Goal: Information Seeking & Learning: Compare options

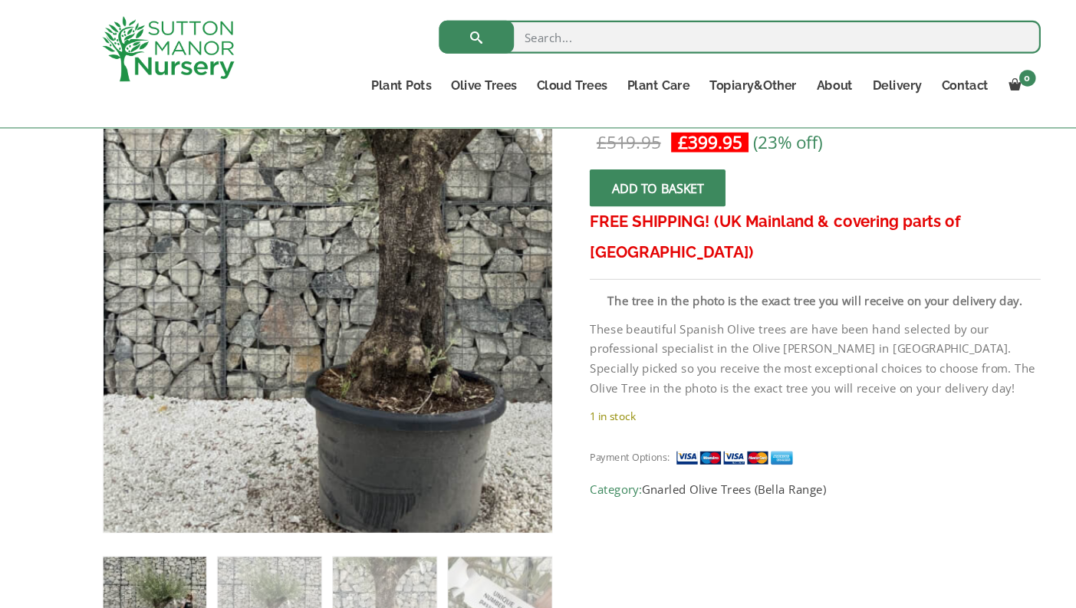
scroll to position [269, 0]
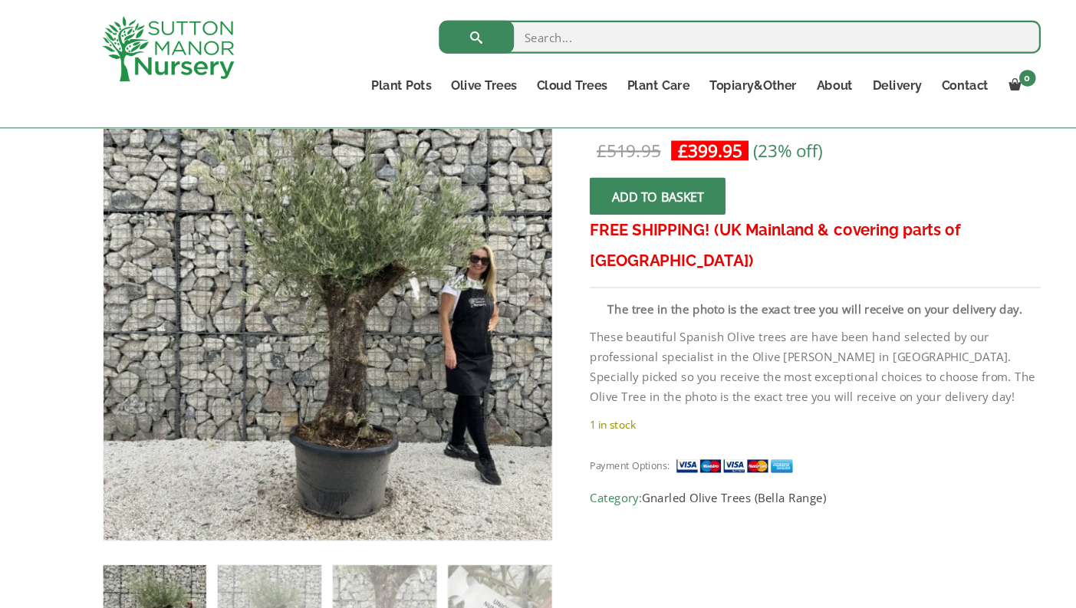
click at [488, 122] on link "🔍" at bounding box center [496, 110] width 28 height 28
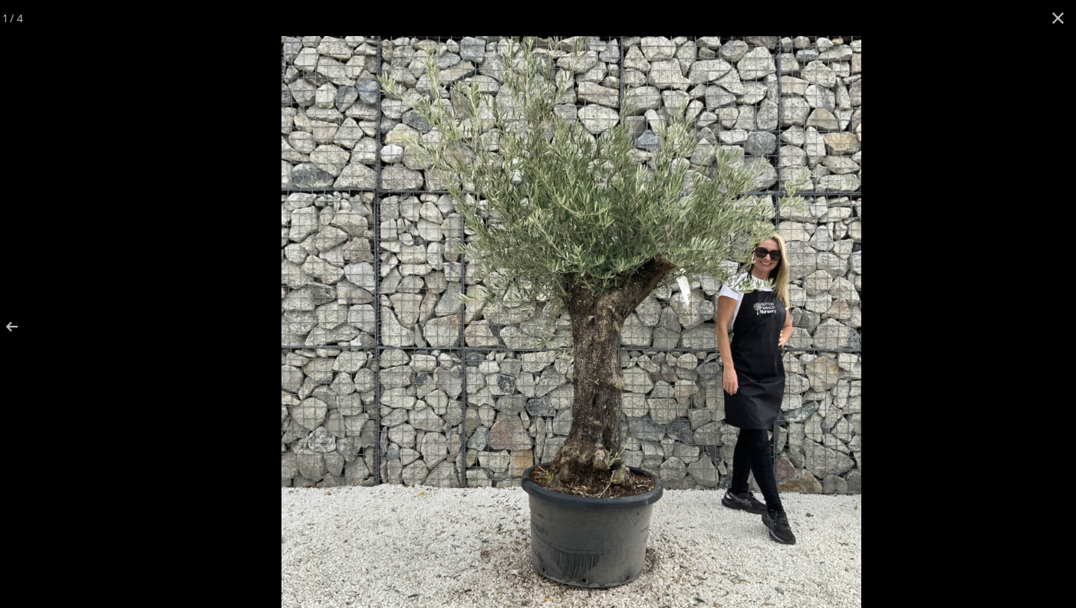
click at [491, 220] on img at bounding box center [538, 304] width 541 height 541
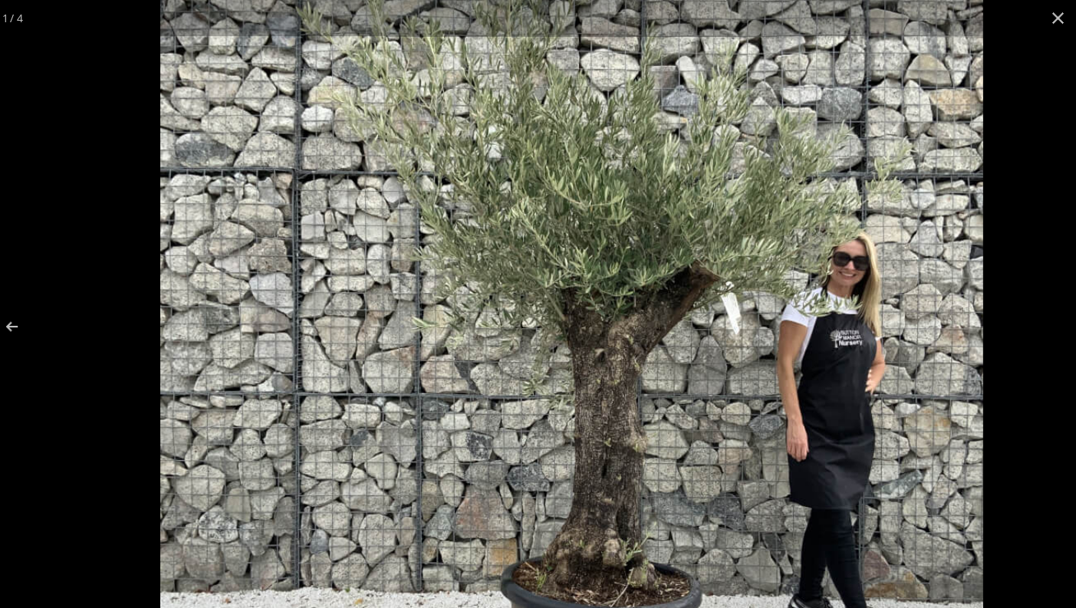
click at [534, 248] on img at bounding box center [538, 339] width 767 height 767
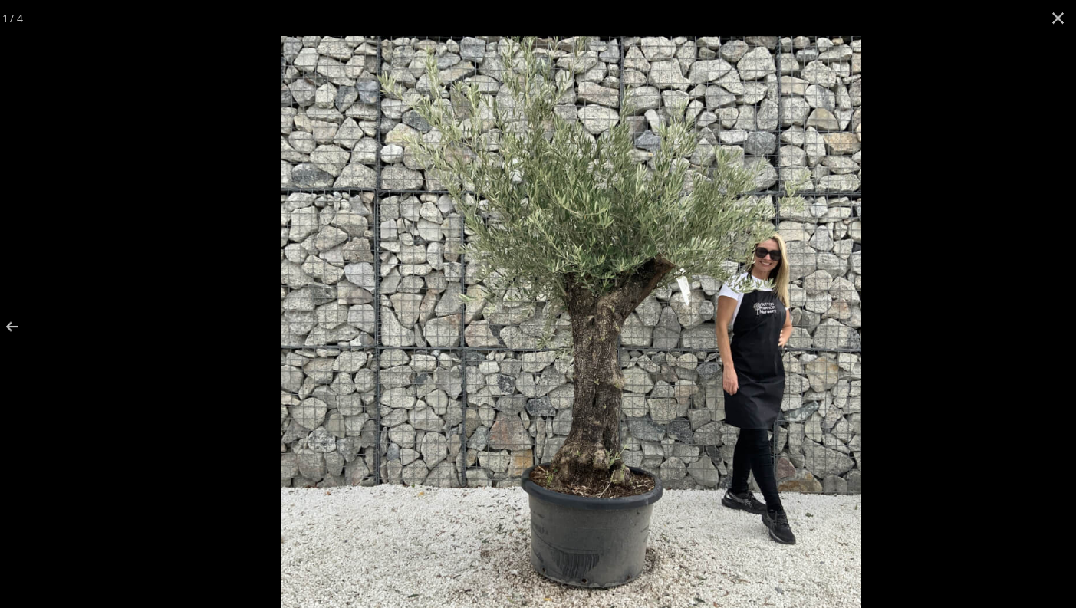
scroll to position [96, 0]
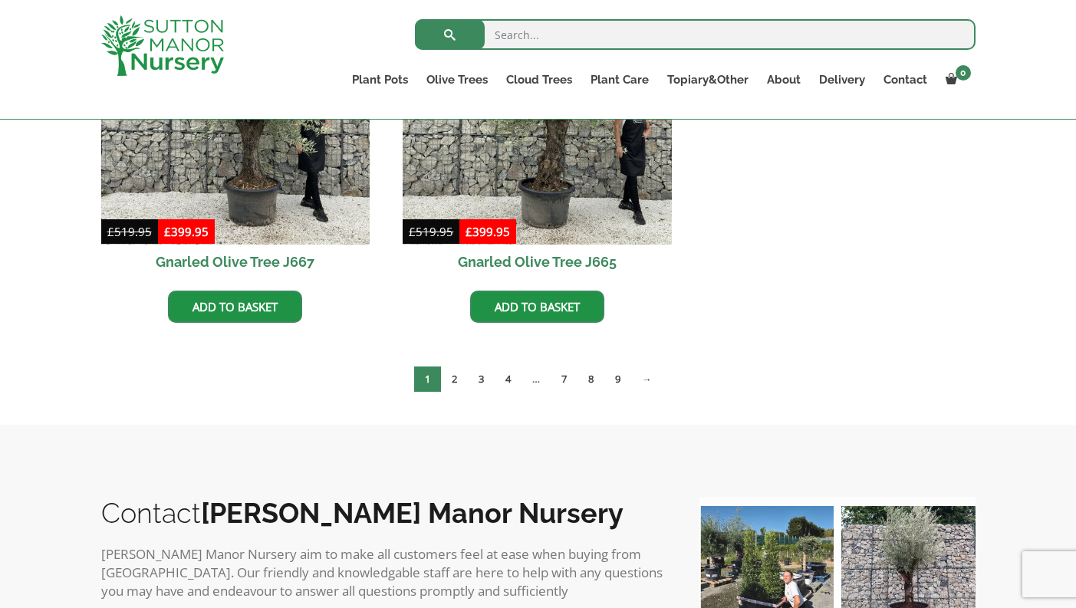
scroll to position [1288, 0]
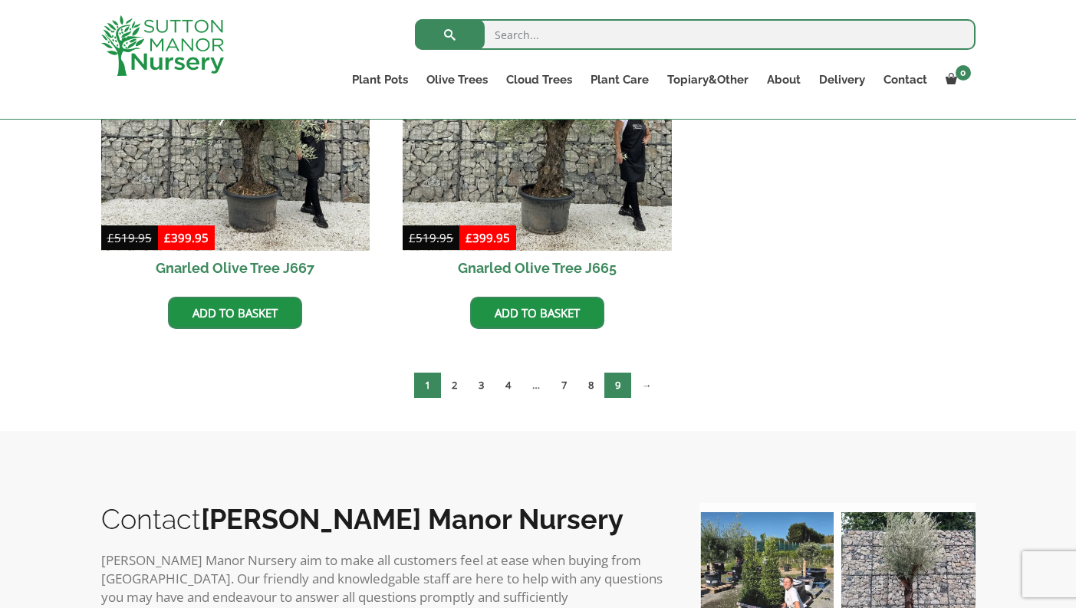
click at [620, 387] on link "9" at bounding box center [617, 385] width 27 height 25
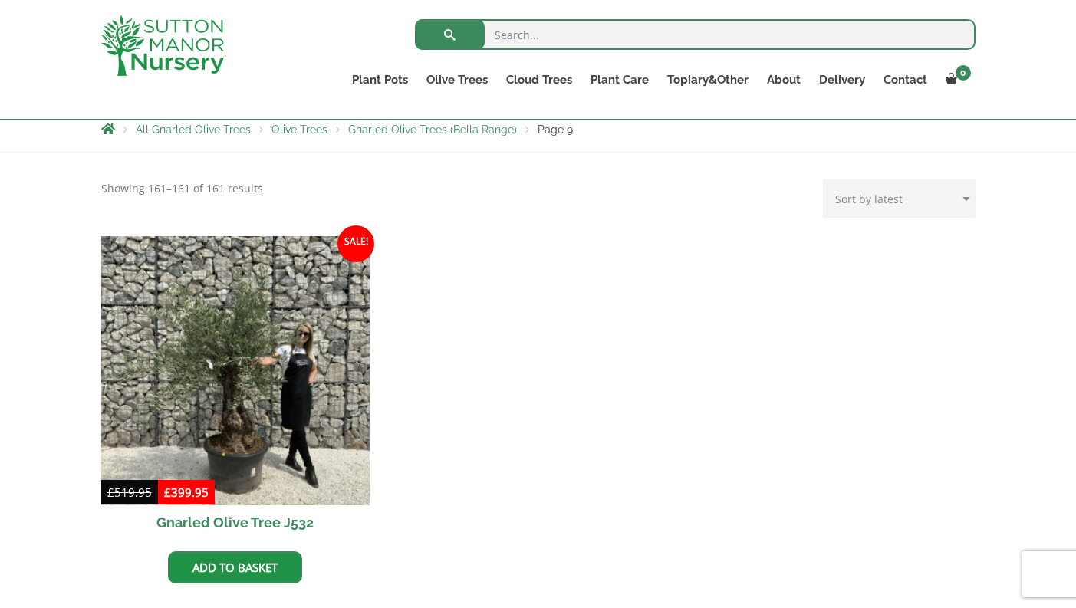
scroll to position [269, 0]
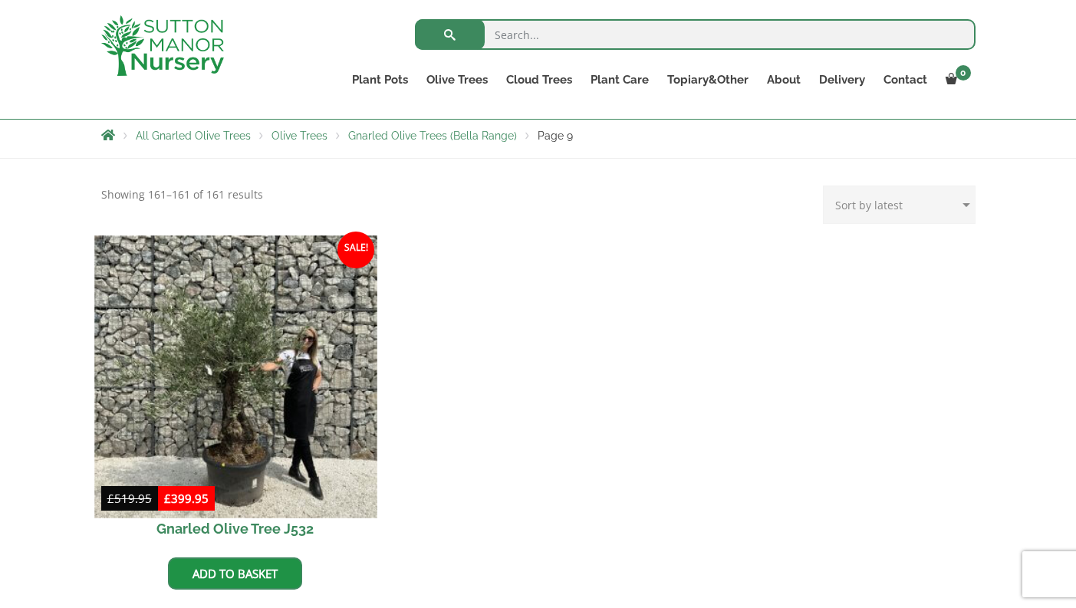
click at [232, 393] on img at bounding box center [235, 376] width 282 height 282
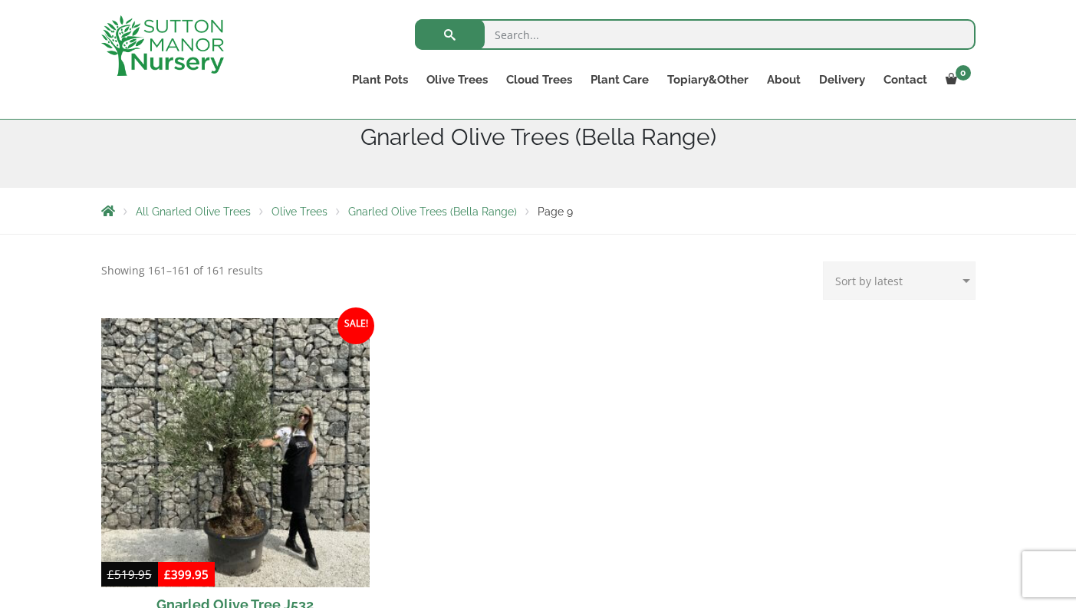
scroll to position [255, 0]
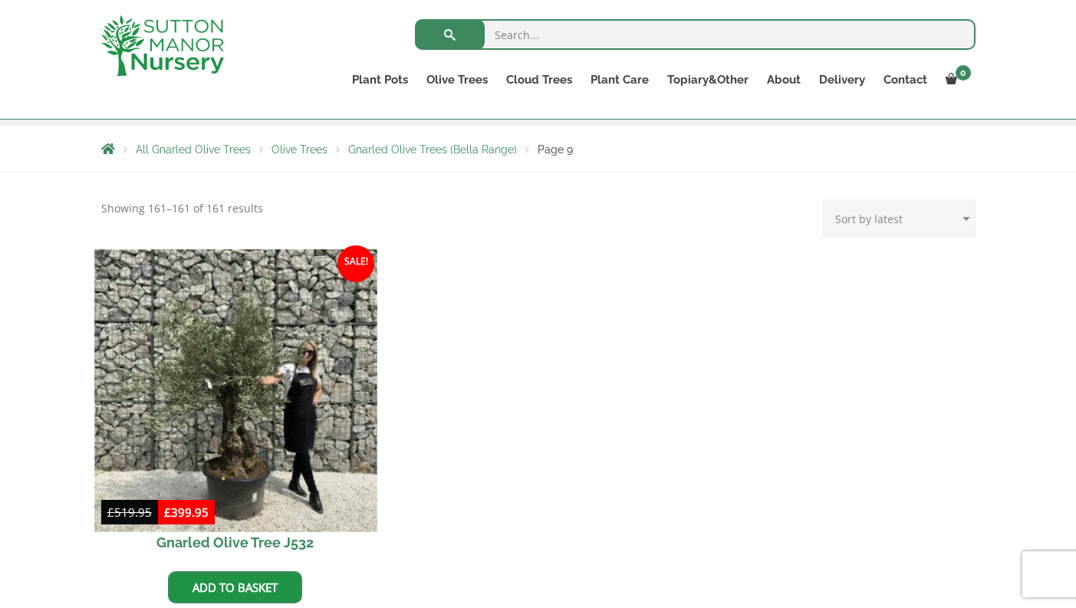
click at [216, 396] on img at bounding box center [235, 390] width 282 height 282
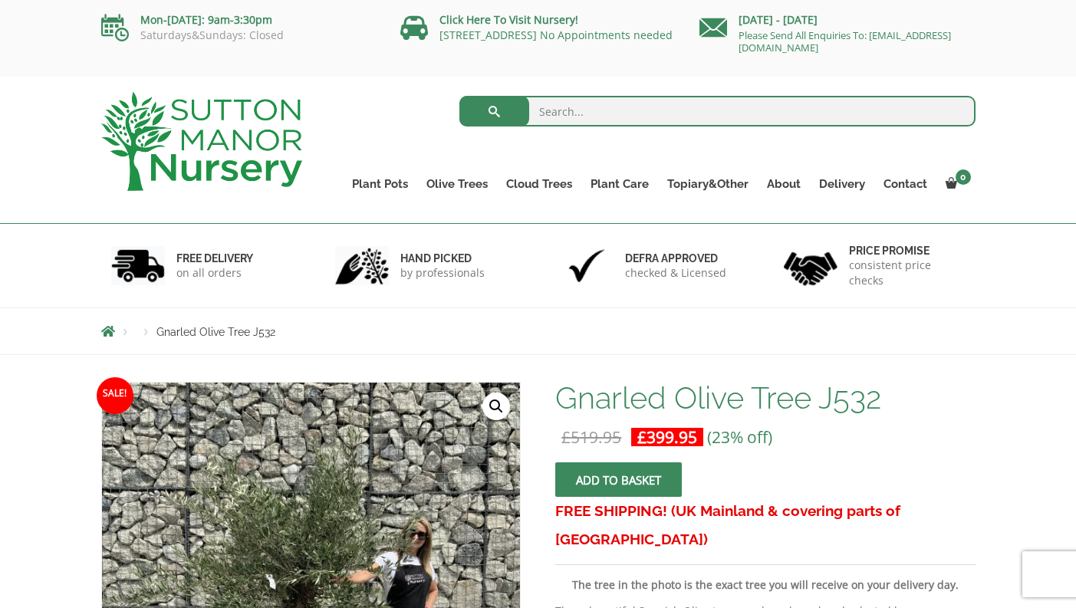
click at [495, 406] on link "🔍" at bounding box center [496, 407] width 28 height 28
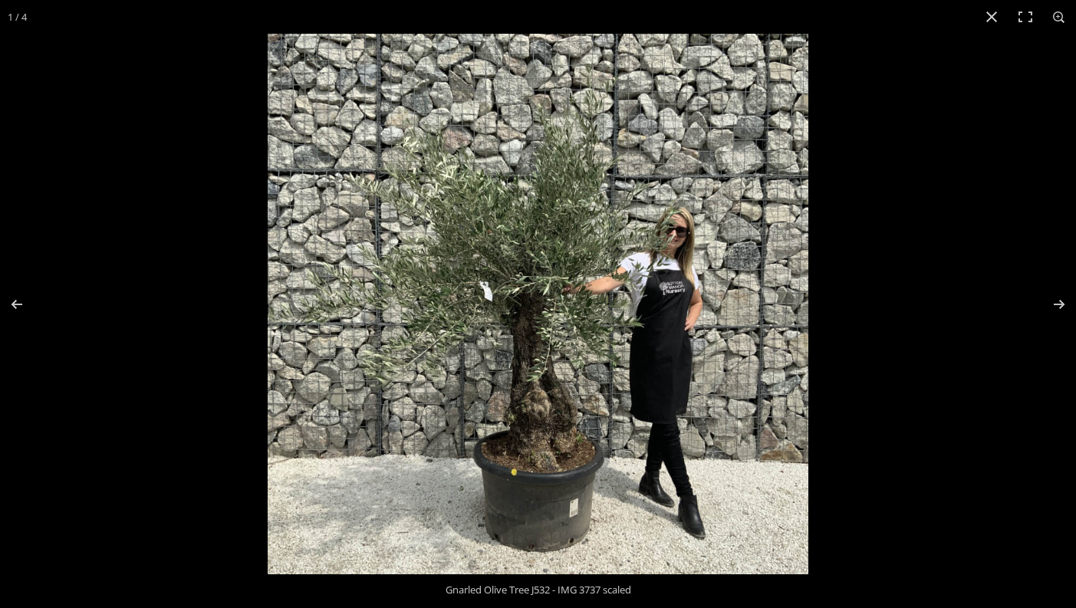
click at [536, 416] on img at bounding box center [538, 304] width 541 height 541
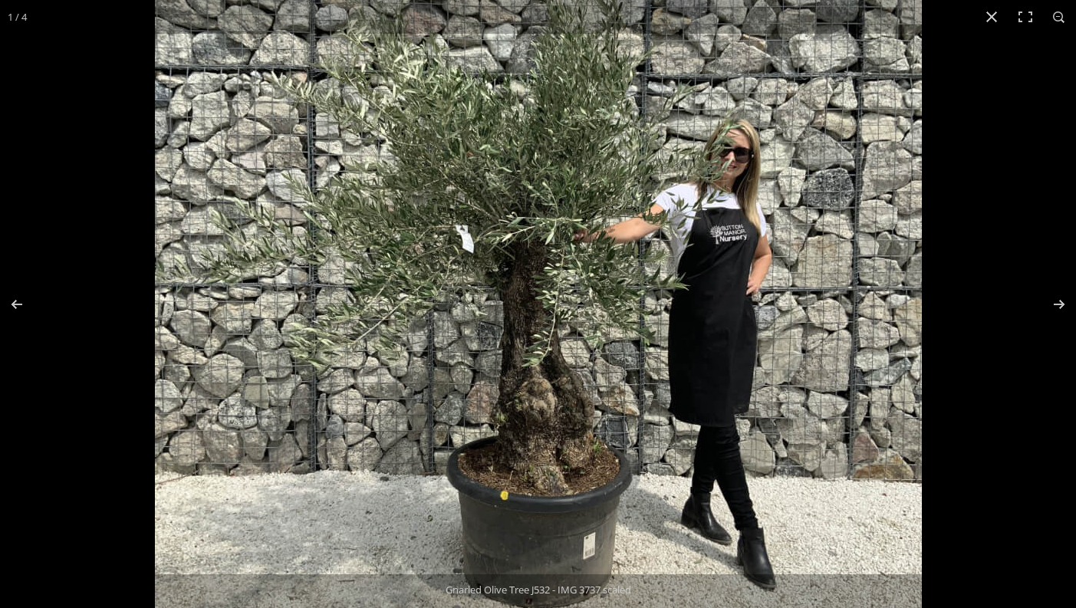
click at [536, 416] on img at bounding box center [538, 256] width 767 height 767
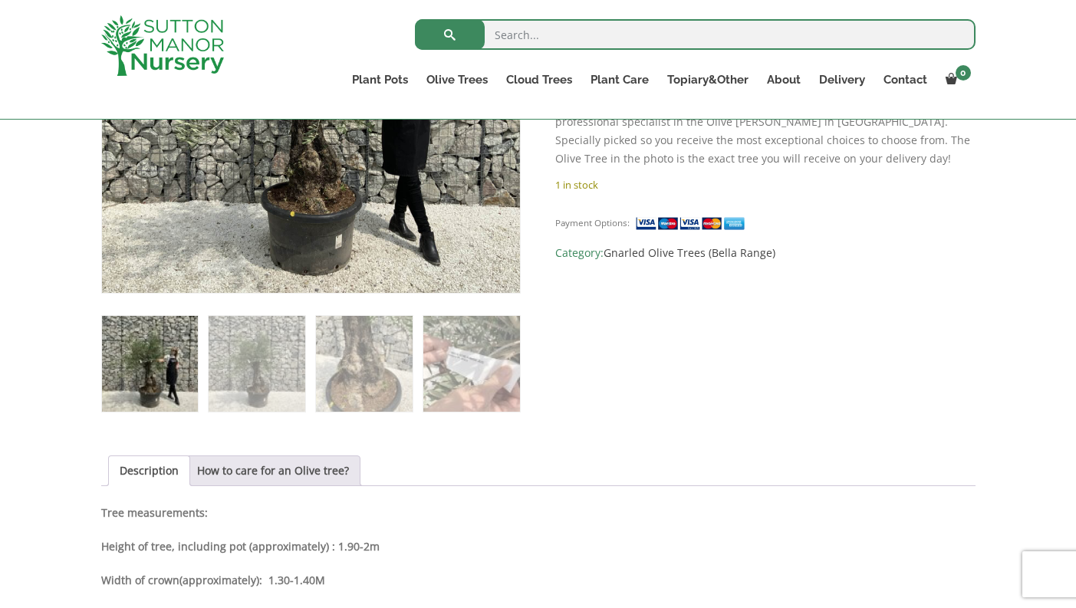
scroll to position [471, 0]
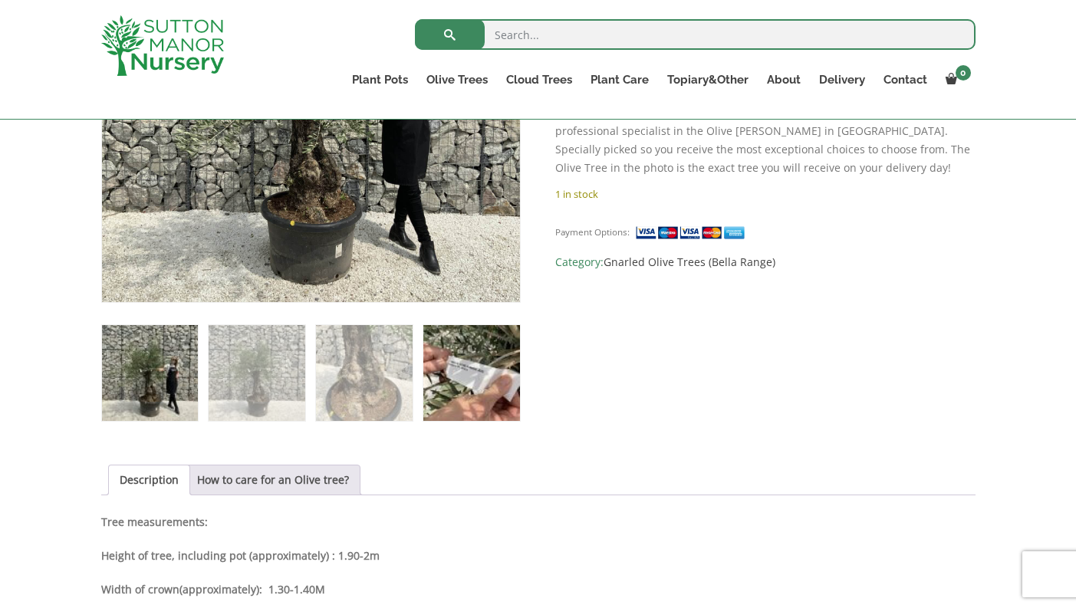
click at [478, 380] on img at bounding box center [471, 373] width 96 height 96
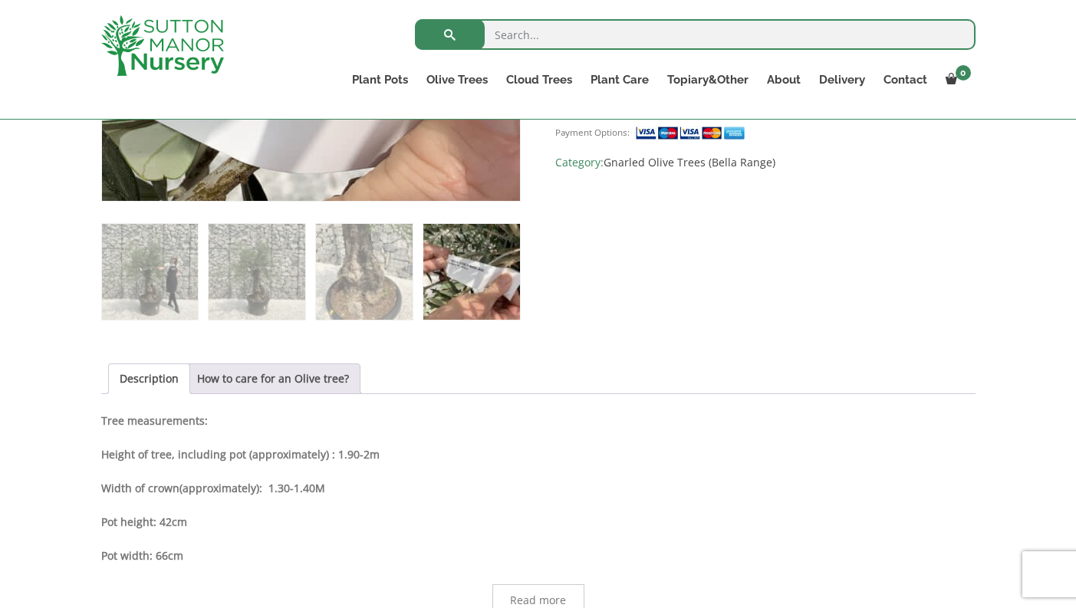
scroll to position [593, 0]
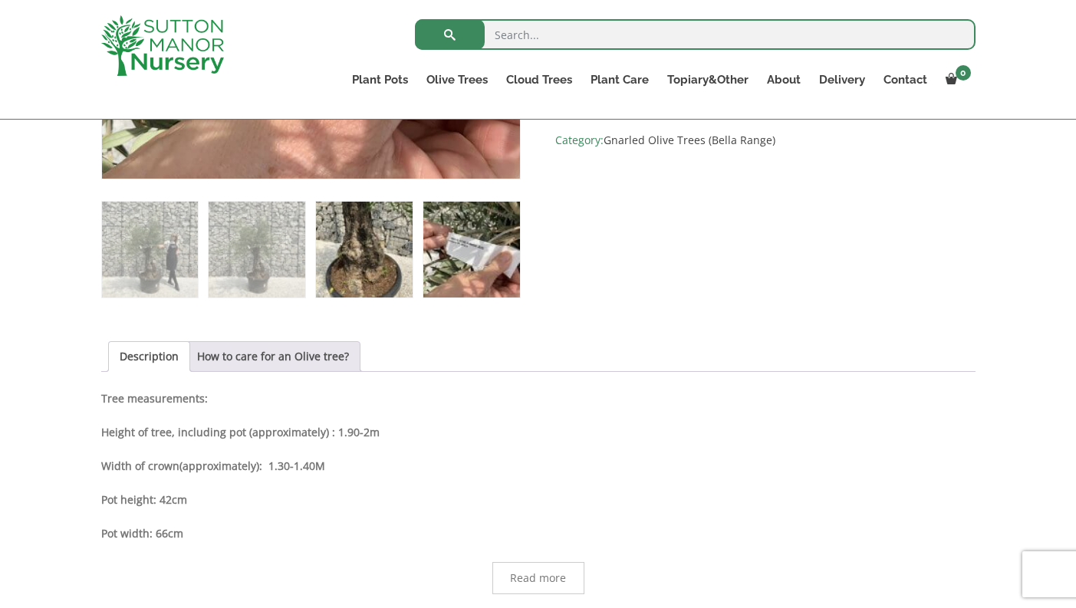
click at [360, 260] on img at bounding box center [364, 250] width 96 height 96
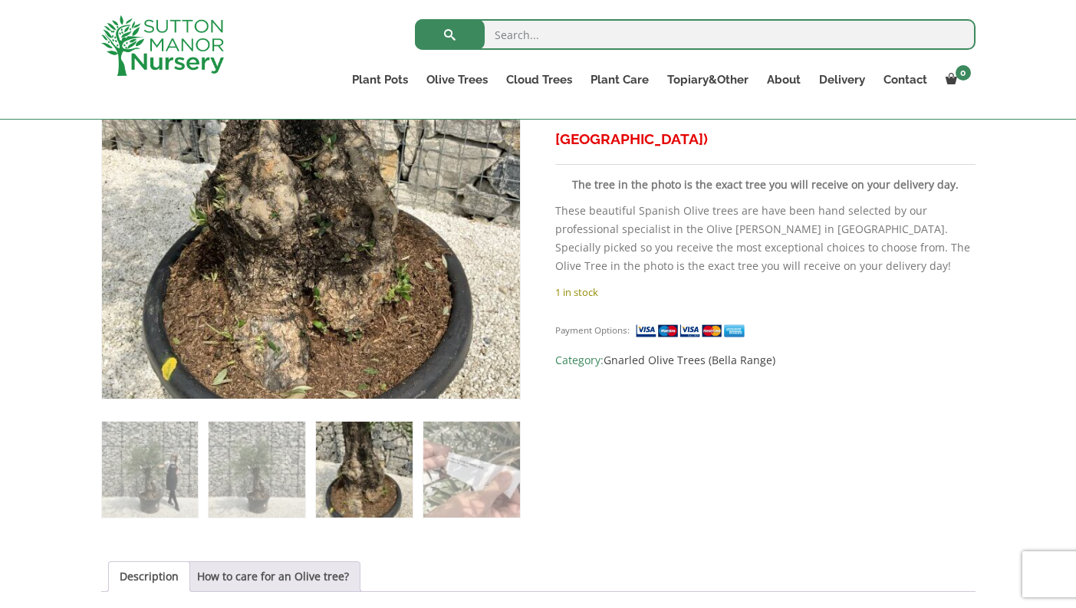
scroll to position [386, 0]
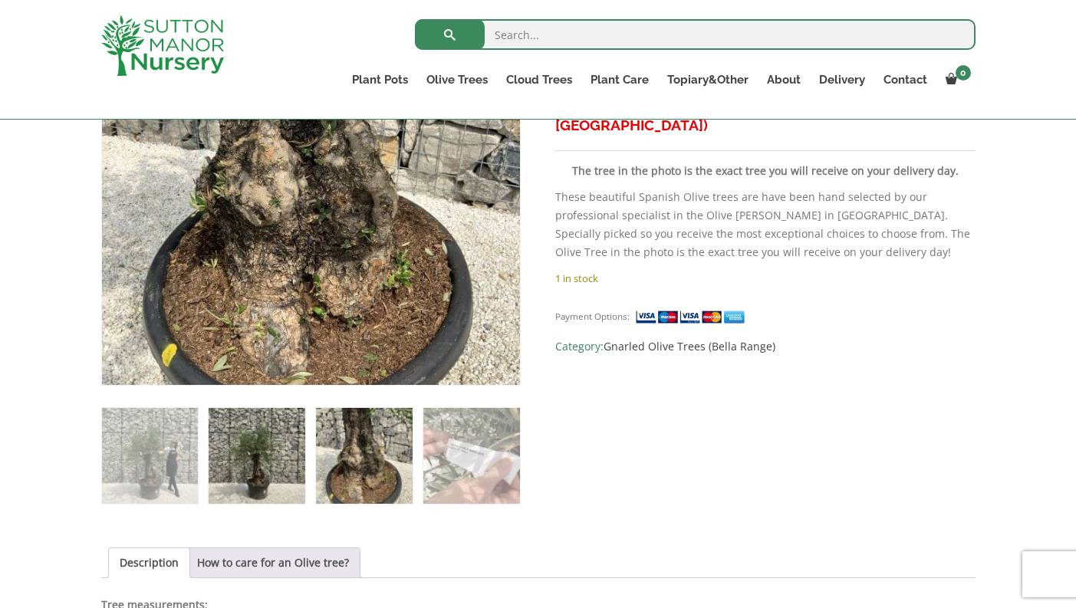
click at [273, 449] on img at bounding box center [257, 456] width 96 height 96
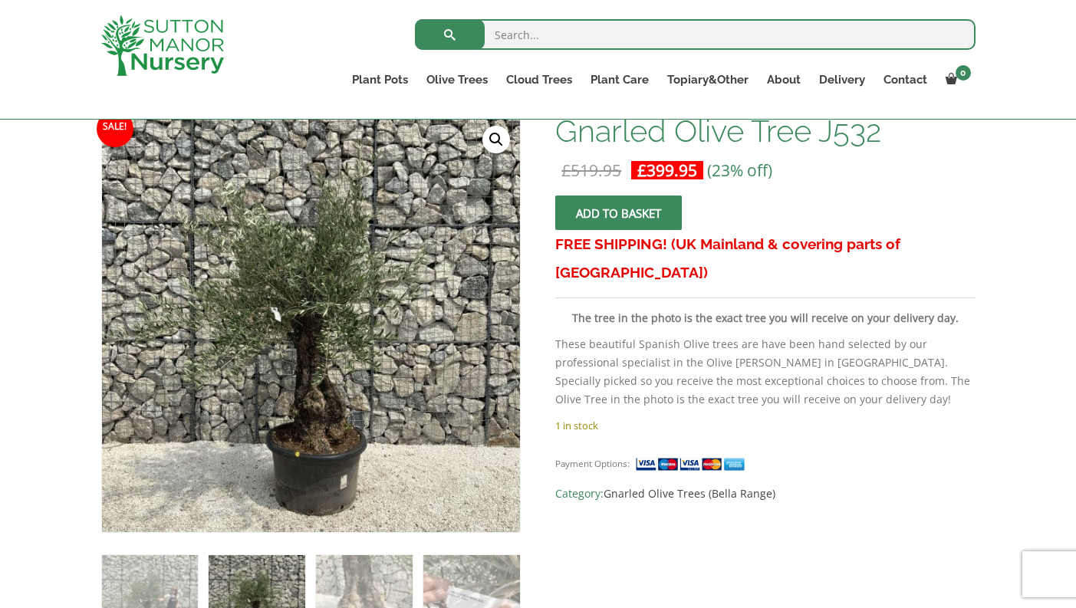
scroll to position [130, 0]
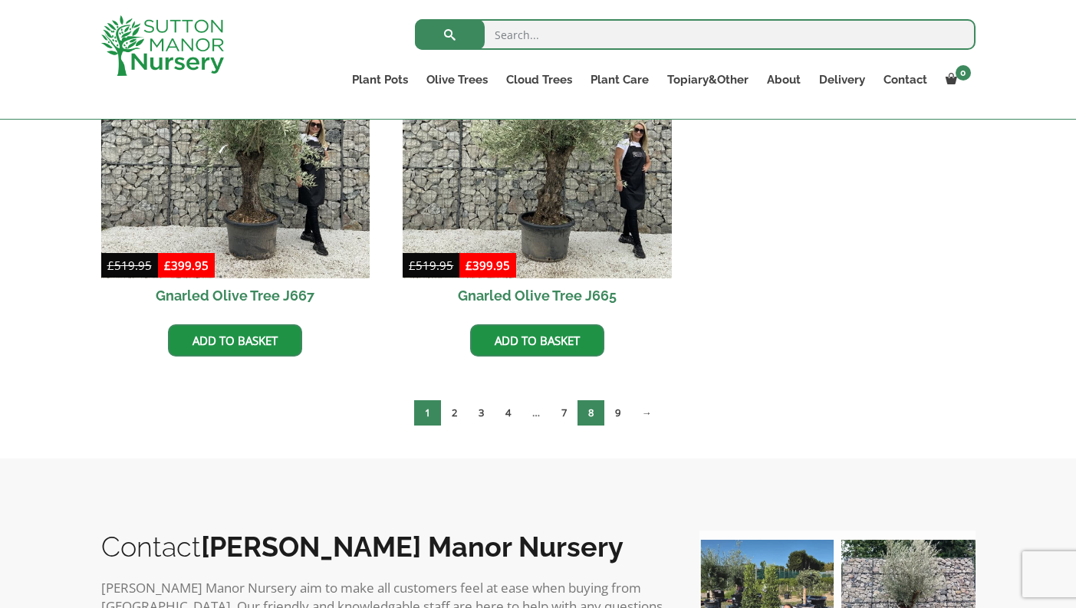
click at [597, 410] on link "8" at bounding box center [590, 412] width 27 height 25
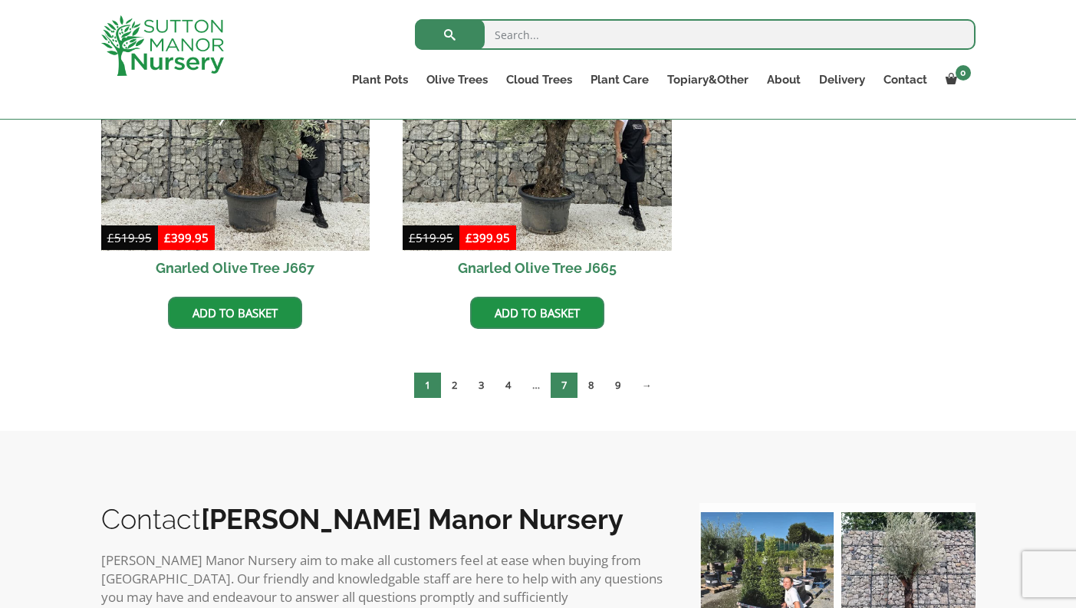
click at [564, 383] on link "7" at bounding box center [564, 385] width 27 height 25
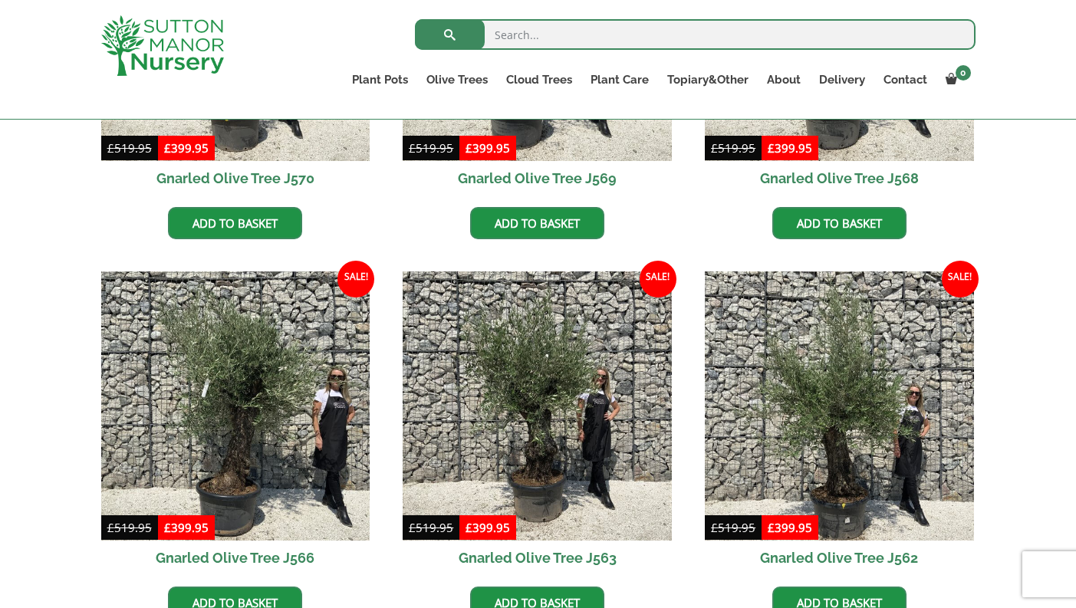
scroll to position [993, 0]
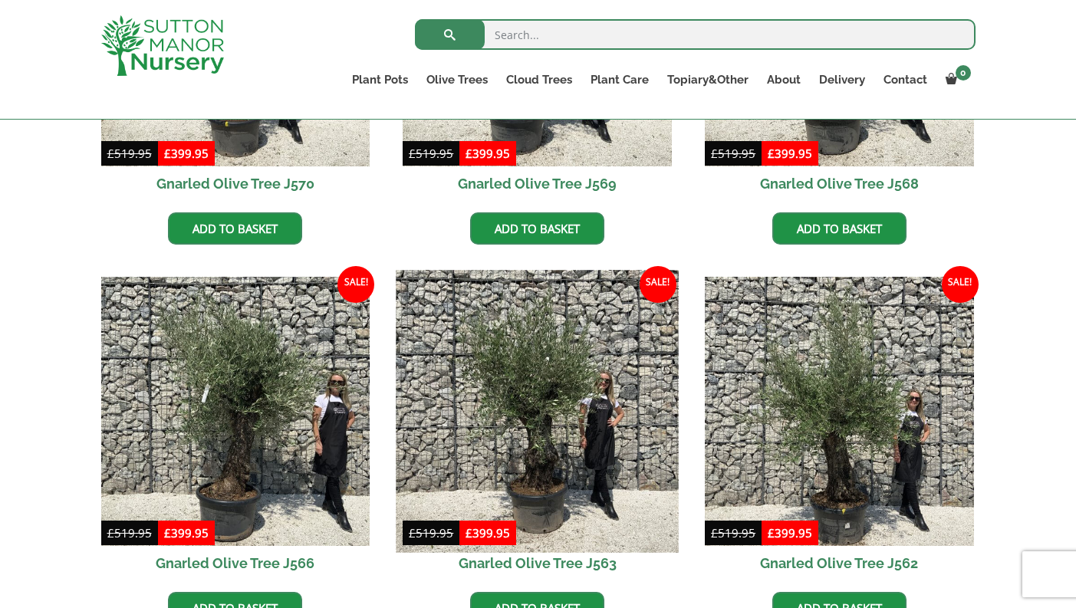
click at [538, 416] on img at bounding box center [537, 411] width 282 height 282
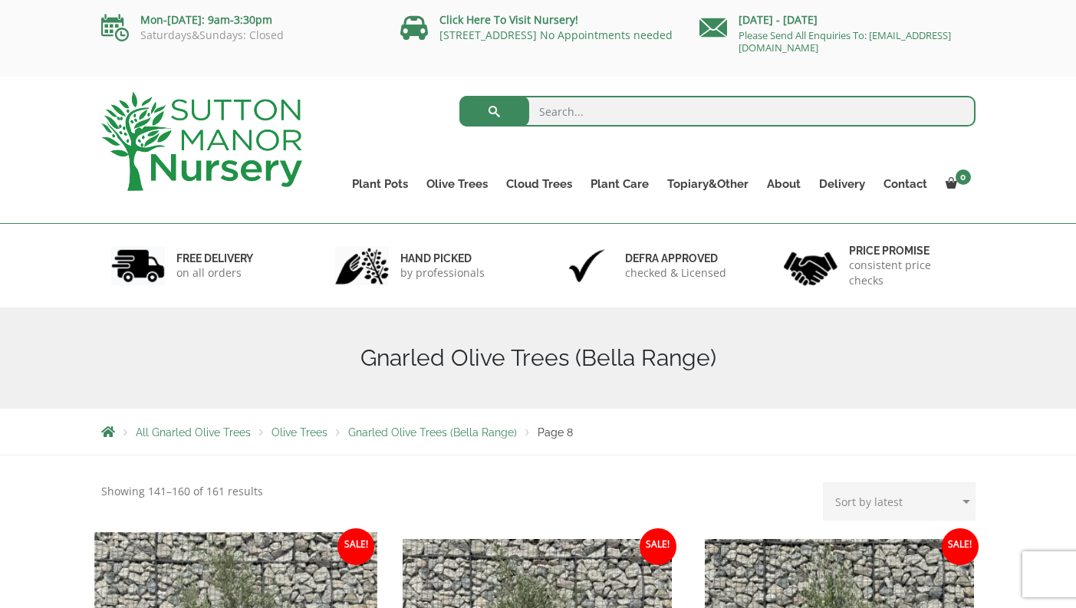
scroll to position [0, 0]
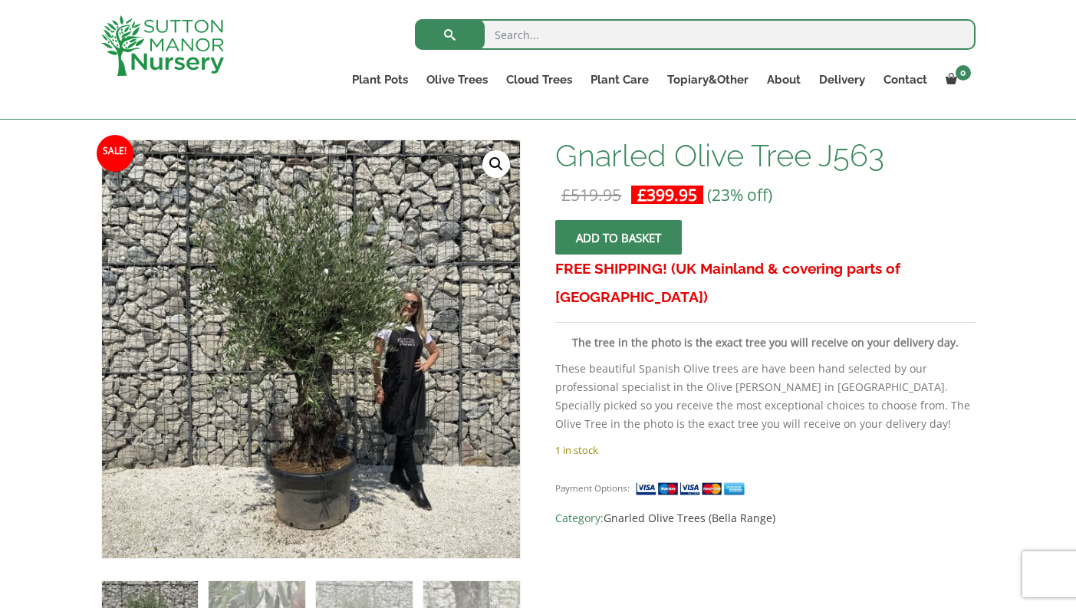
scroll to position [217, 0]
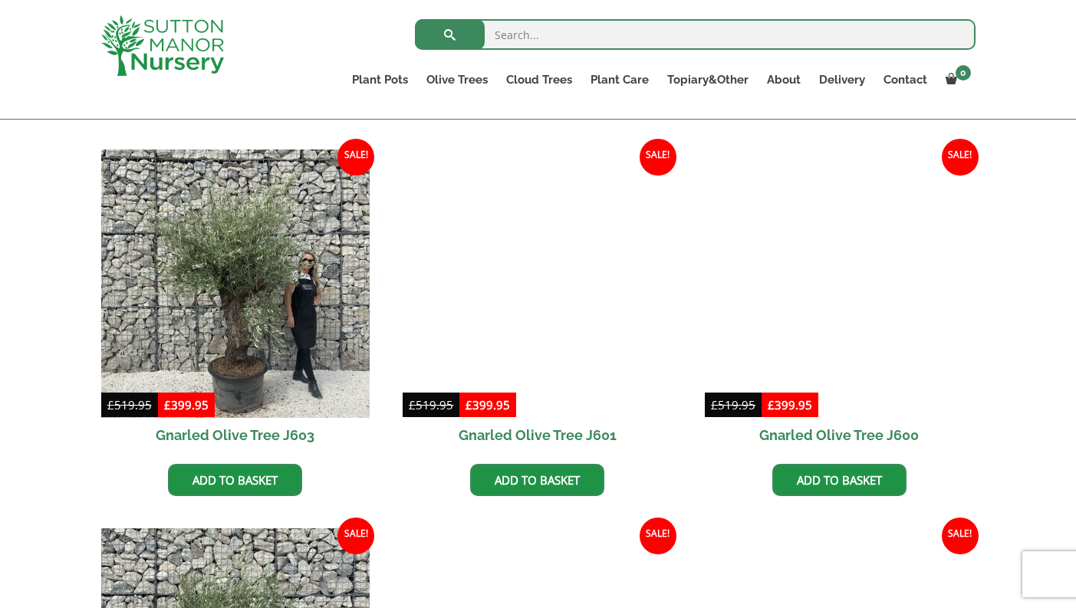
scroll to position [759, 0]
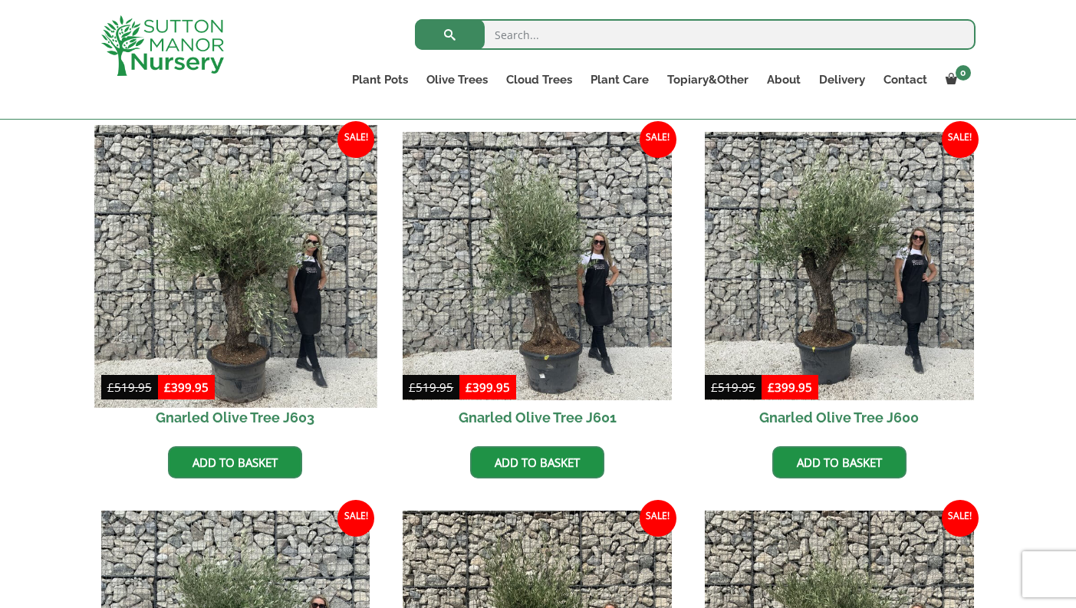
click at [236, 298] on img at bounding box center [235, 266] width 282 height 282
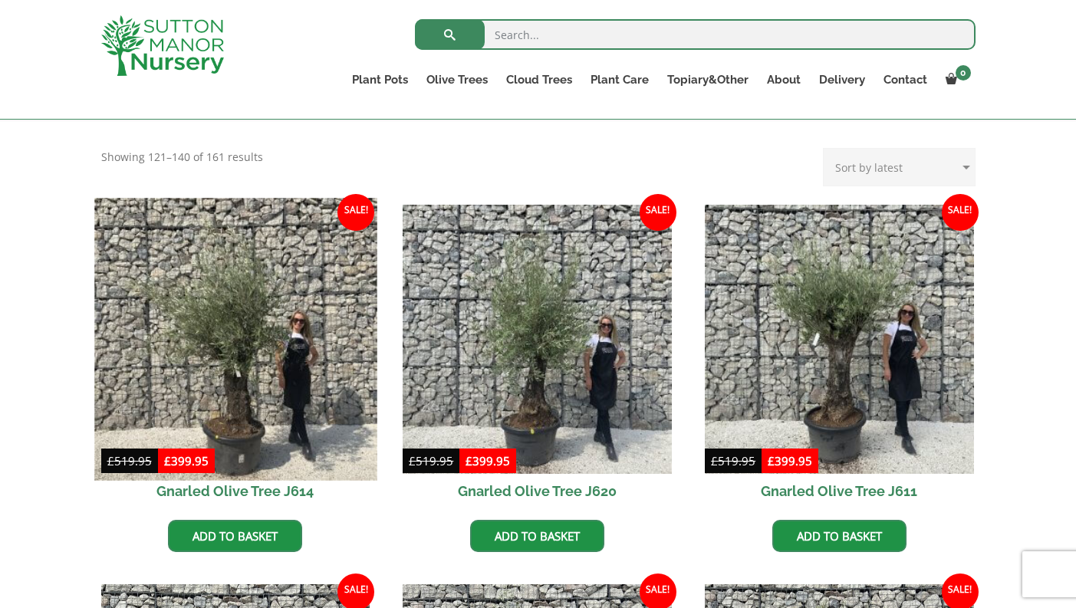
scroll to position [305, 0]
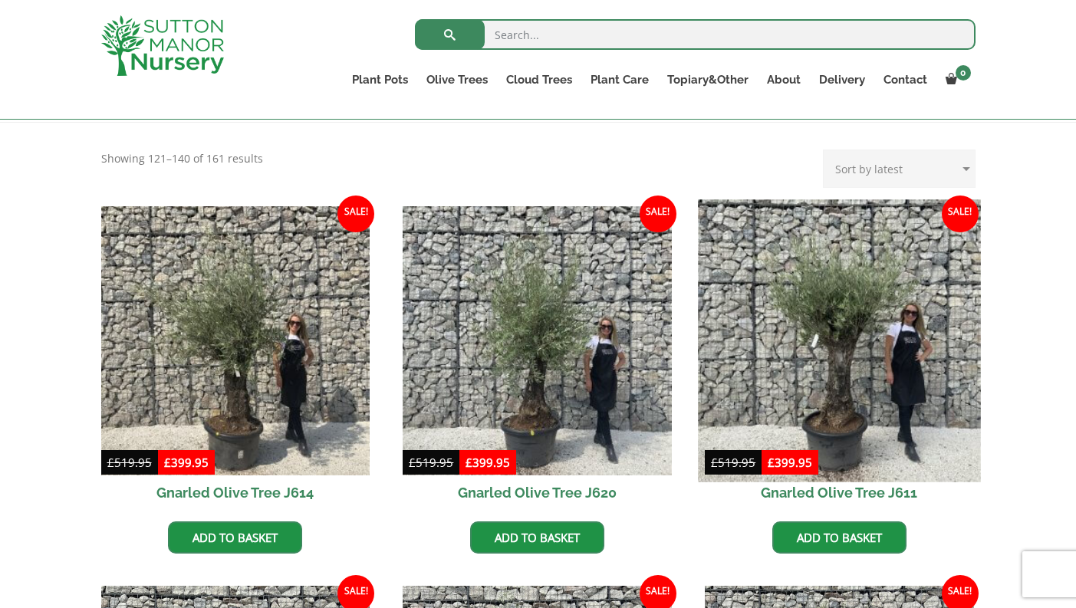
click at [841, 373] on img at bounding box center [839, 340] width 282 height 282
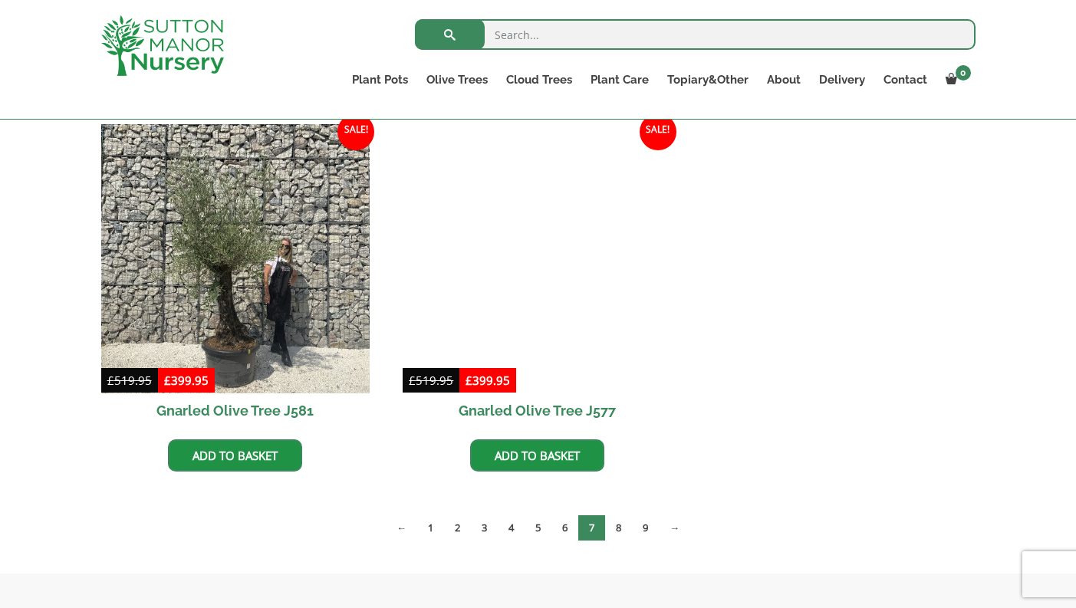
scroll to position [2309, 0]
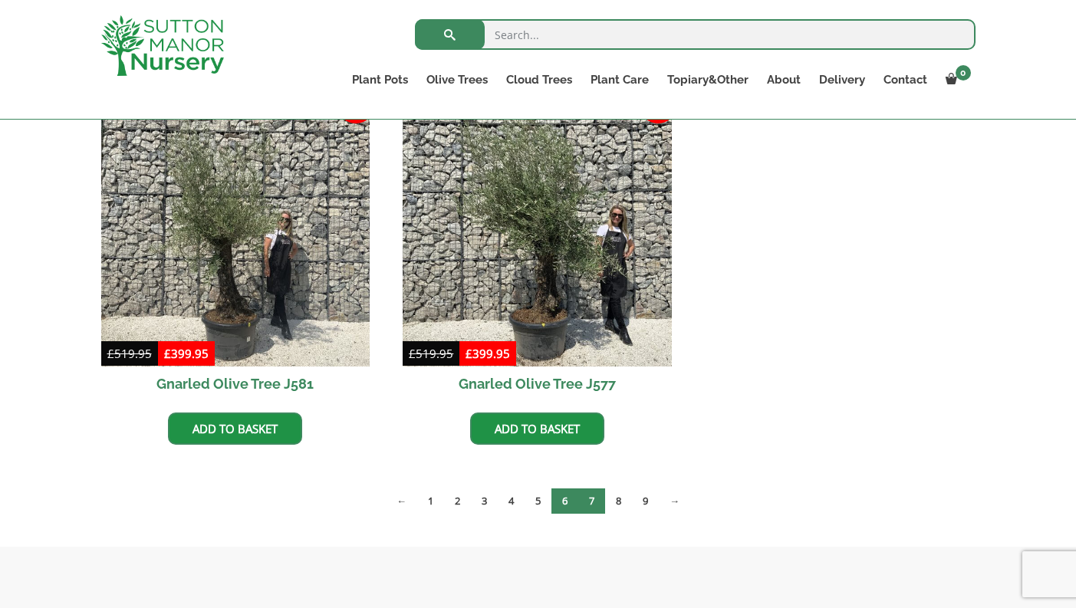
click at [564, 500] on link "6" at bounding box center [564, 500] width 27 height 25
click at [564, 506] on link "6" at bounding box center [564, 500] width 27 height 25
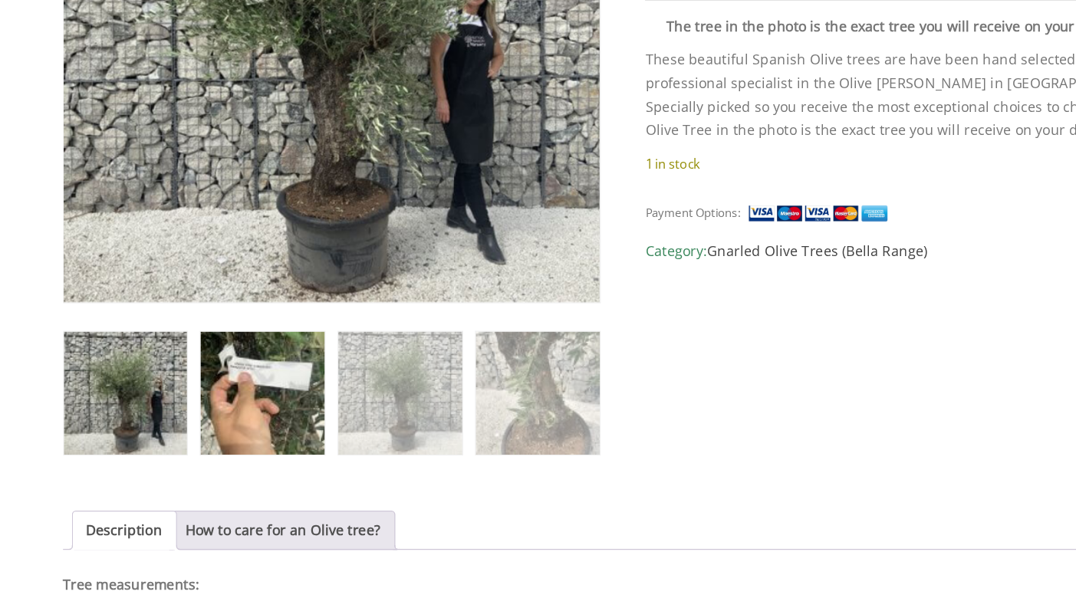
scroll to position [429, 0]
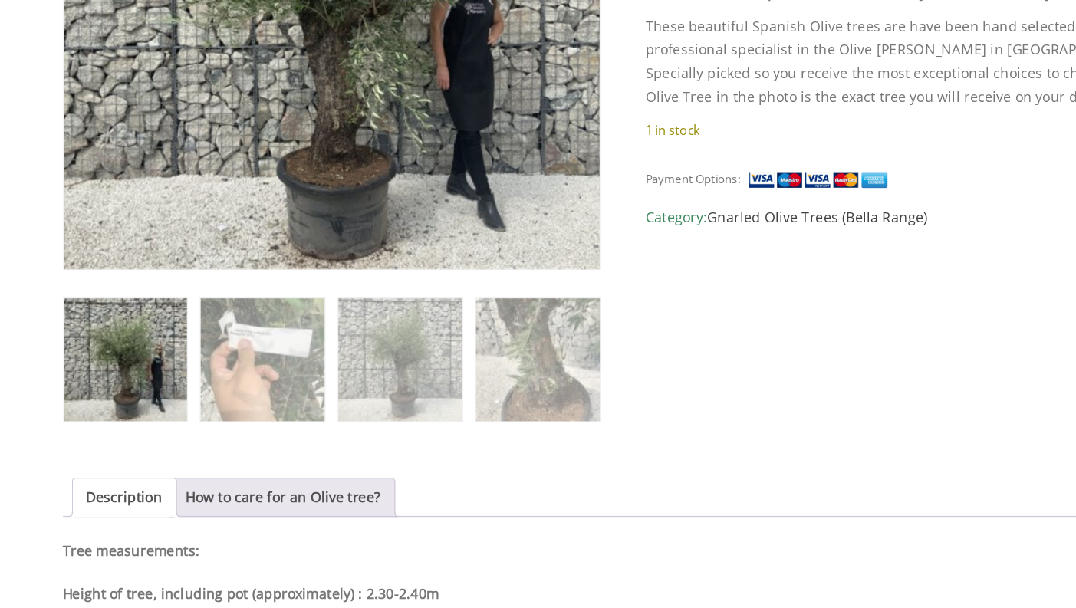
click at [102, 367] on img at bounding box center [150, 415] width 96 height 96
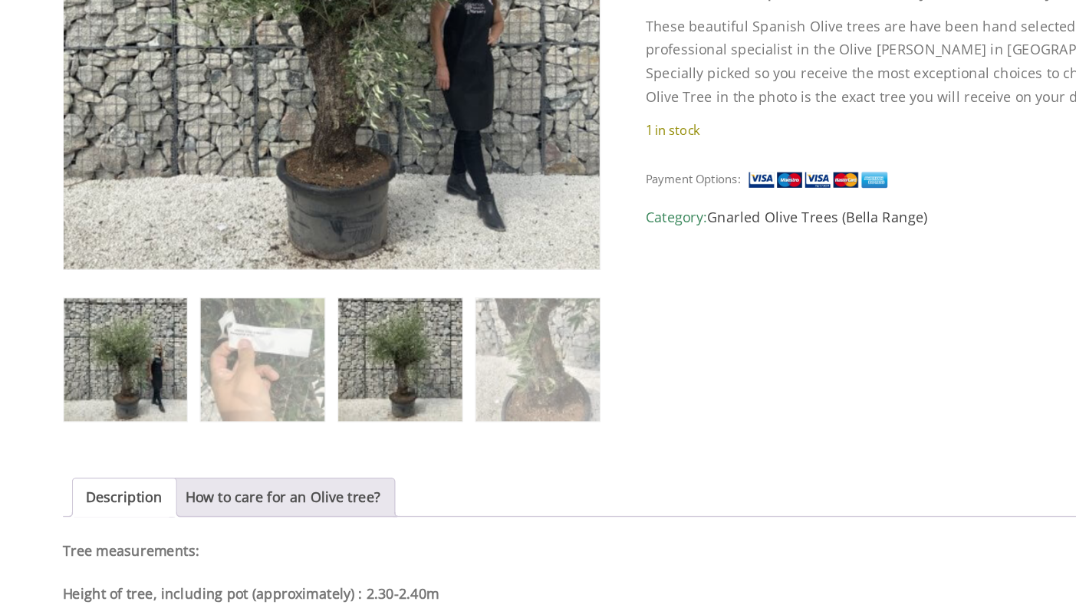
click at [320, 367] on img at bounding box center [364, 415] width 96 height 96
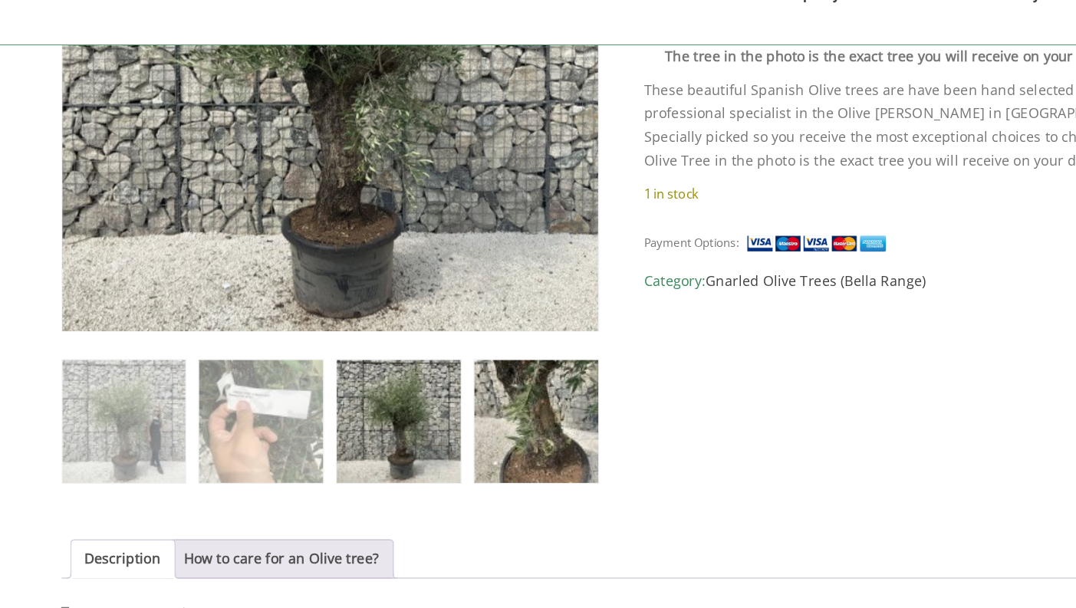
click at [425, 365] on img at bounding box center [471, 413] width 96 height 96
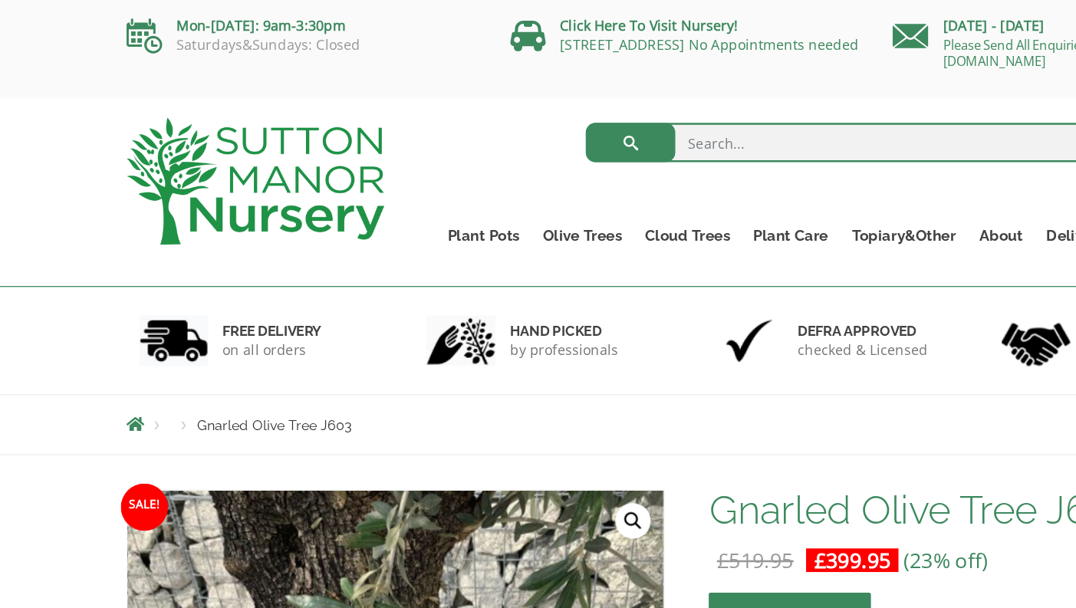
scroll to position [0, 0]
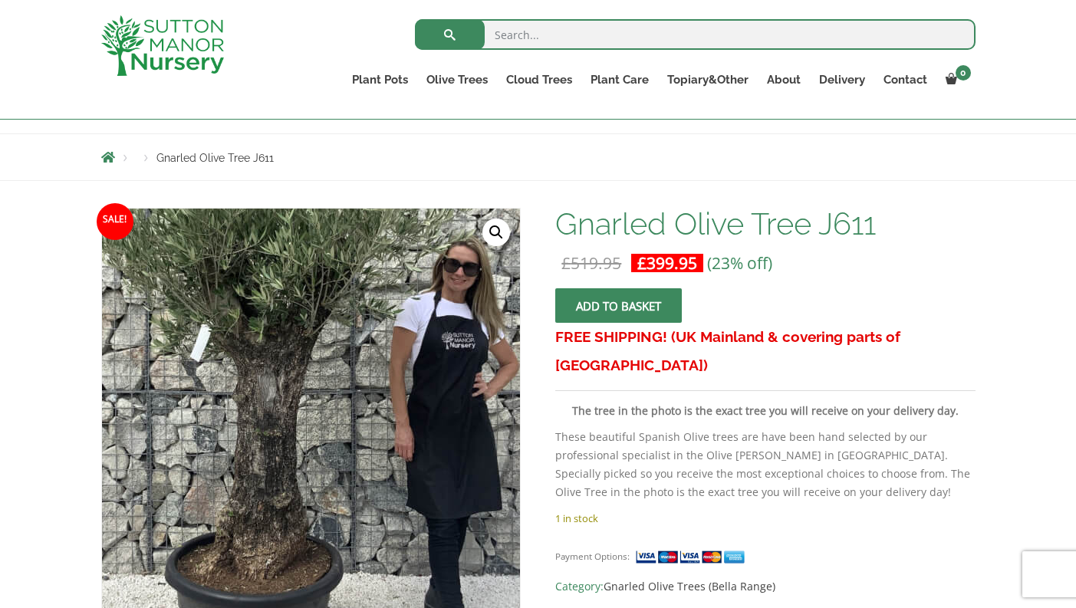
scroll to position [147, 0]
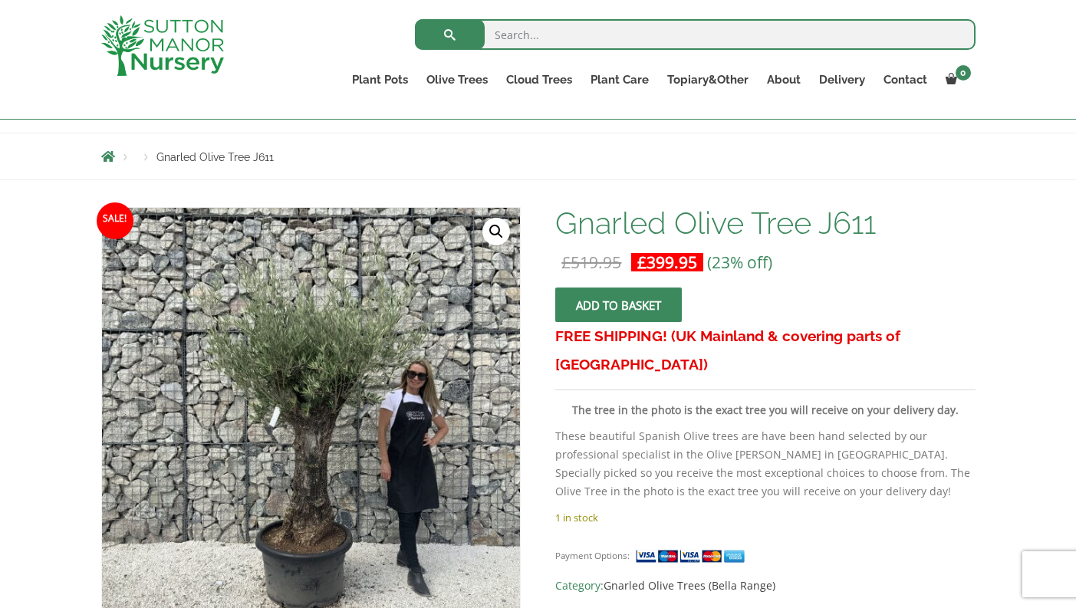
click at [492, 229] on link "🔍" at bounding box center [496, 232] width 28 height 28
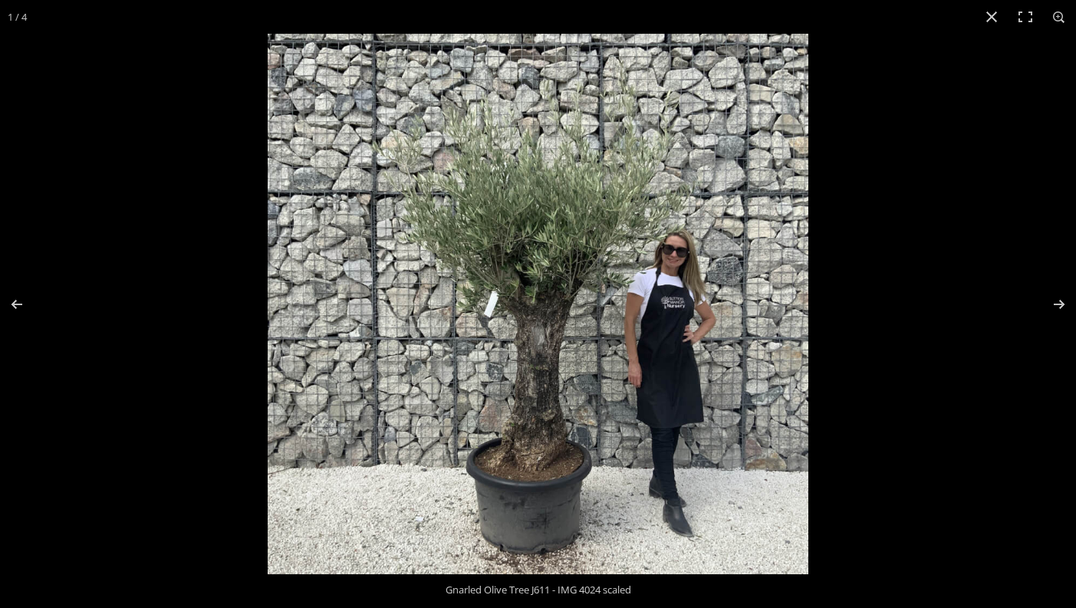
click at [514, 404] on img at bounding box center [538, 304] width 541 height 541
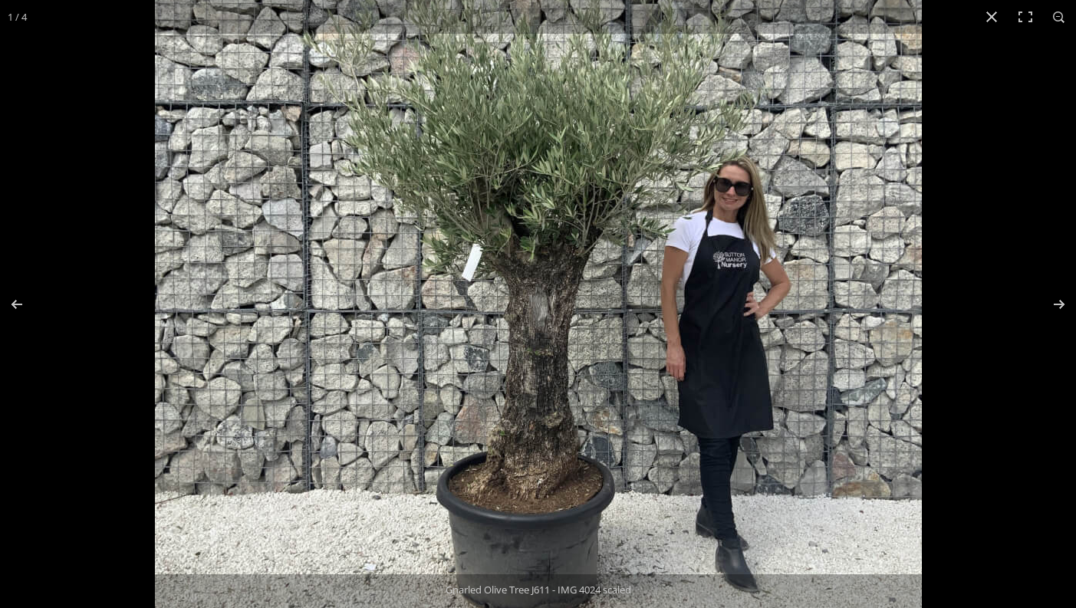
click at [511, 404] on img at bounding box center [538, 262] width 767 height 767
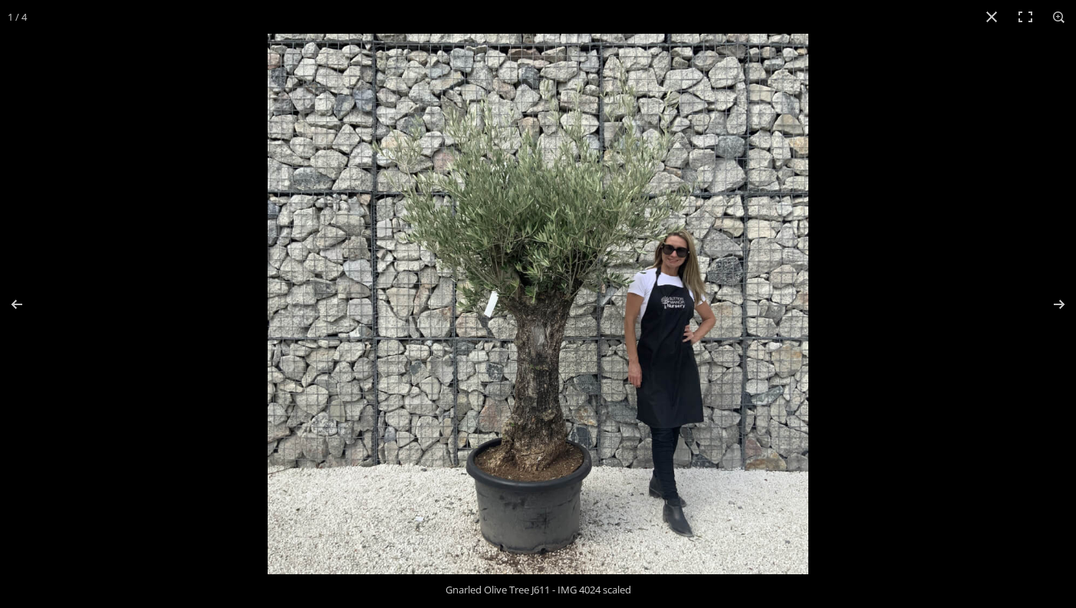
click at [511, 404] on img at bounding box center [538, 304] width 541 height 541
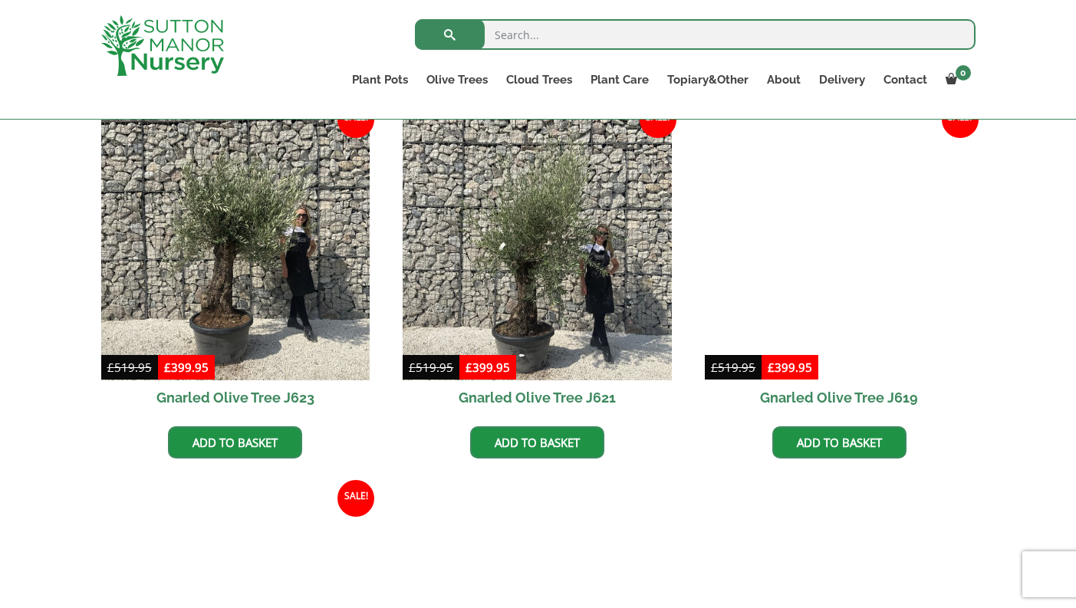
scroll to position [1911, 0]
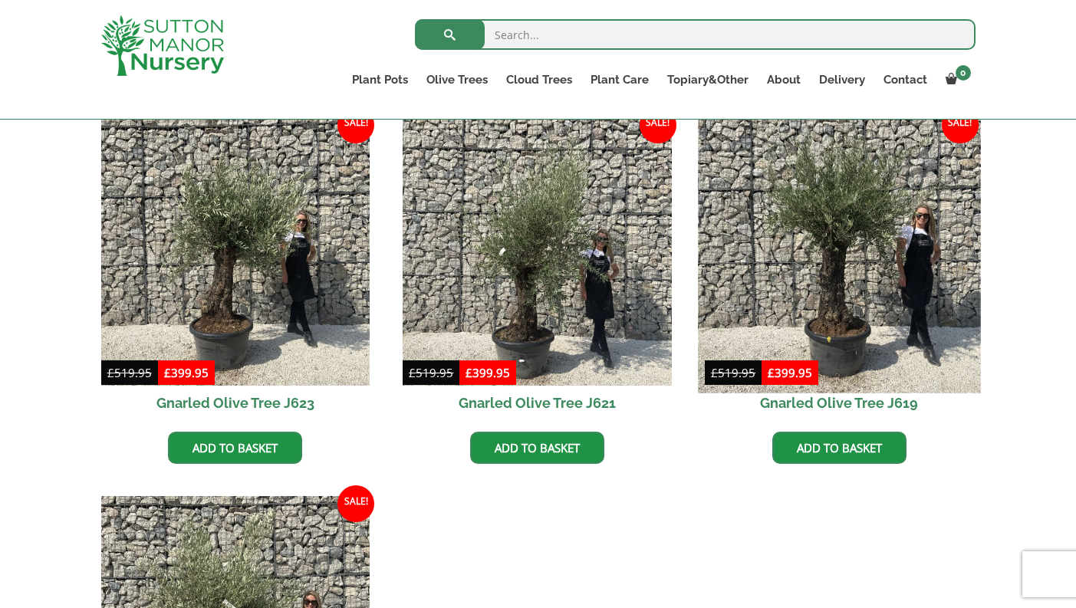
click at [824, 278] on img at bounding box center [839, 251] width 282 height 282
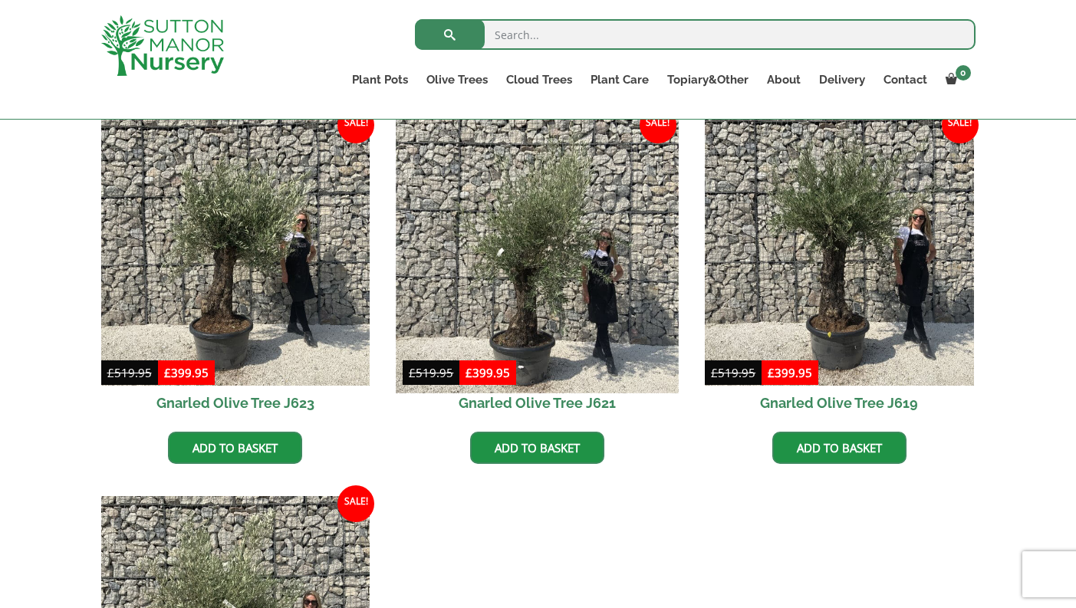
click at [532, 258] on img at bounding box center [537, 251] width 282 height 282
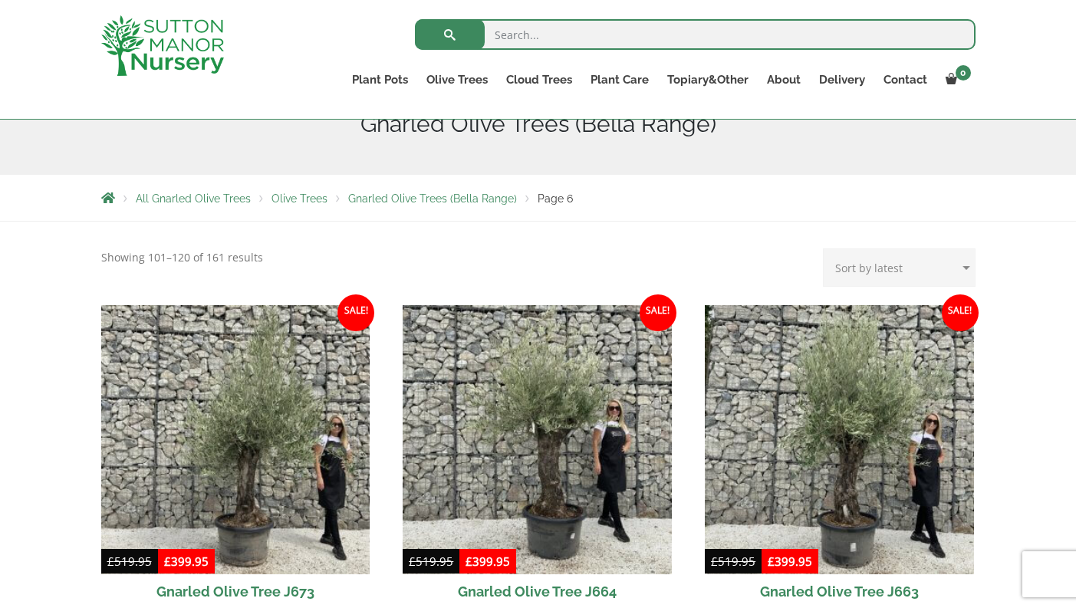
scroll to position [205, 0]
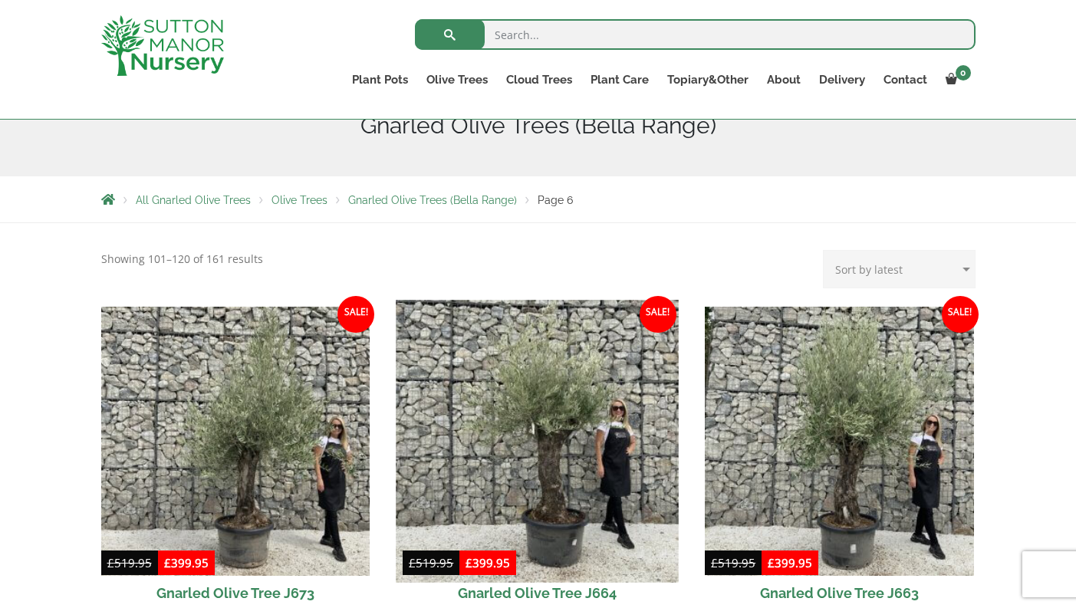
click at [541, 431] on img at bounding box center [537, 441] width 282 height 282
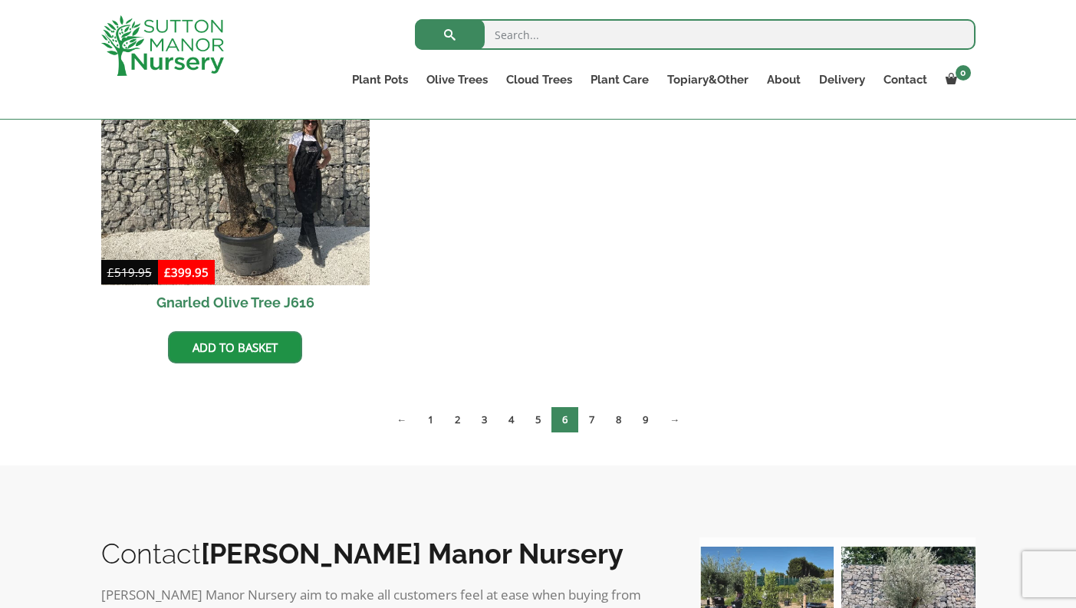
scroll to position [2381, 0]
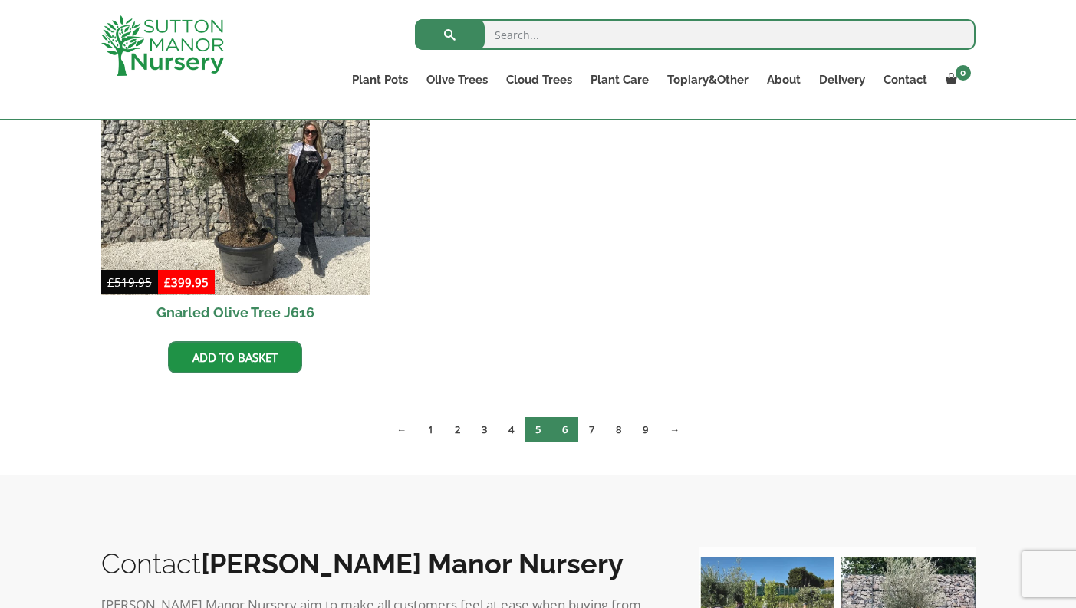
click at [537, 433] on link "5" at bounding box center [537, 429] width 27 height 25
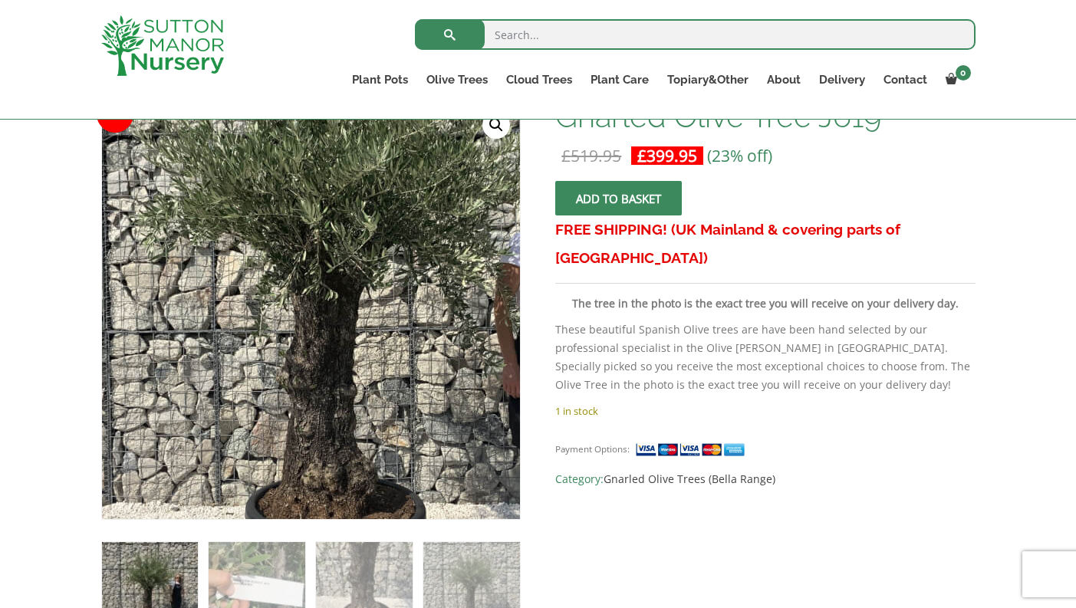
scroll to position [255, 0]
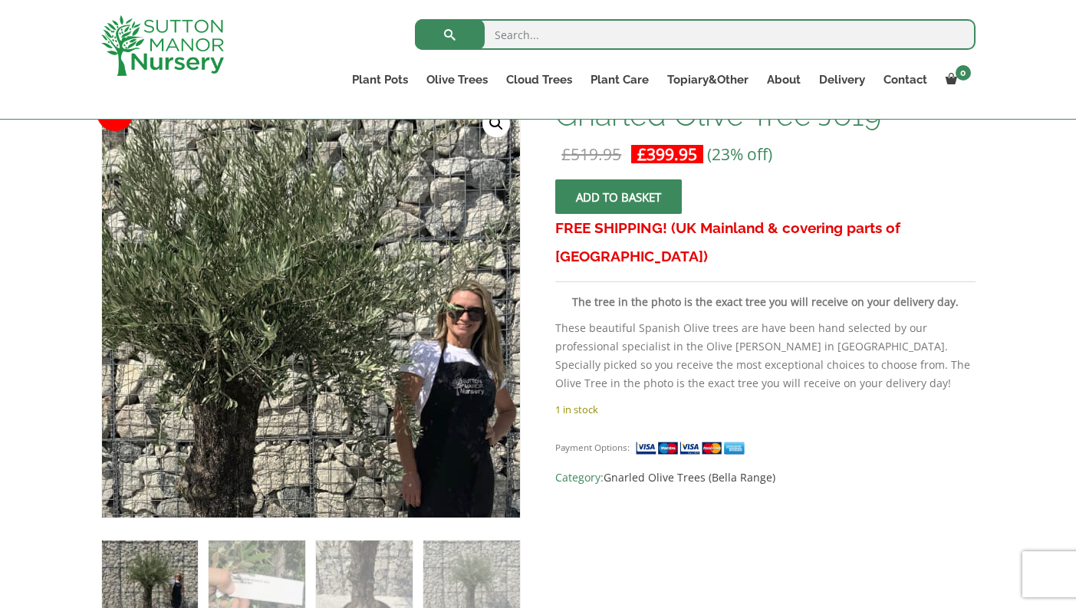
click at [396, 186] on img at bounding box center [240, 411] width 767 height 767
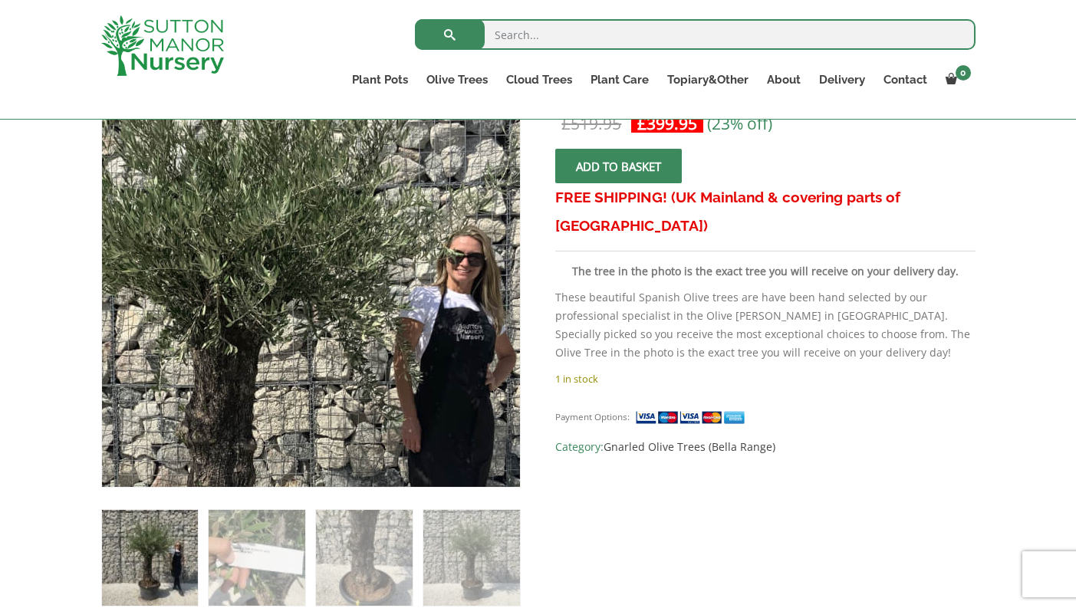
scroll to position [287, 0]
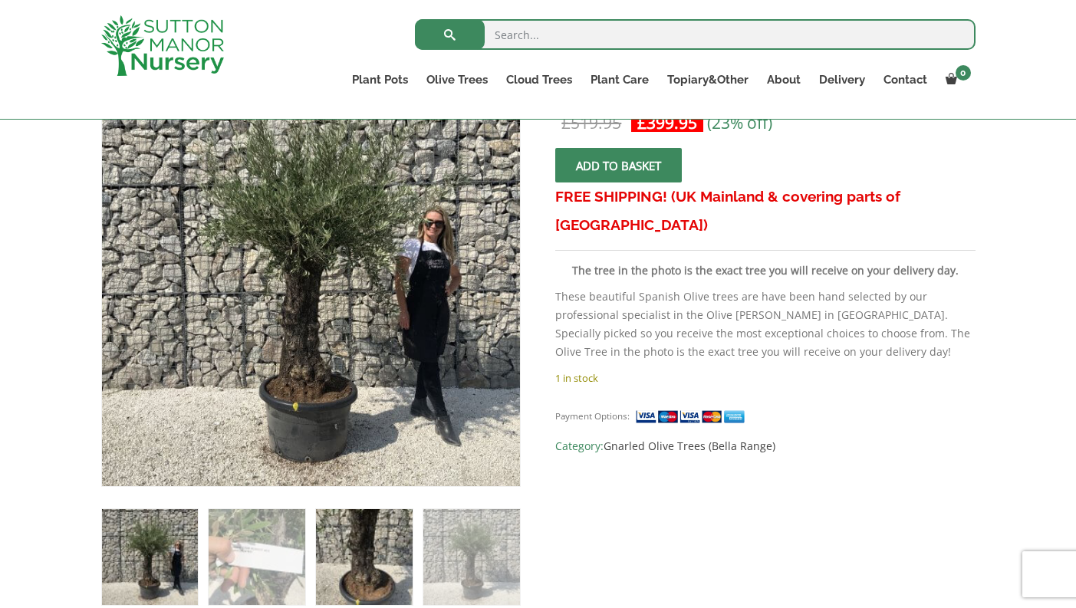
click at [367, 585] on img at bounding box center [364, 557] width 96 height 96
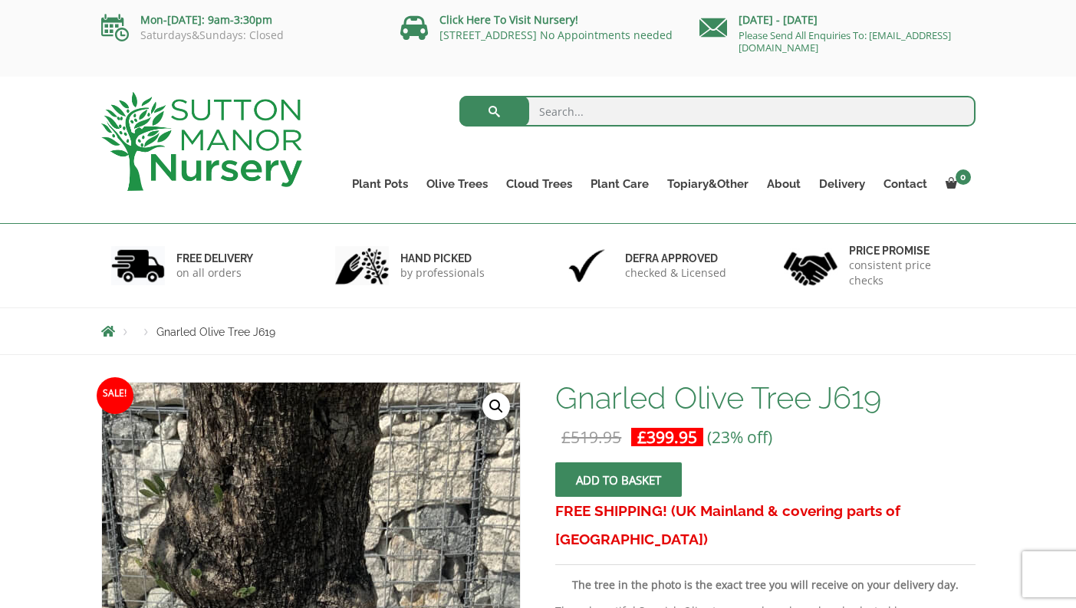
scroll to position [0, 0]
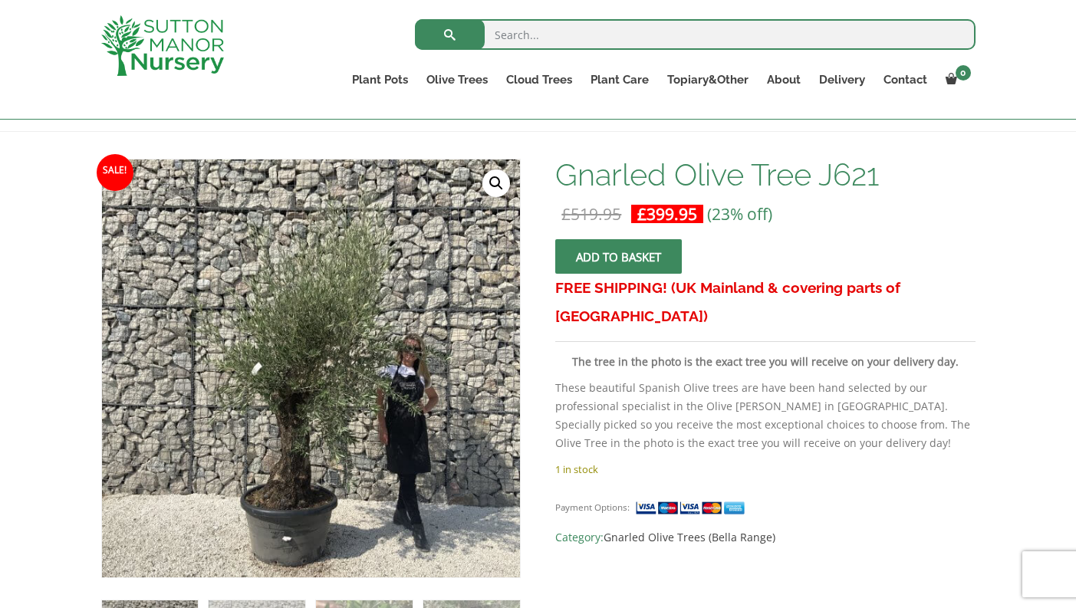
scroll to position [121, 0]
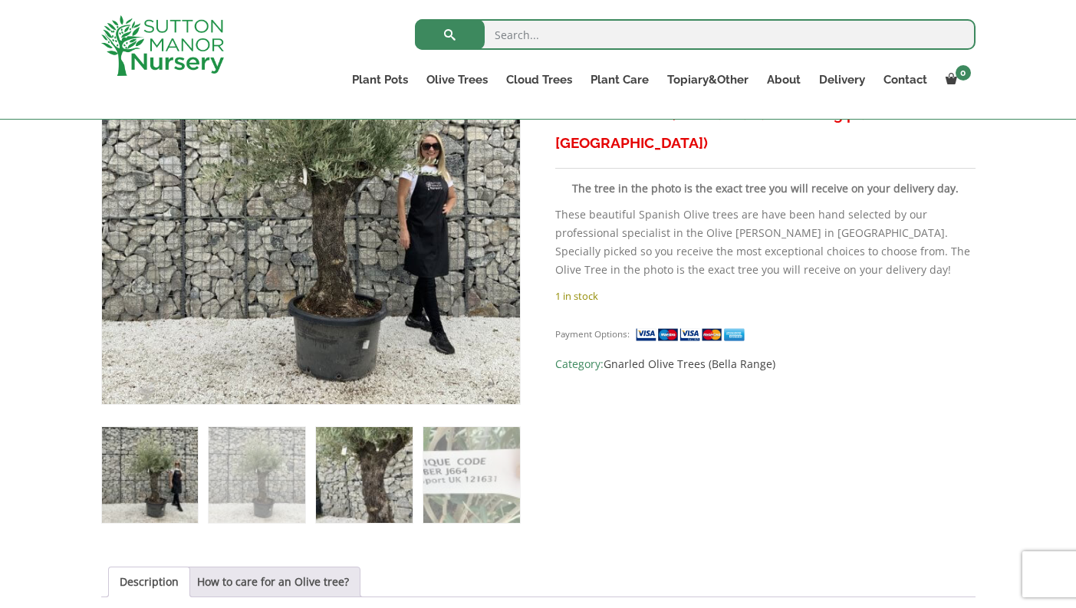
scroll to position [373, 0]
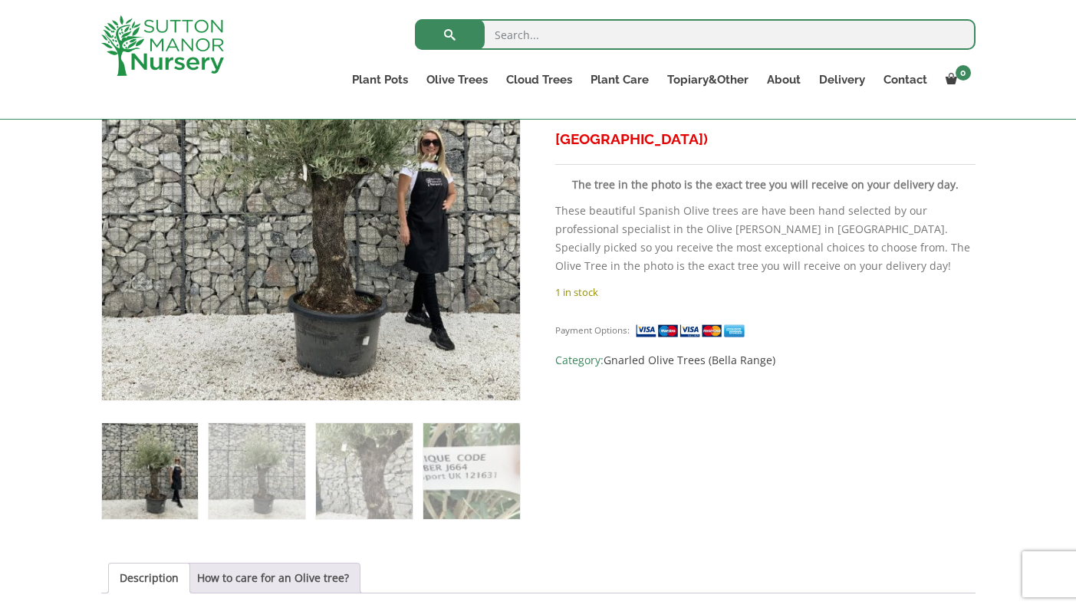
click at [157, 472] on img at bounding box center [150, 471] width 96 height 96
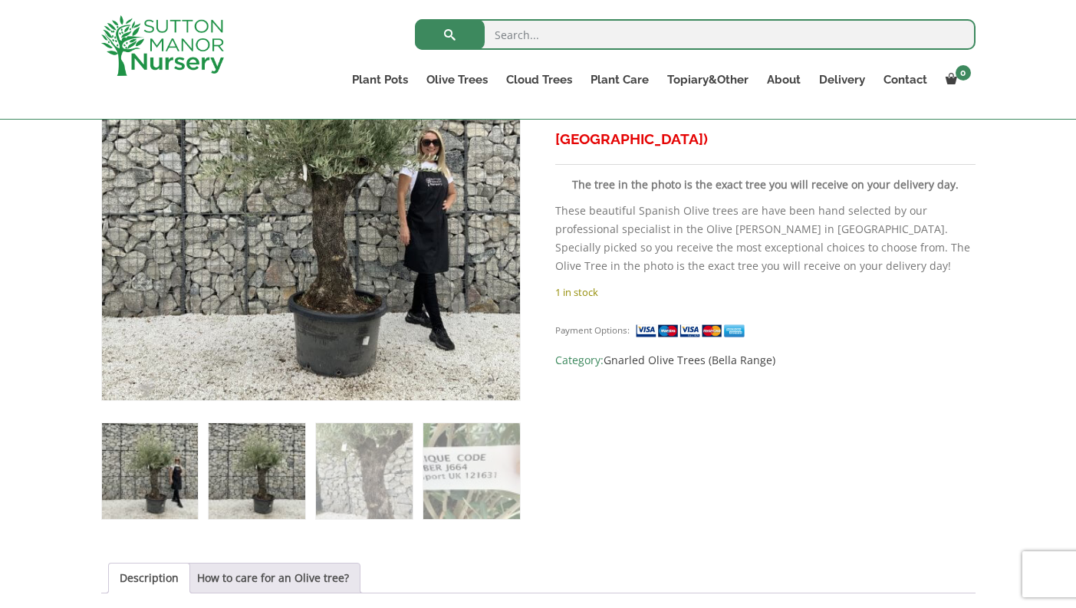
click at [230, 468] on img at bounding box center [257, 471] width 96 height 96
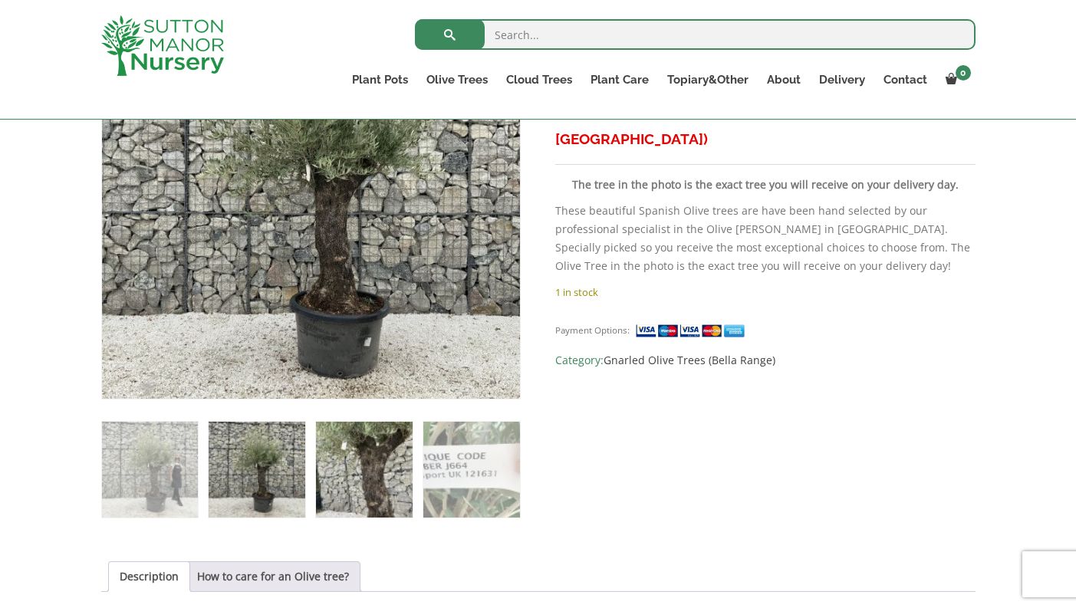
click at [335, 463] on img at bounding box center [364, 470] width 96 height 96
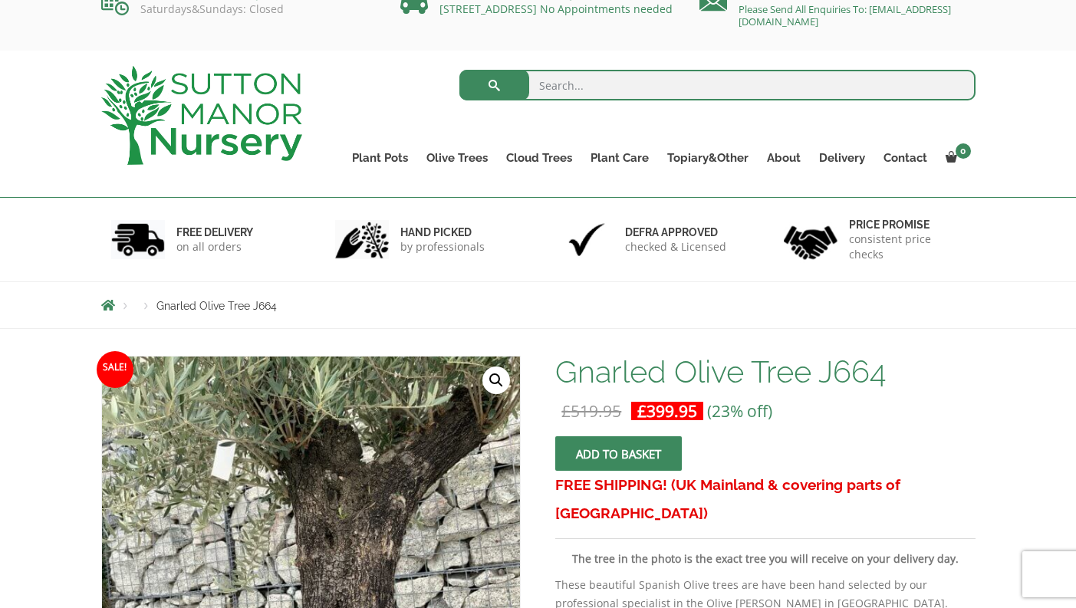
scroll to position [25, 0]
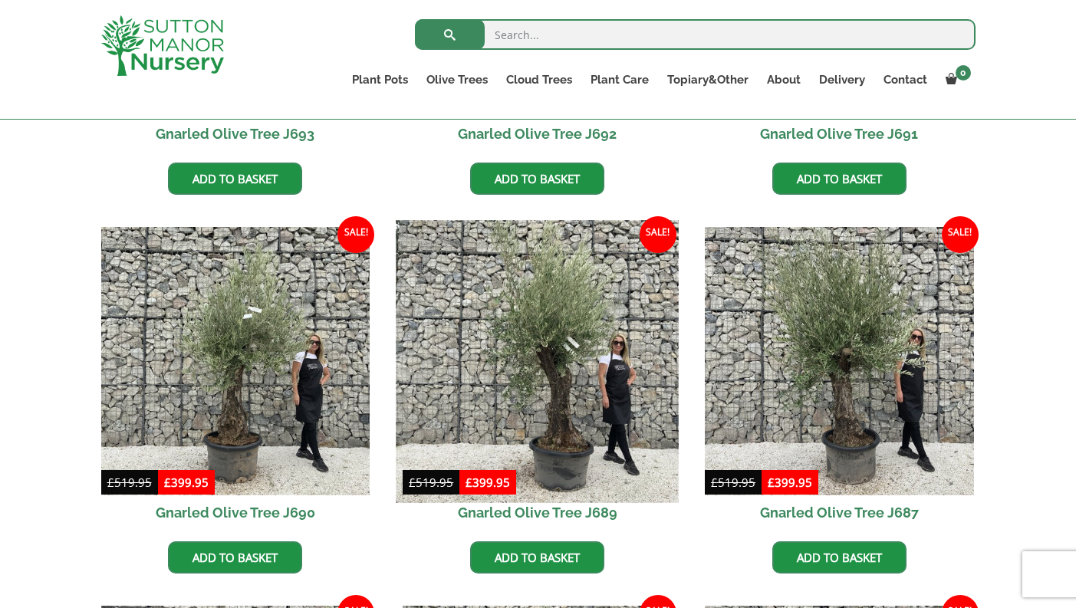
scroll to position [663, 0]
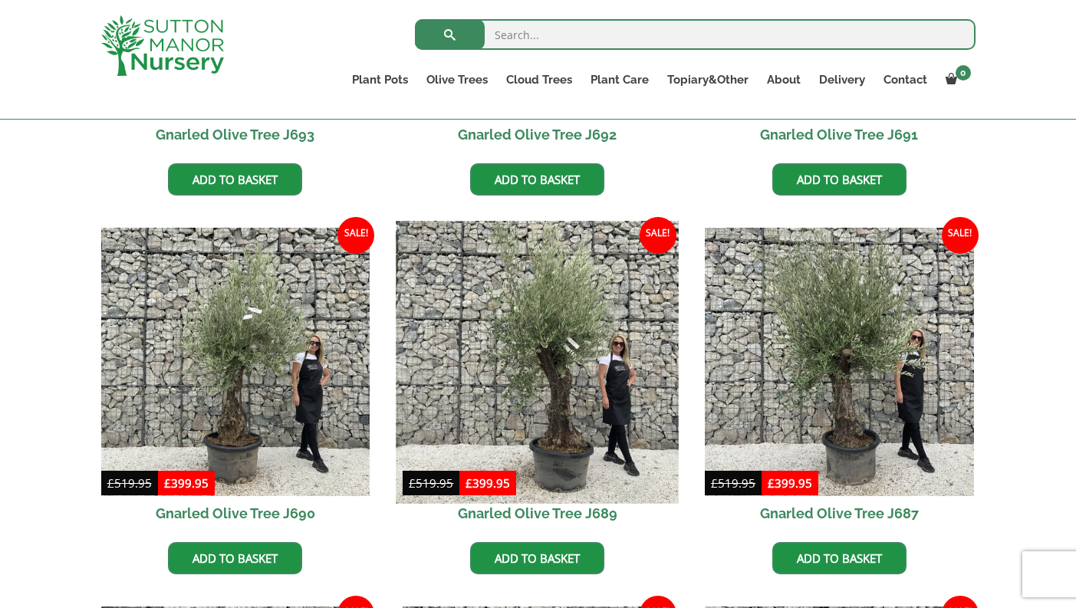
click at [561, 382] on img at bounding box center [537, 362] width 282 height 282
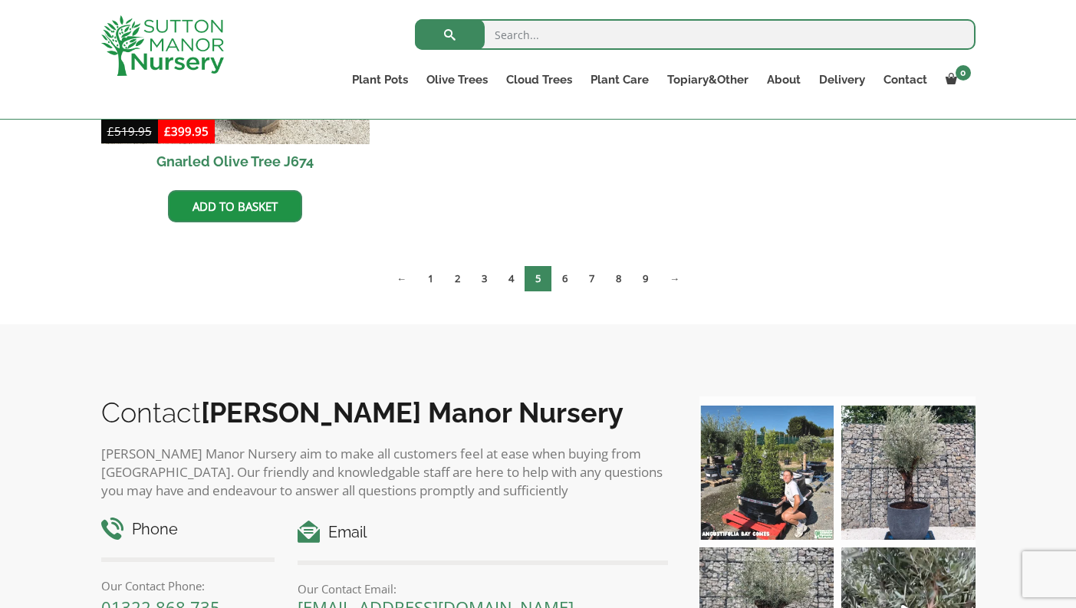
scroll to position [2487, 0]
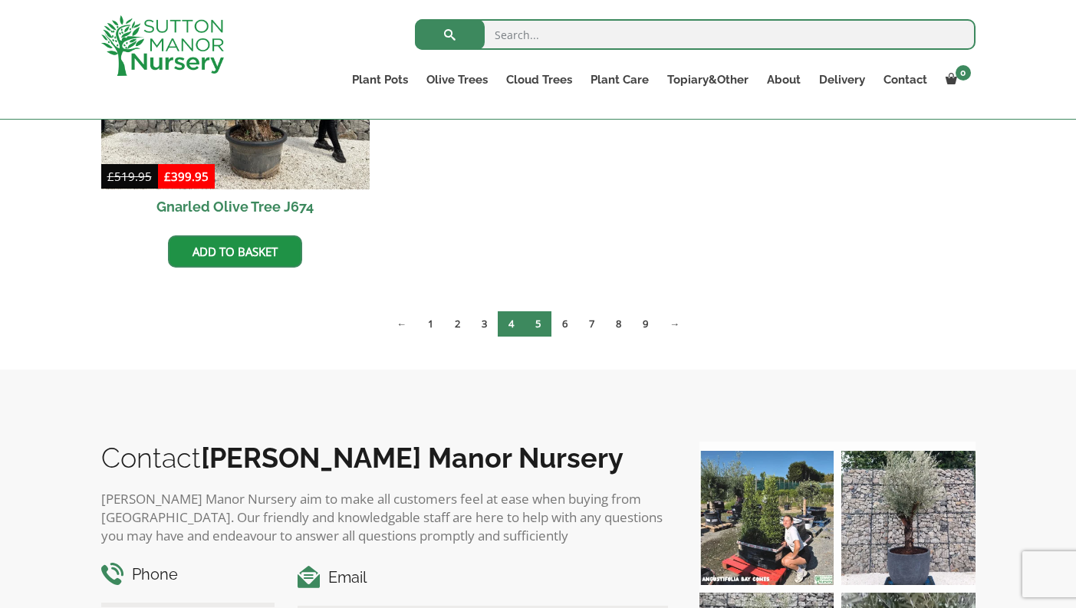
click at [511, 325] on link "4" at bounding box center [511, 323] width 27 height 25
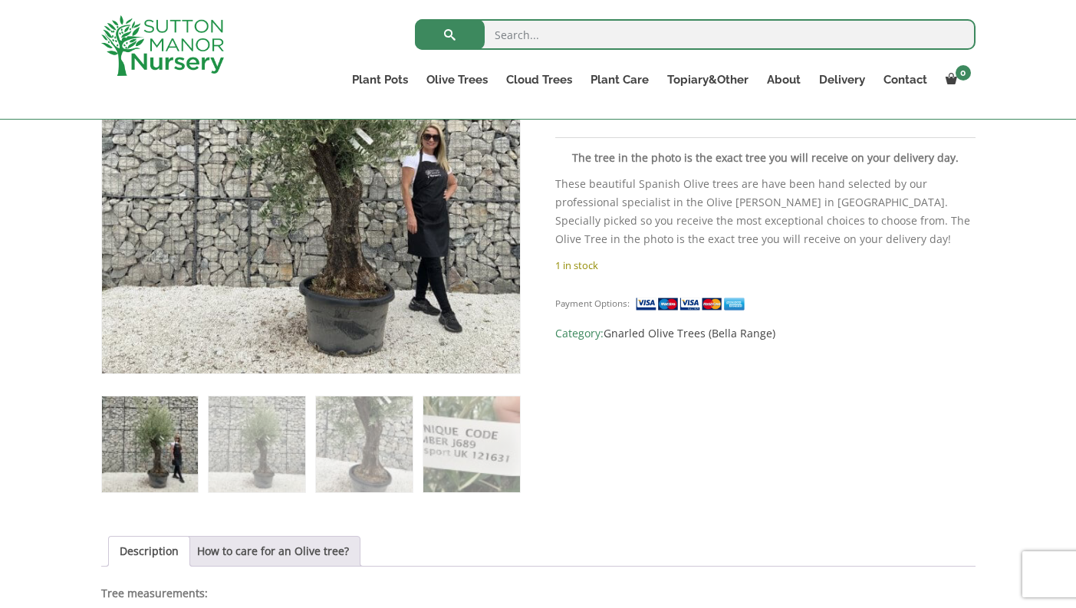
scroll to position [400, 0]
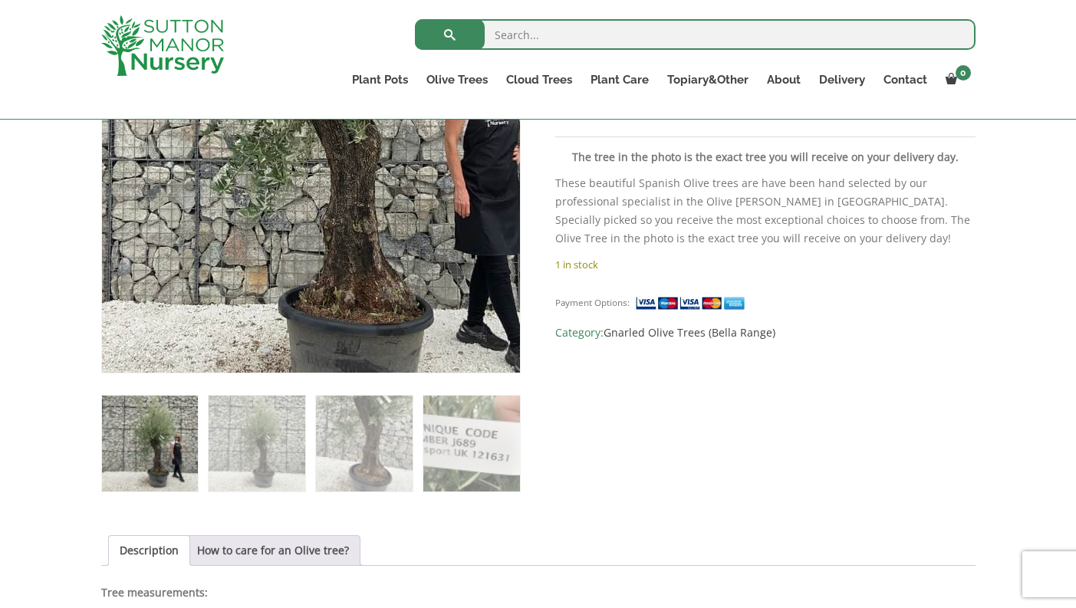
click at [332, 258] on img at bounding box center [297, 104] width 679 height 679
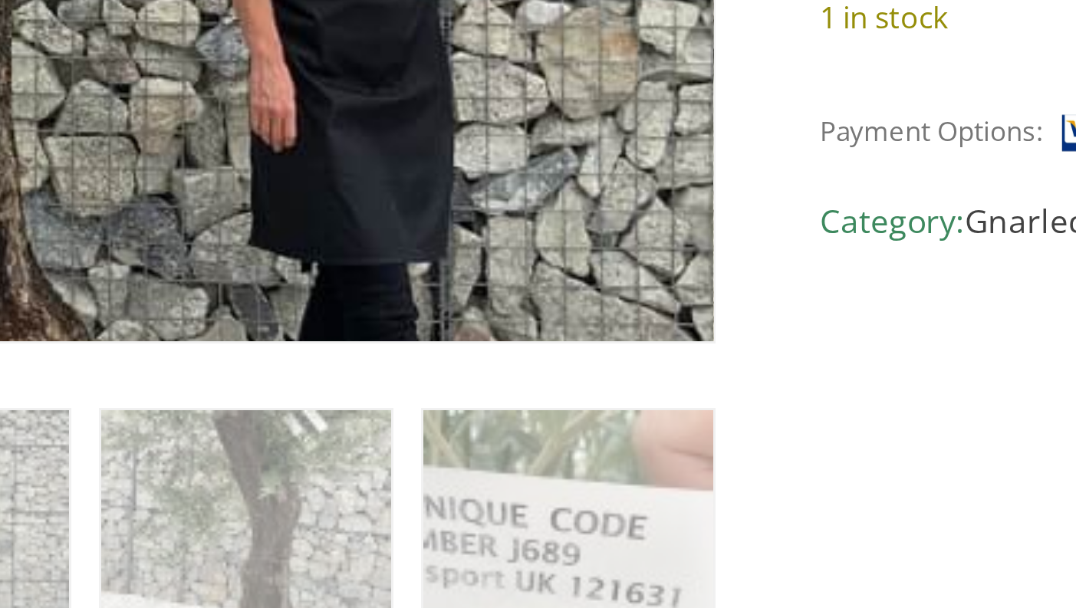
scroll to position [266, 0]
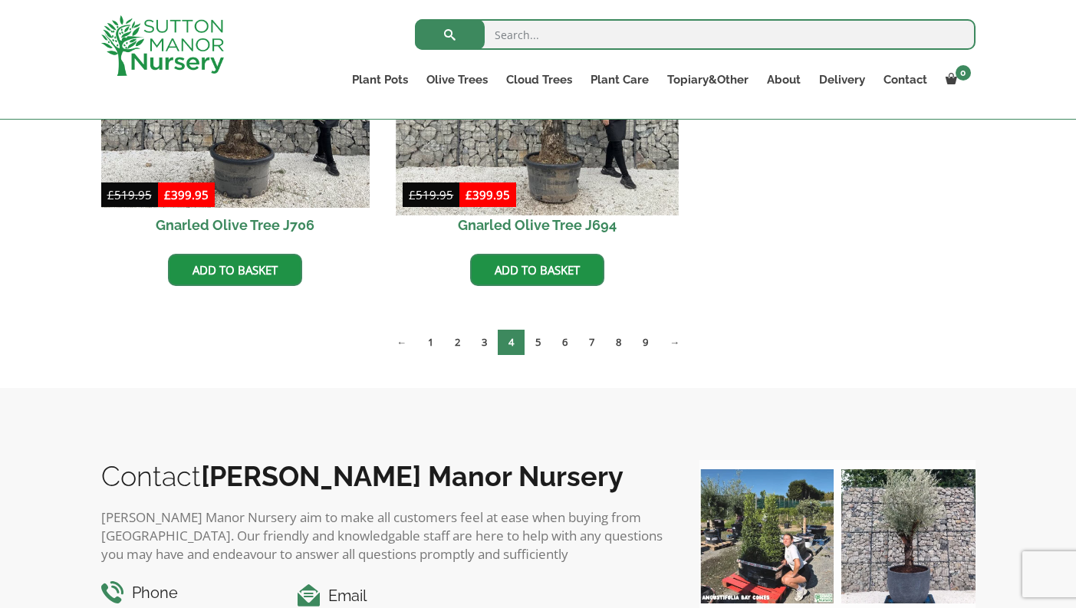
scroll to position [1669, 0]
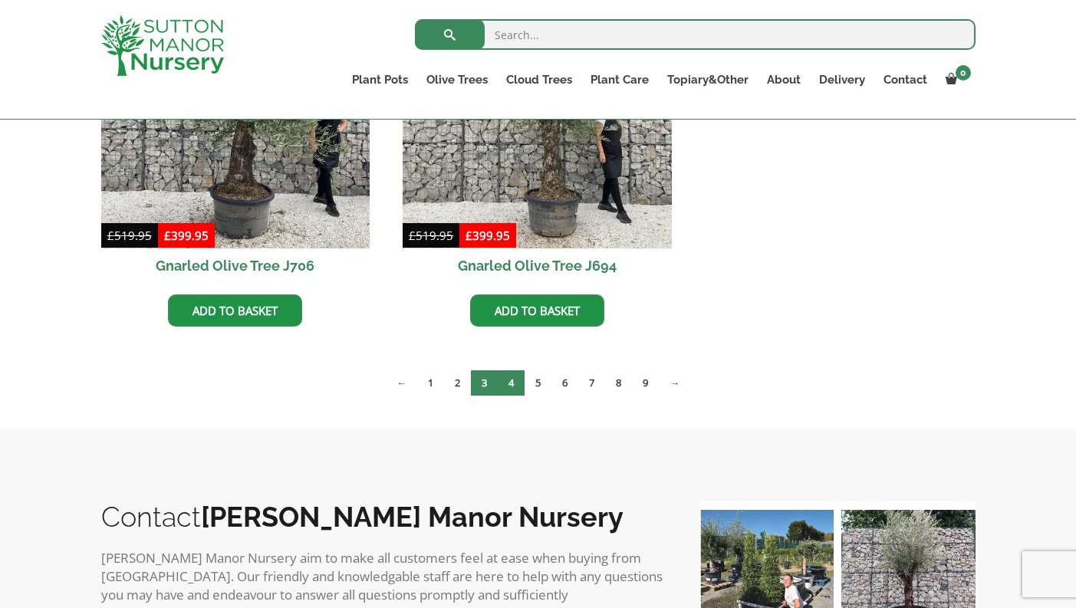
click at [485, 383] on link "3" at bounding box center [484, 382] width 27 height 25
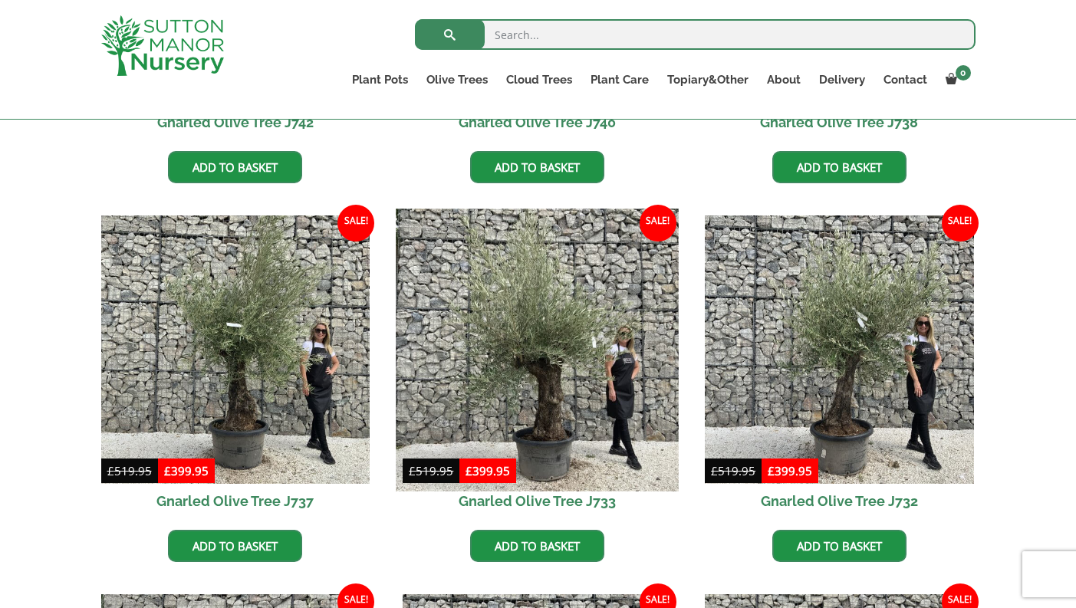
scroll to position [681, 0]
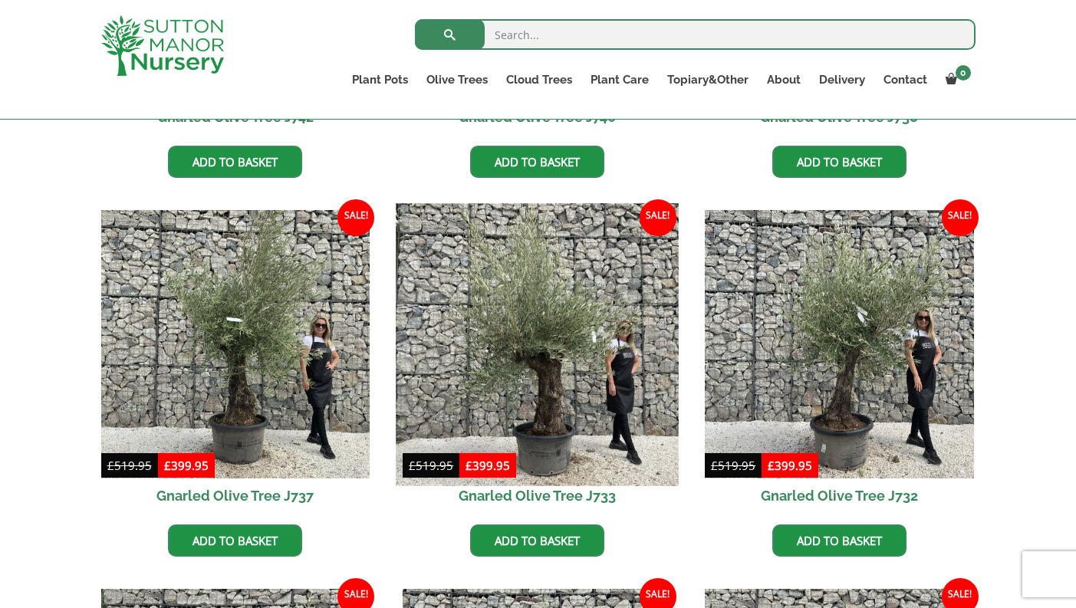
click at [528, 412] on img at bounding box center [537, 344] width 282 height 282
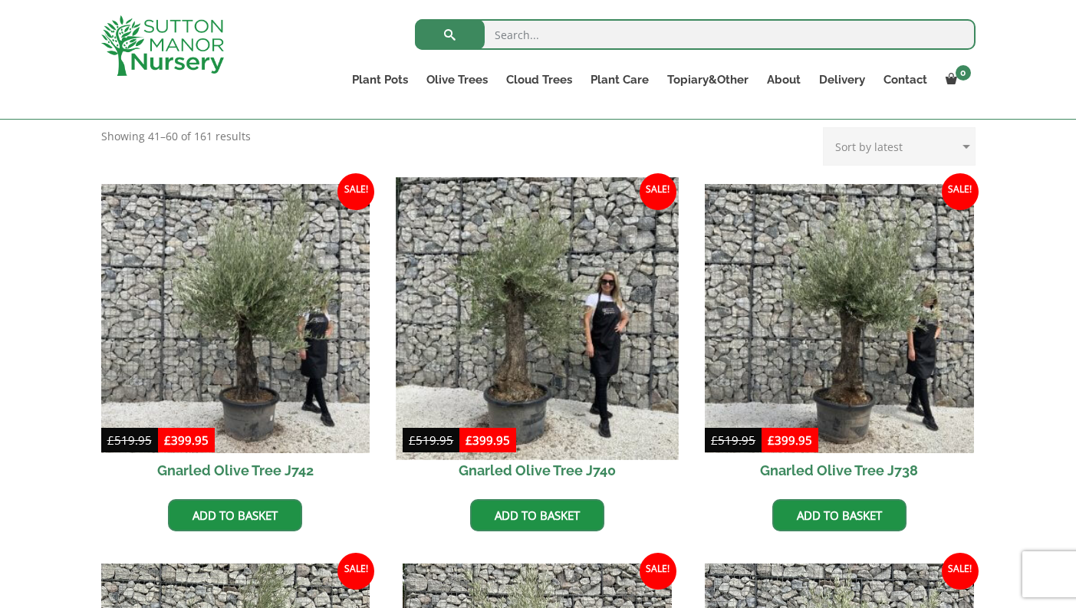
scroll to position [327, 0]
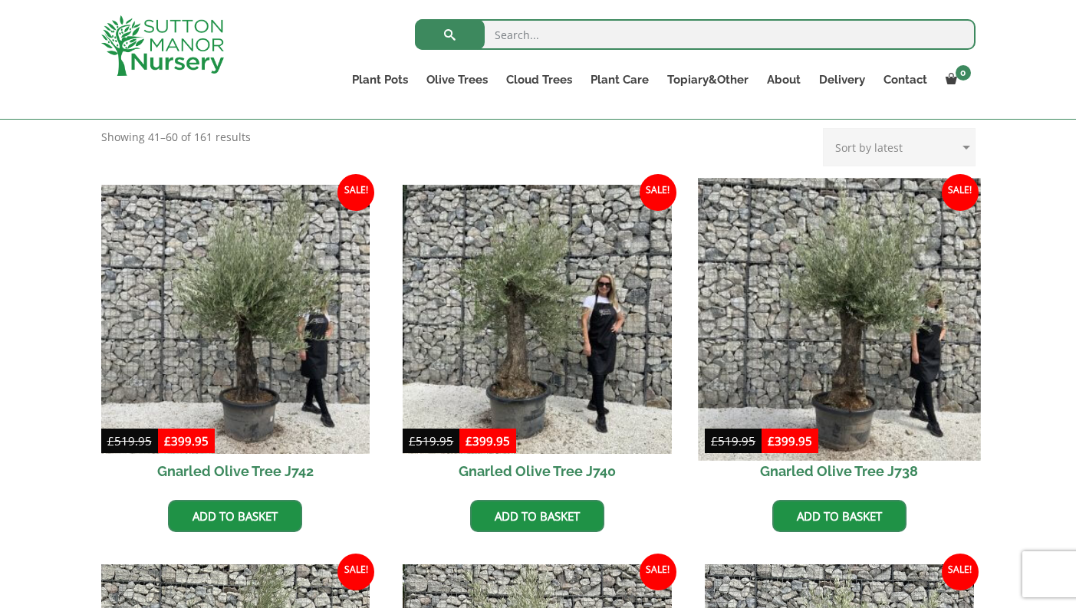
click at [880, 299] on img at bounding box center [839, 319] width 282 height 282
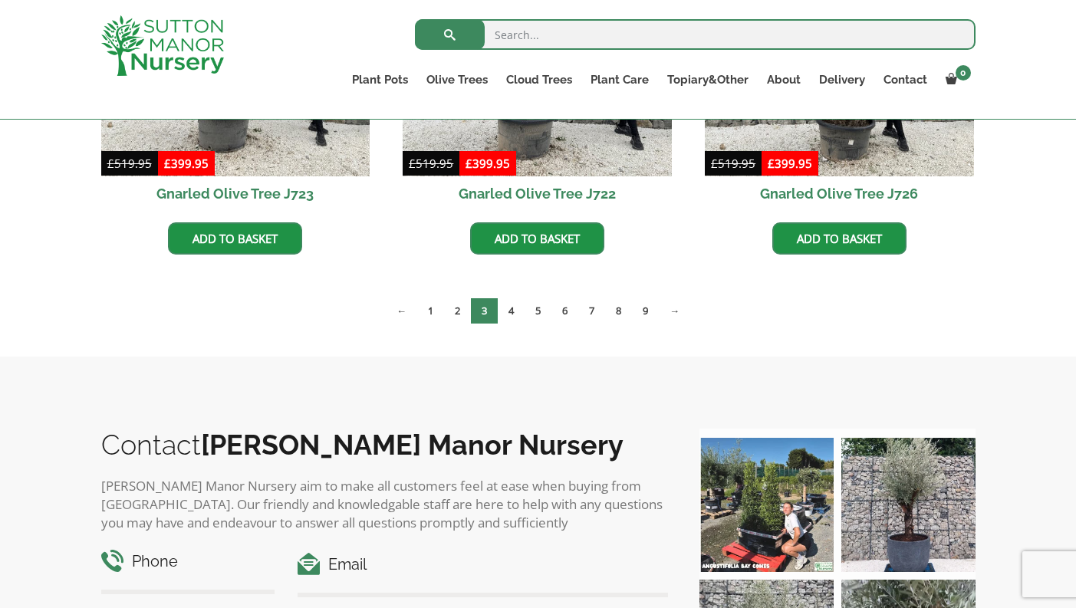
scroll to position [1356, 0]
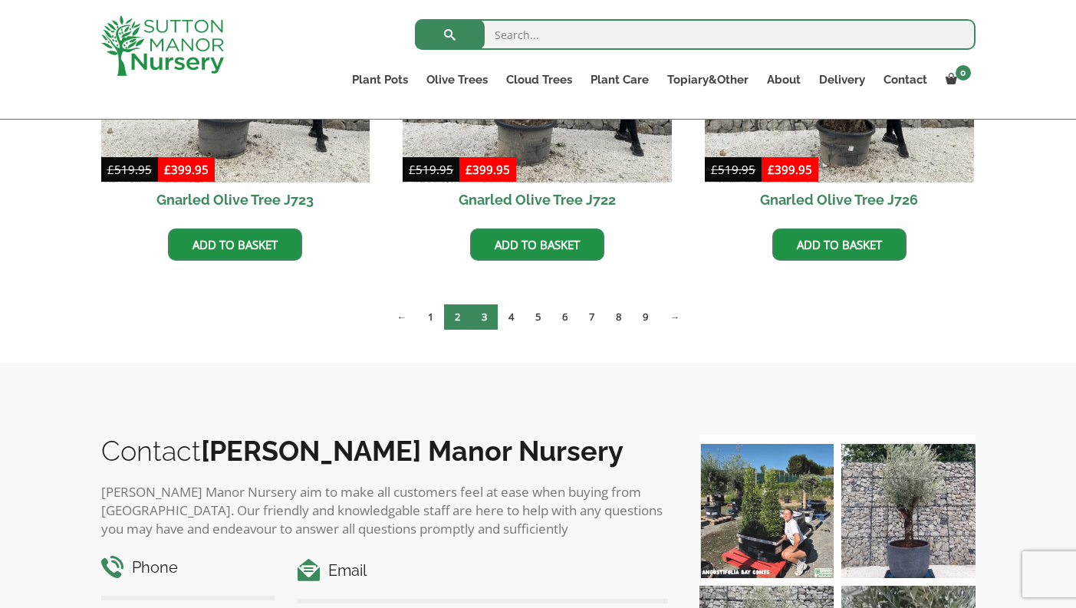
click at [452, 318] on link "2" at bounding box center [457, 316] width 27 height 25
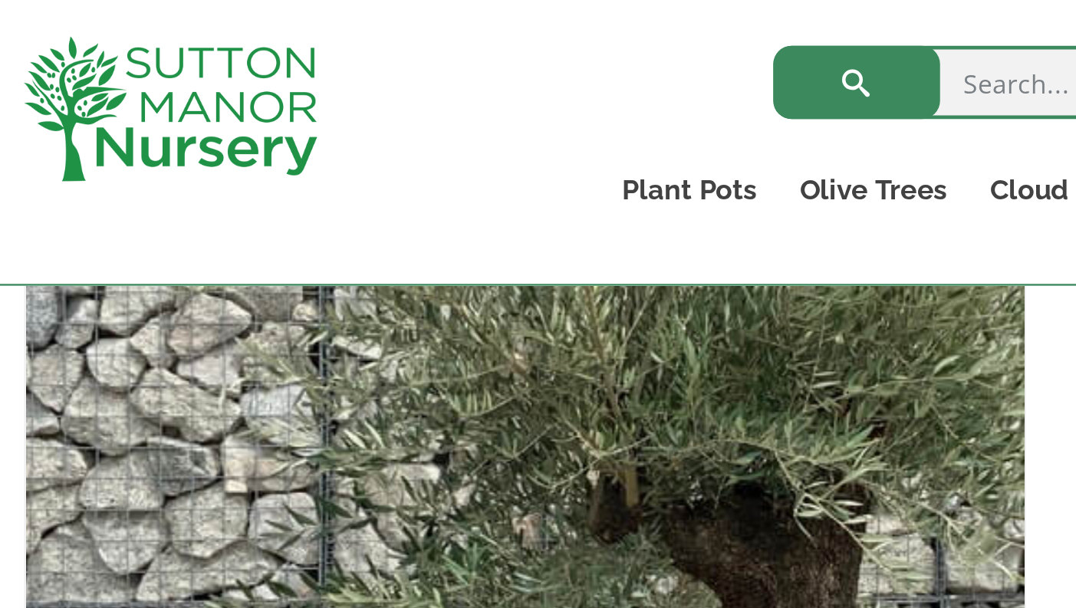
scroll to position [337, 0]
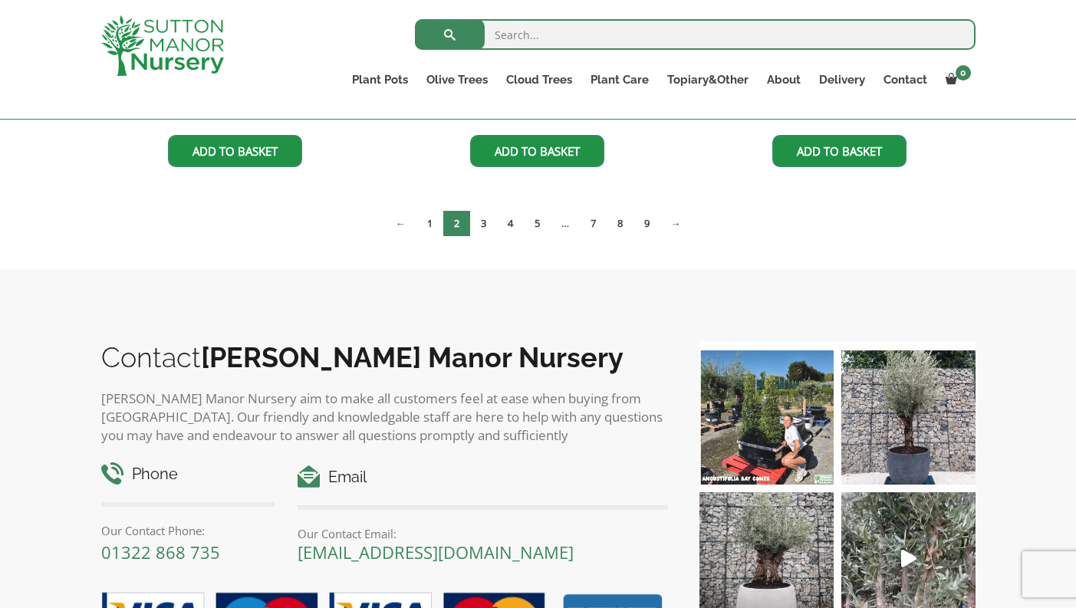
scroll to position [1449, 0]
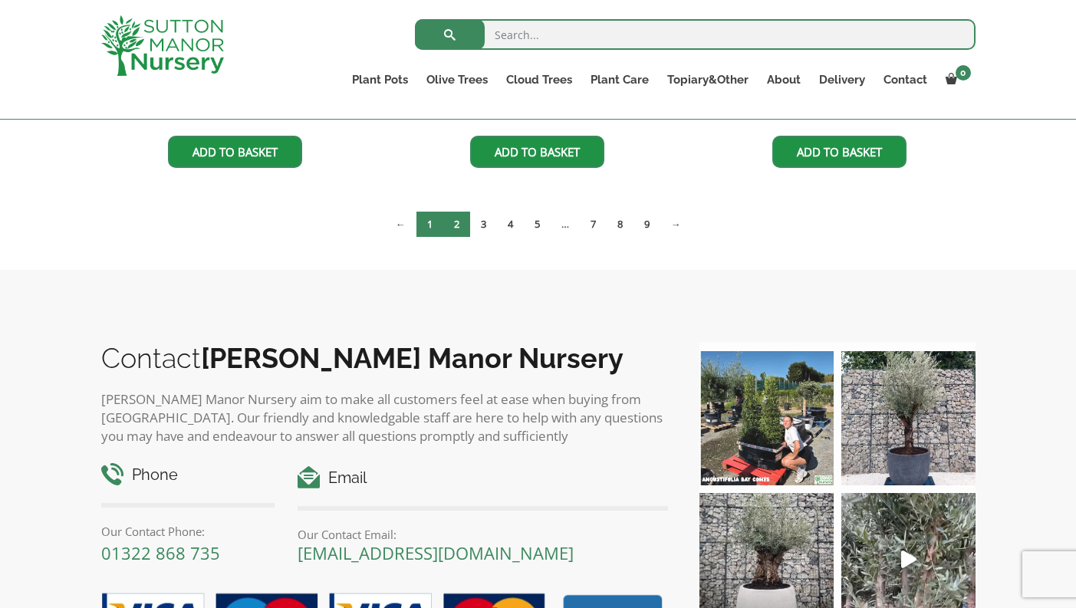
click at [429, 223] on link "1" at bounding box center [429, 224] width 27 height 25
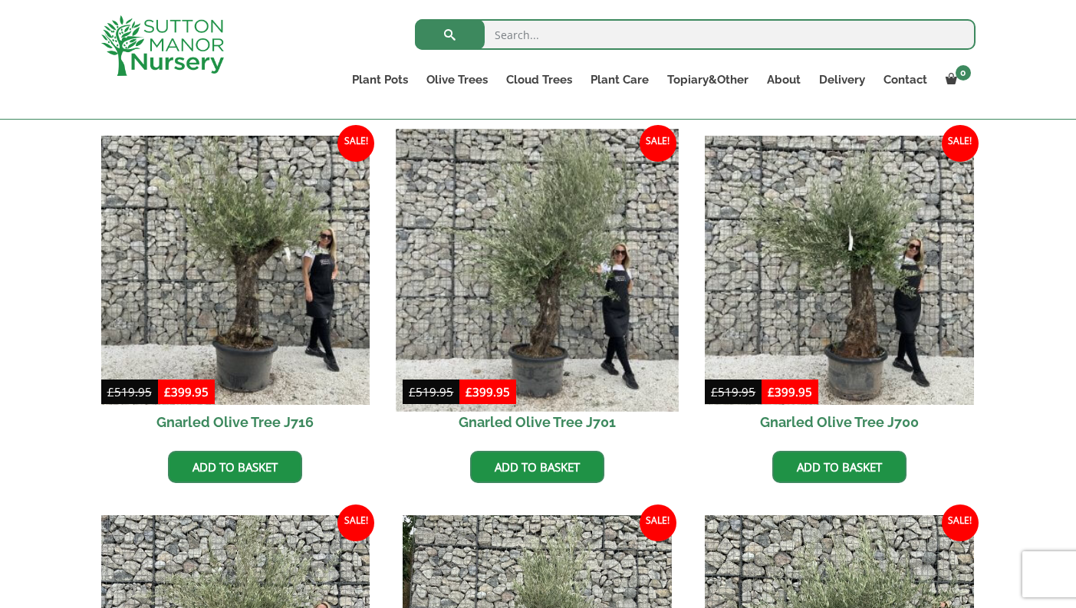
scroll to position [373, 0]
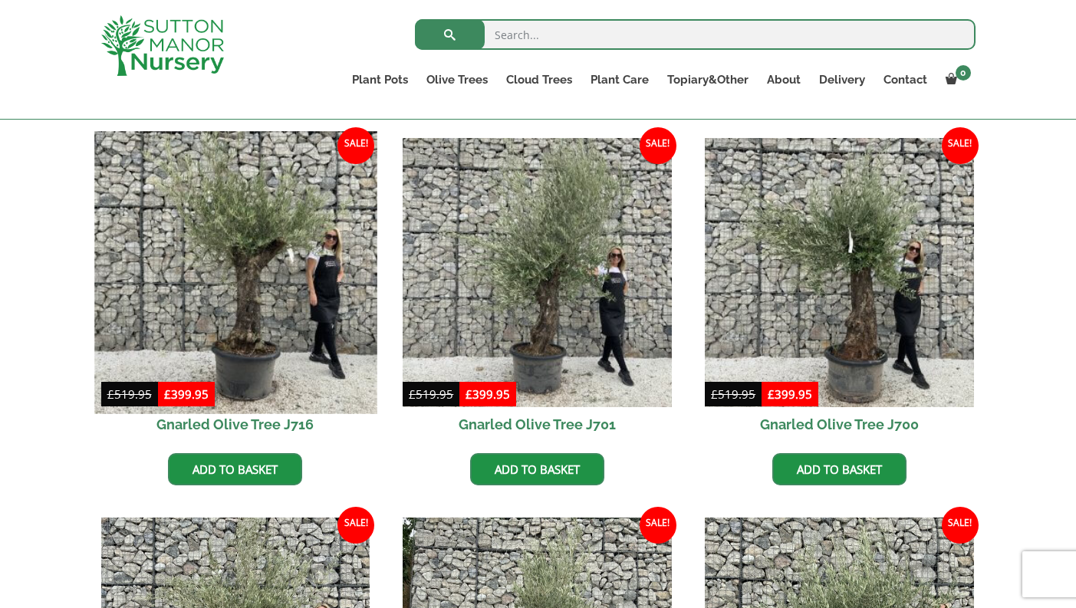
click at [241, 248] on img at bounding box center [235, 272] width 282 height 282
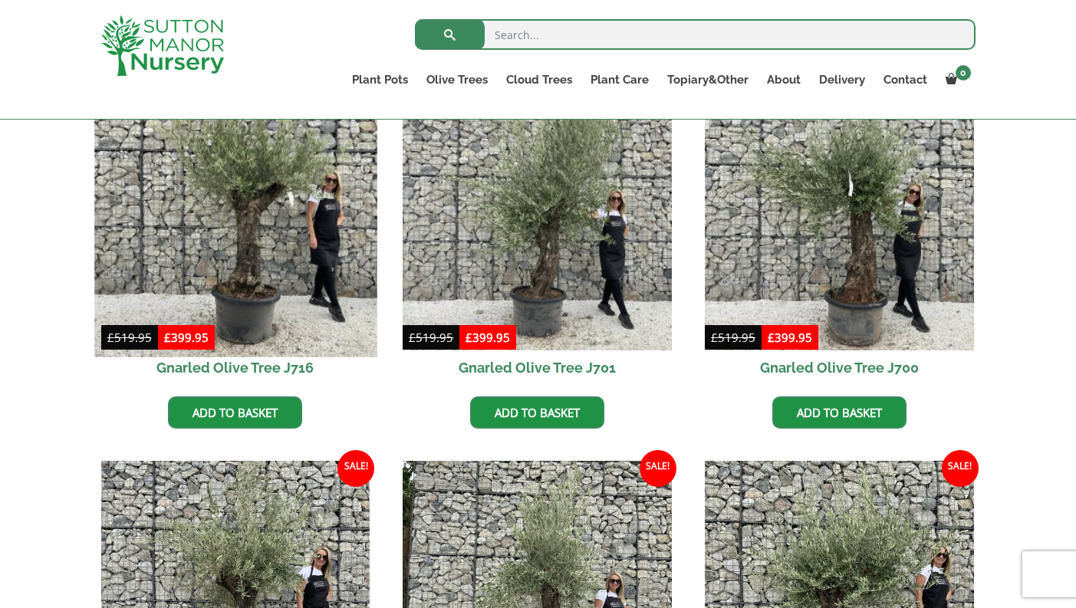
scroll to position [435, 0]
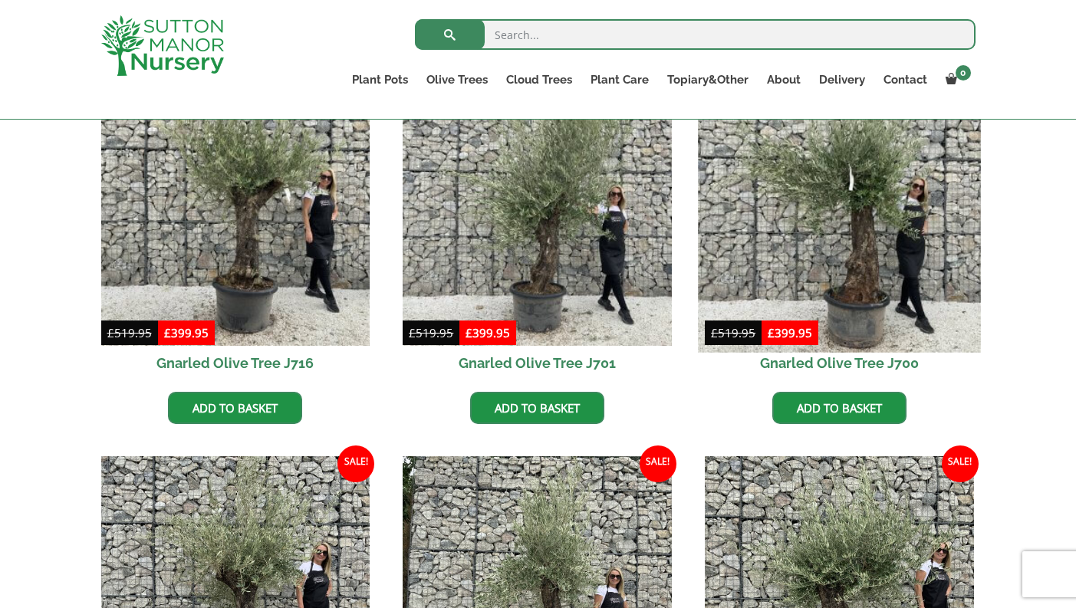
click at [875, 249] on img at bounding box center [839, 211] width 282 height 282
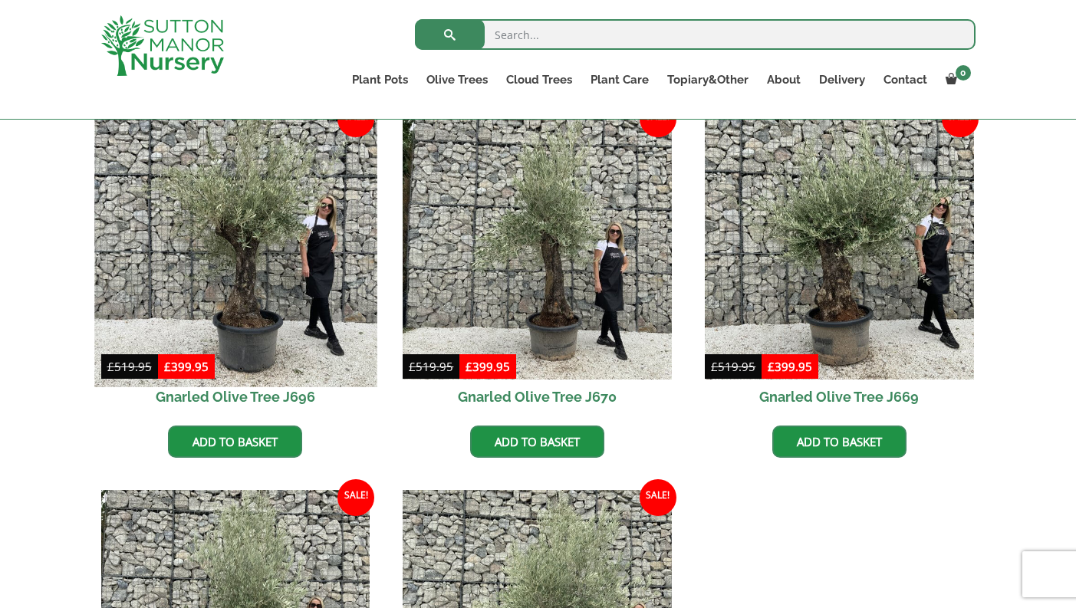
scroll to position [778, 0]
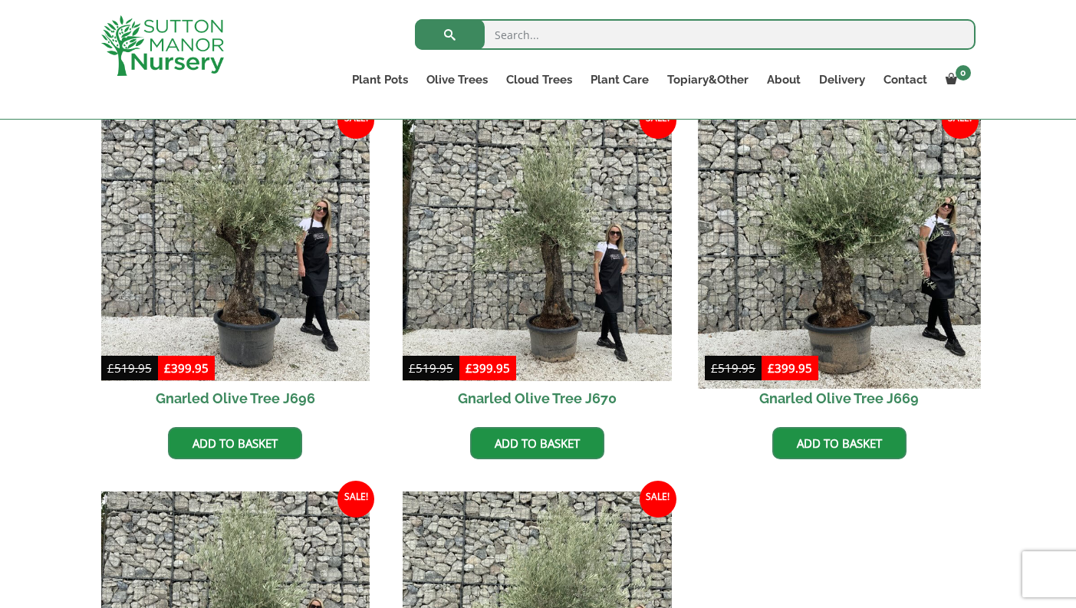
click at [837, 278] on img at bounding box center [839, 247] width 282 height 282
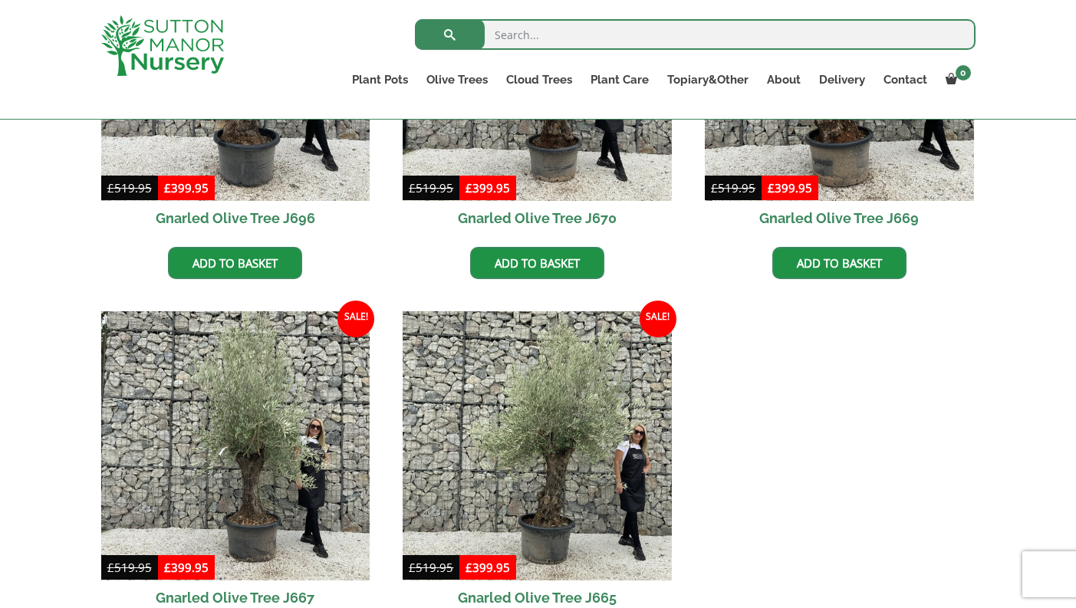
scroll to position [1218, 0]
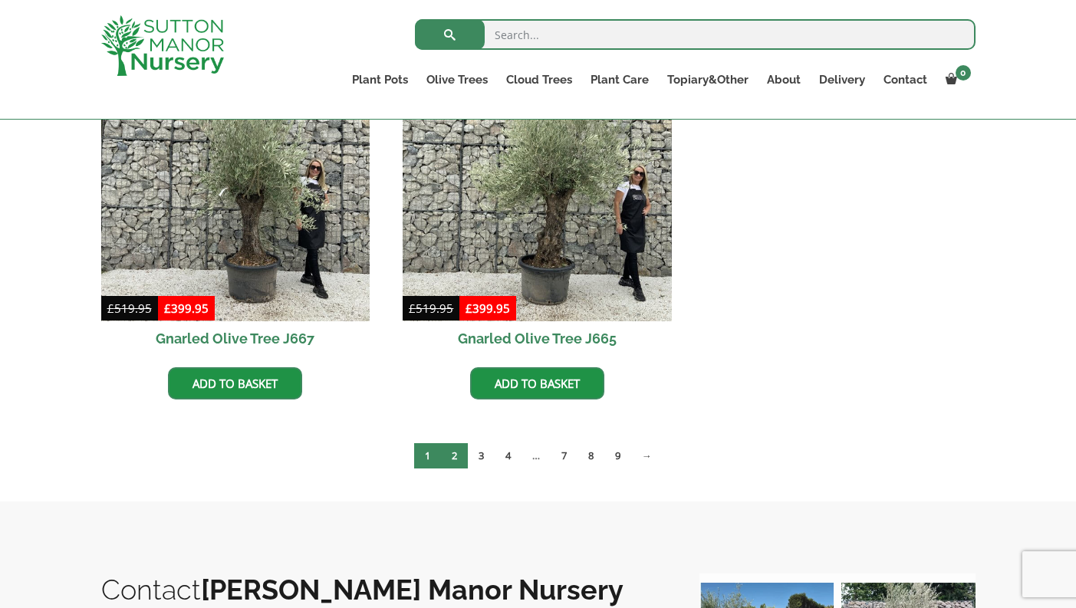
click at [453, 461] on link "2" at bounding box center [454, 455] width 27 height 25
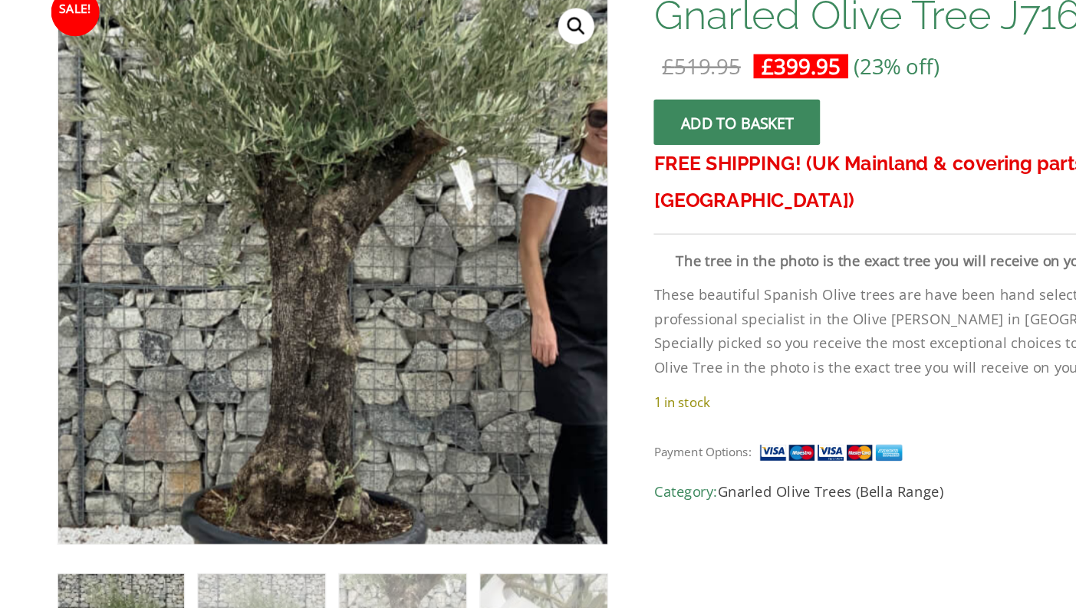
scroll to position [208, 0]
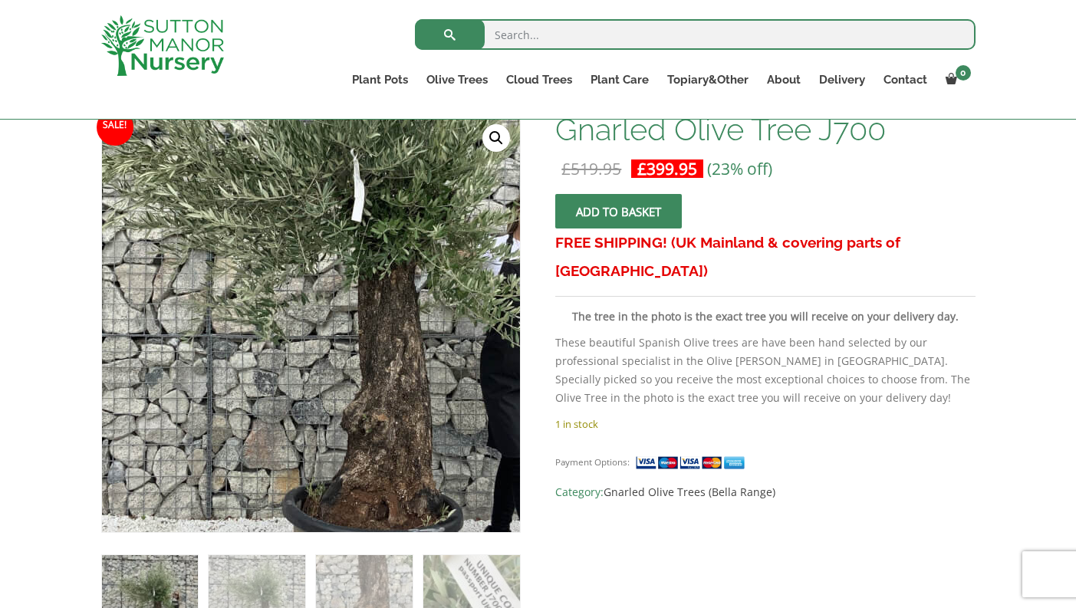
scroll to position [244, 0]
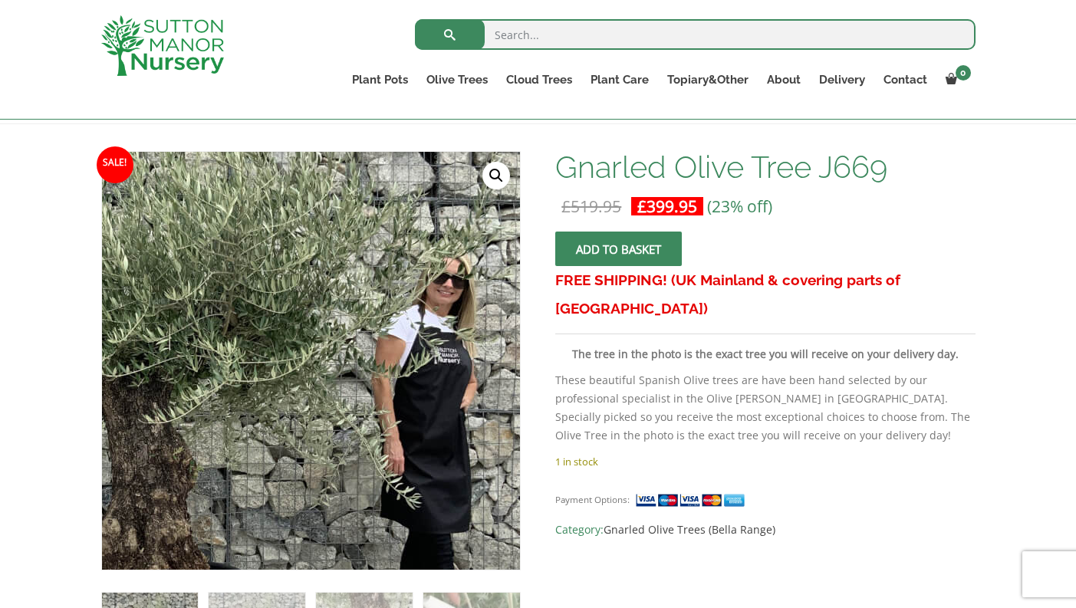
scroll to position [240, 0]
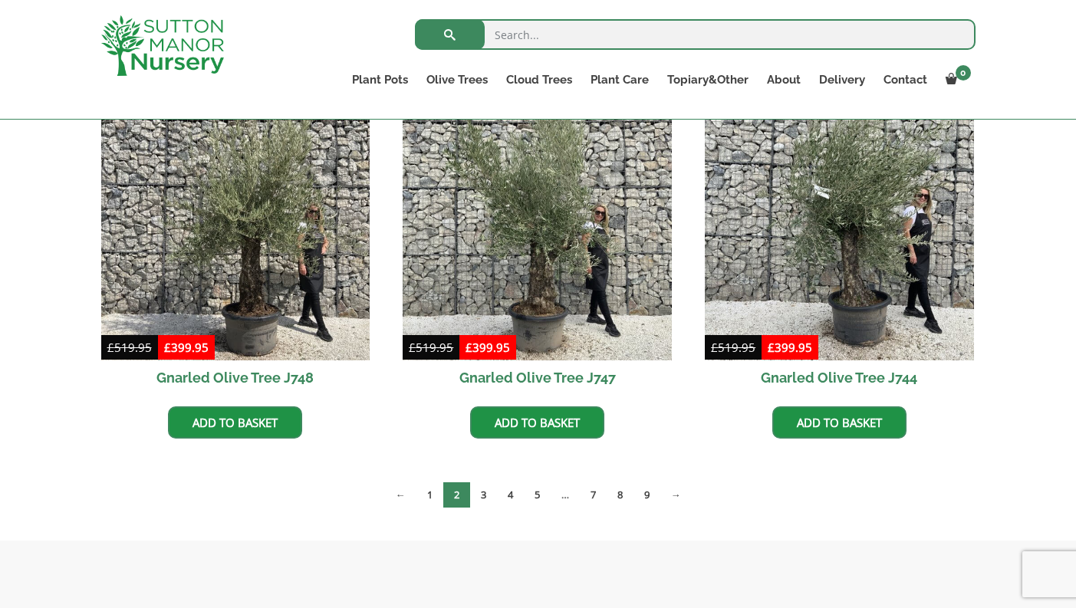
scroll to position [1181, 0]
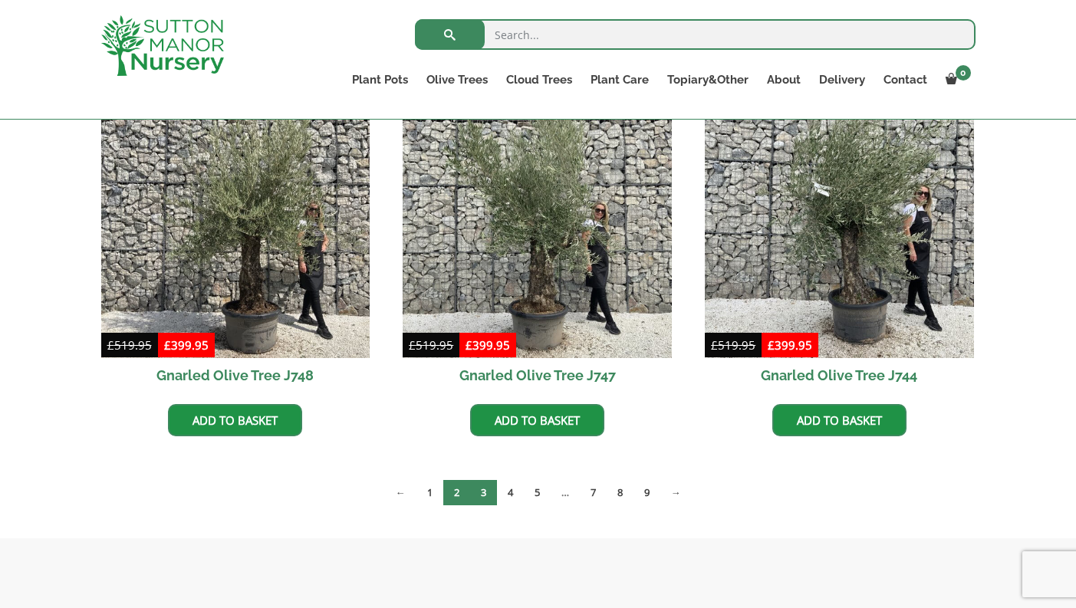
click at [483, 497] on link "3" at bounding box center [483, 492] width 27 height 25
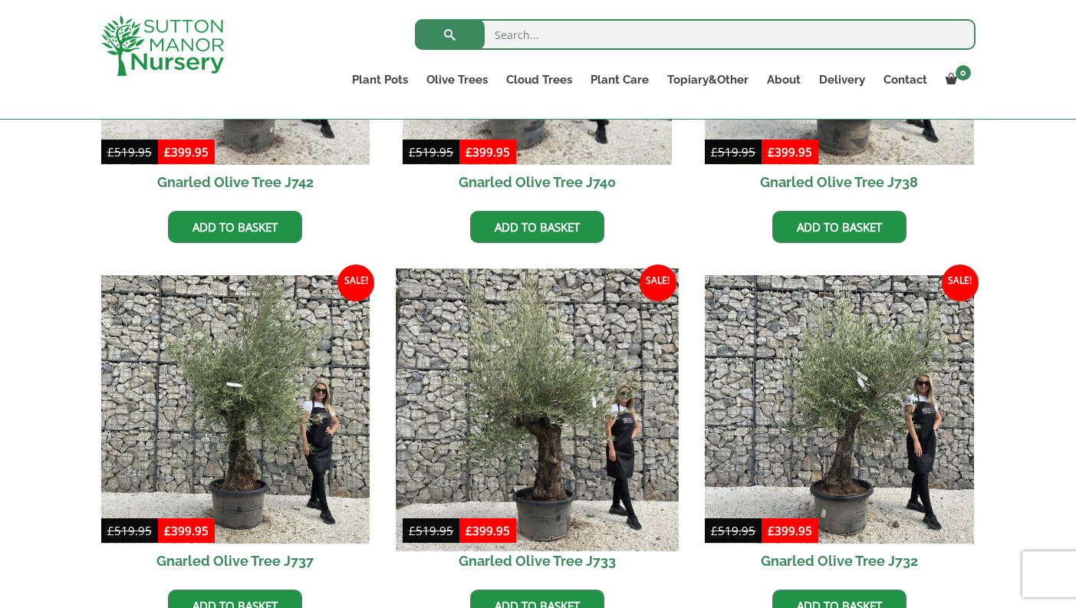
scroll to position [617, 0]
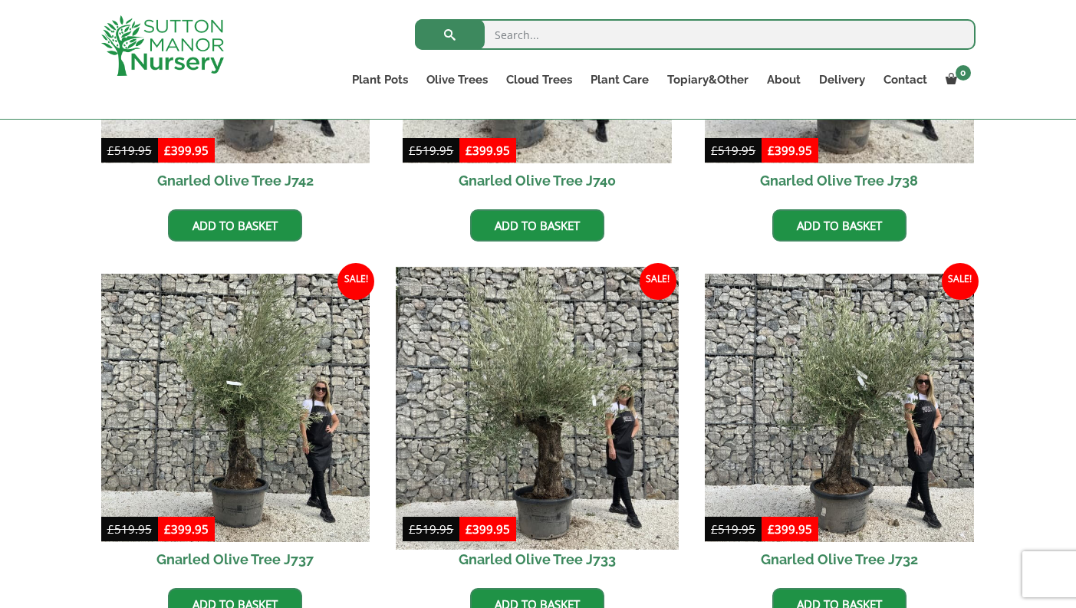
click at [544, 465] on img at bounding box center [537, 408] width 282 height 282
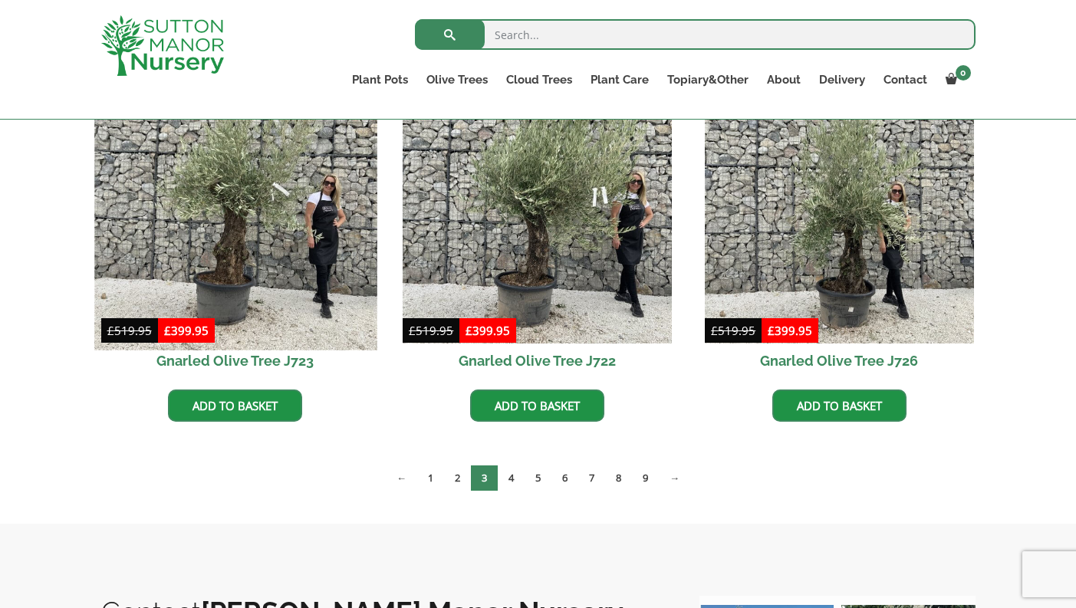
scroll to position [1197, 0]
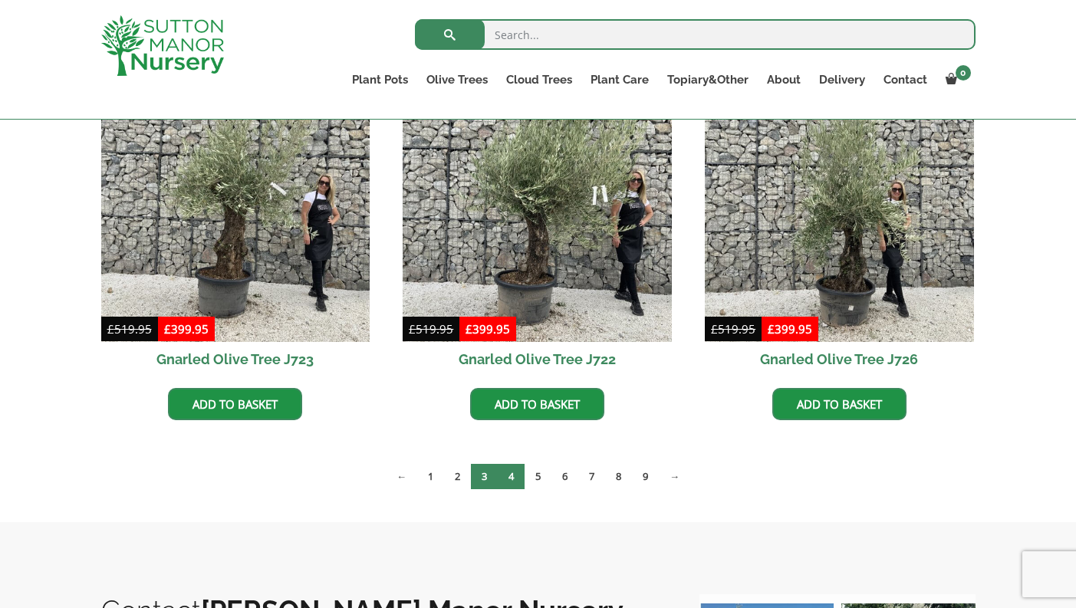
click at [510, 478] on link "4" at bounding box center [511, 476] width 27 height 25
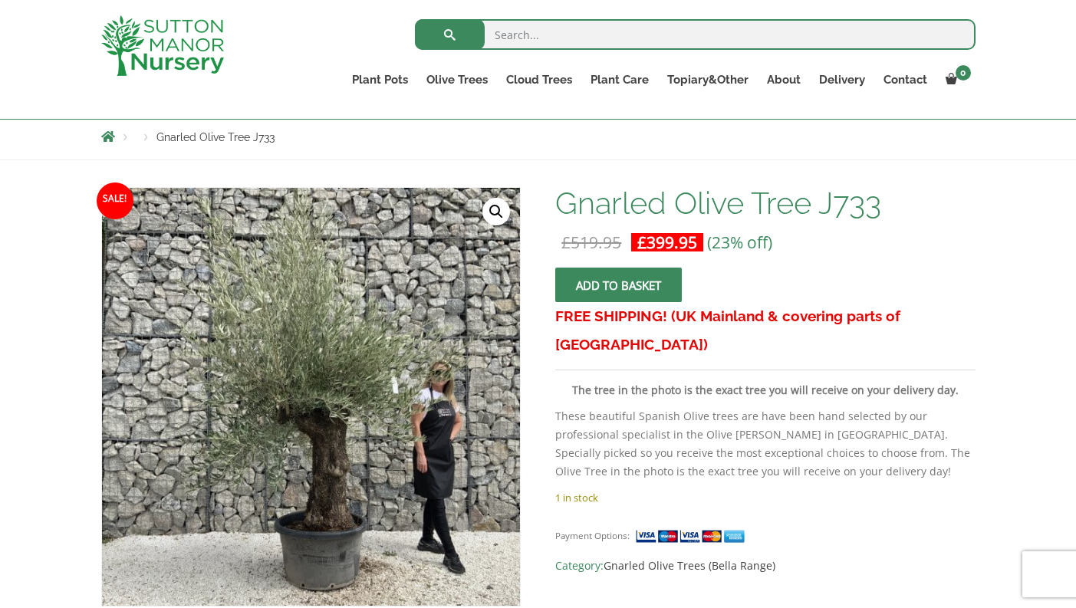
scroll to position [157, 0]
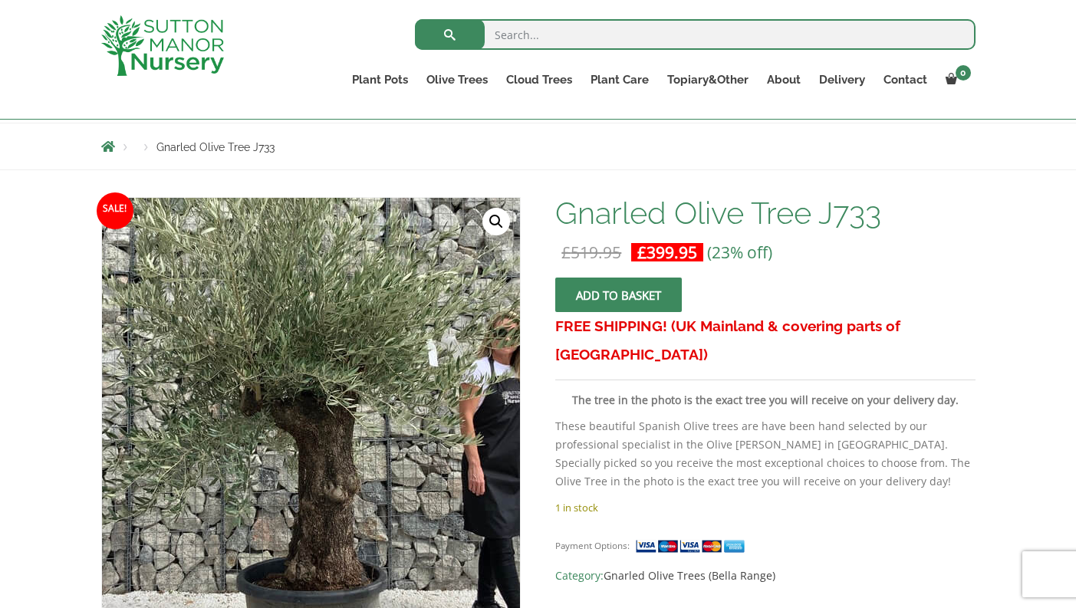
click at [334, 464] on img at bounding box center [295, 371] width 679 height 679
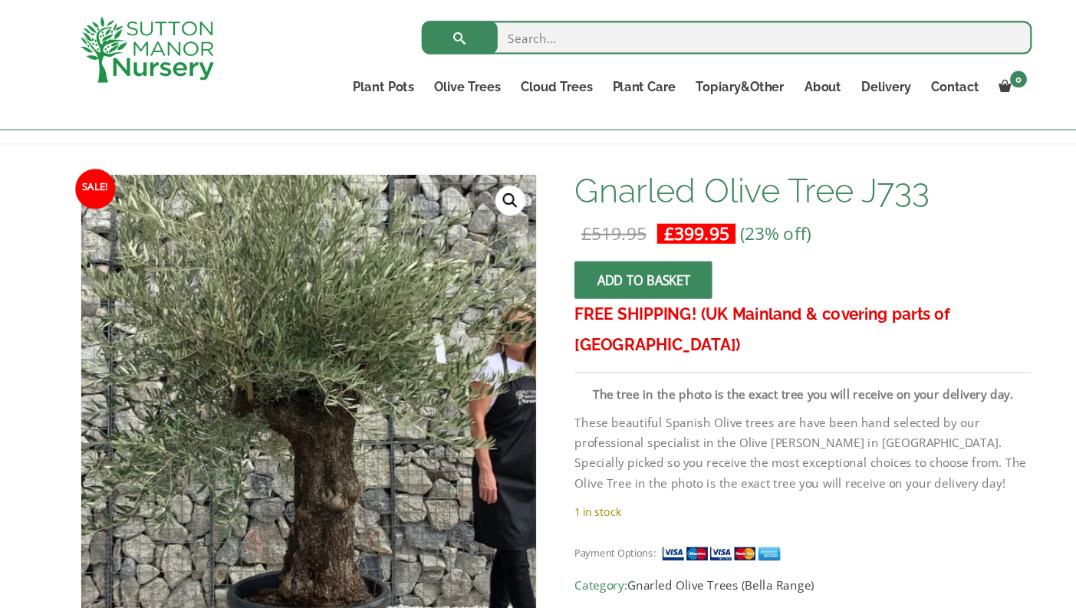
scroll to position [158, 0]
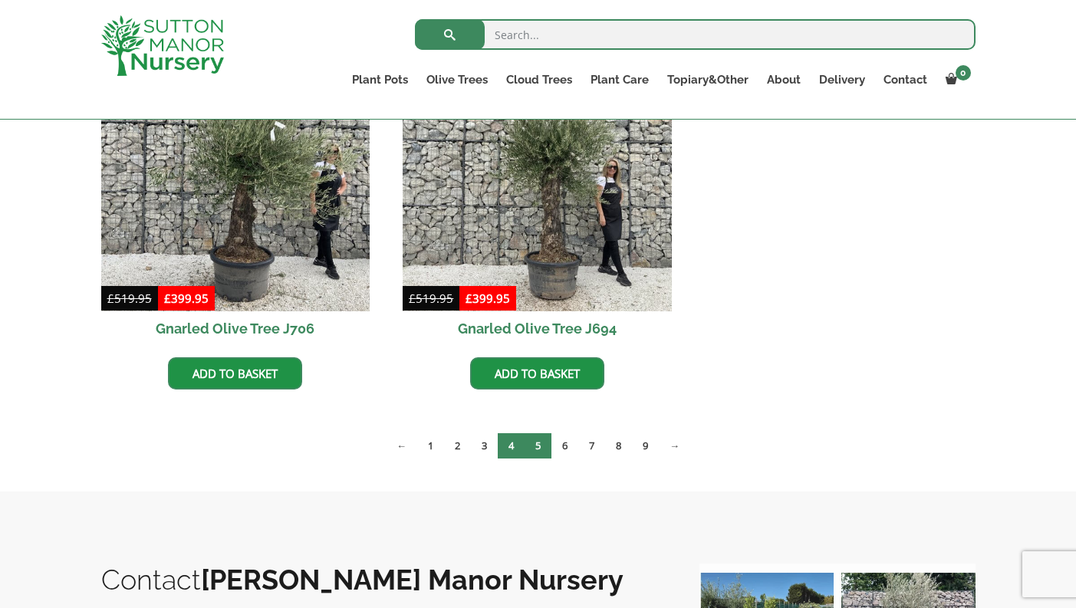
scroll to position [1611, 0]
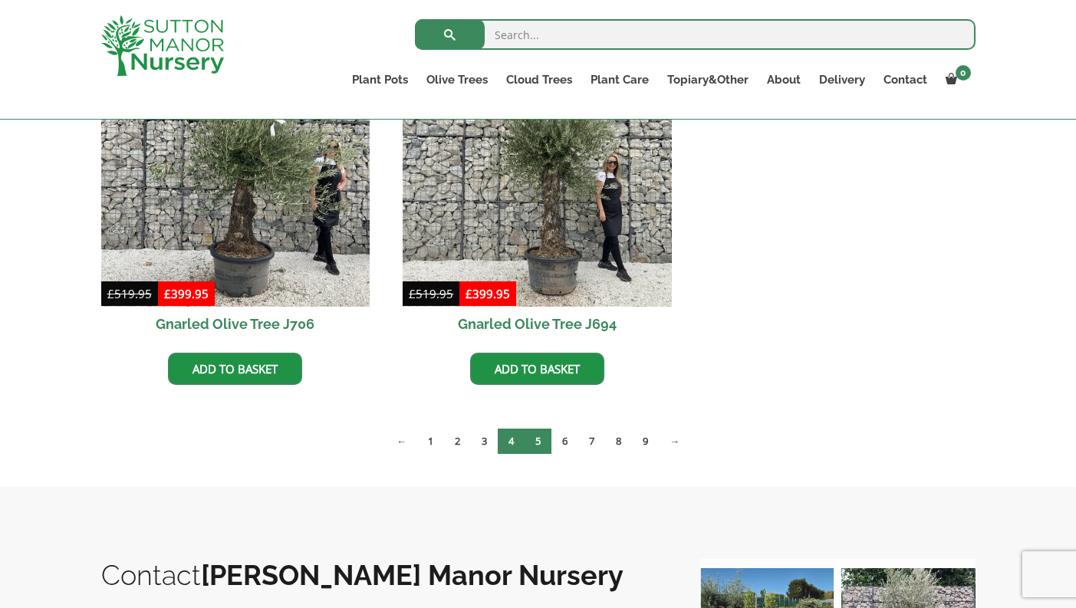
click at [535, 442] on link "5" at bounding box center [537, 441] width 27 height 25
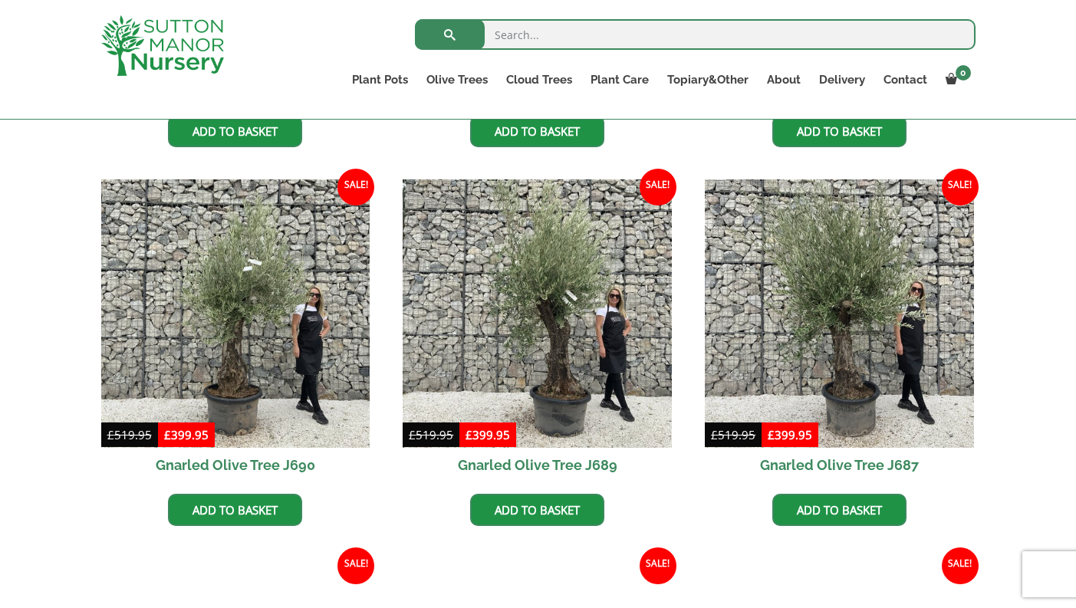
scroll to position [717, 0]
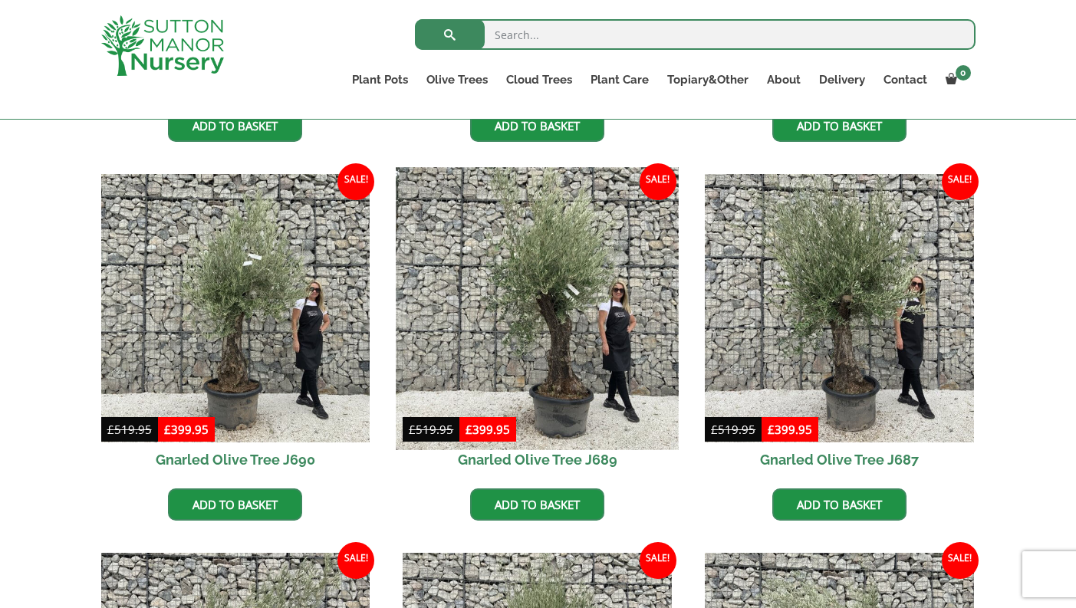
click at [560, 349] on img at bounding box center [537, 308] width 282 height 282
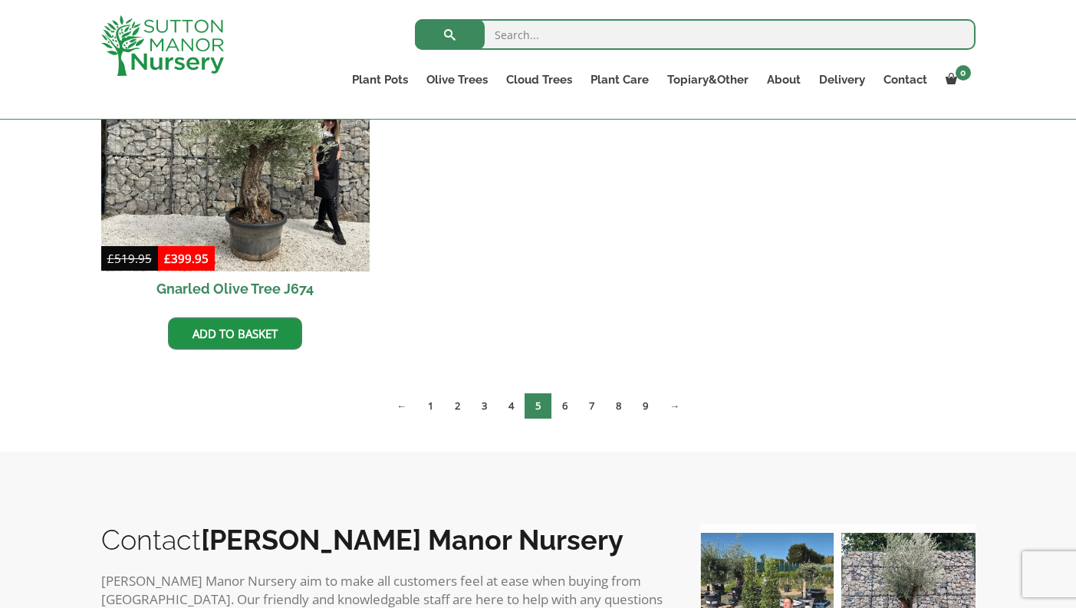
scroll to position [2409, 0]
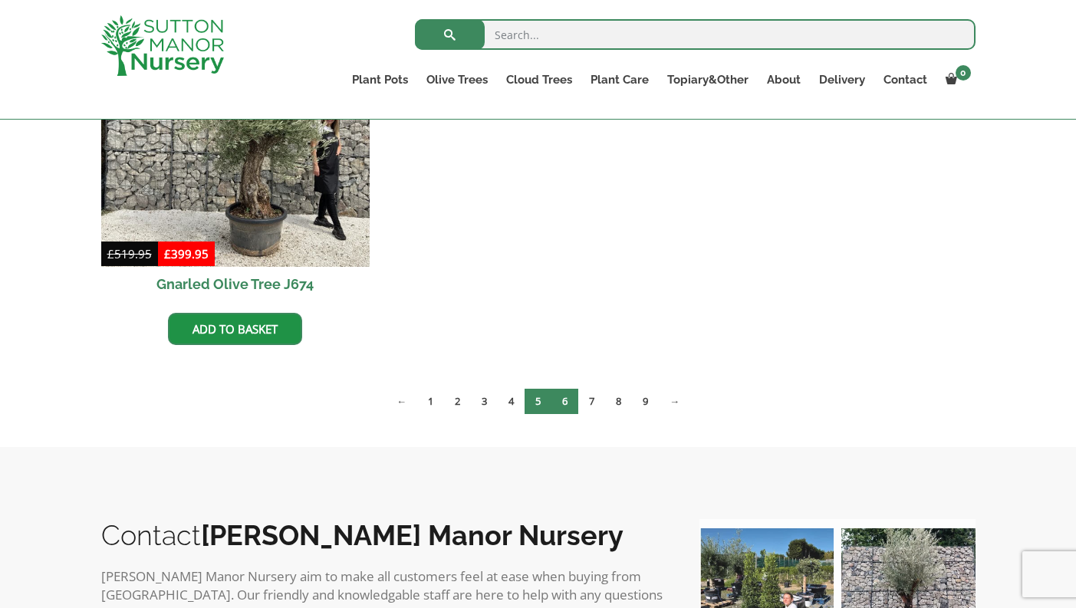
click at [567, 393] on link "6" at bounding box center [564, 401] width 27 height 25
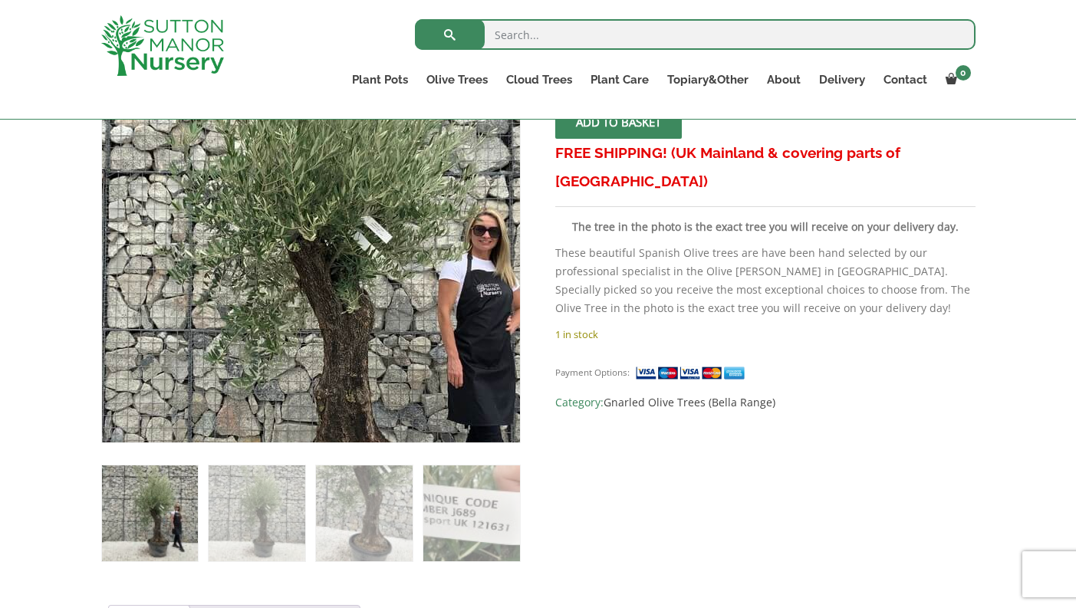
scroll to position [349, 0]
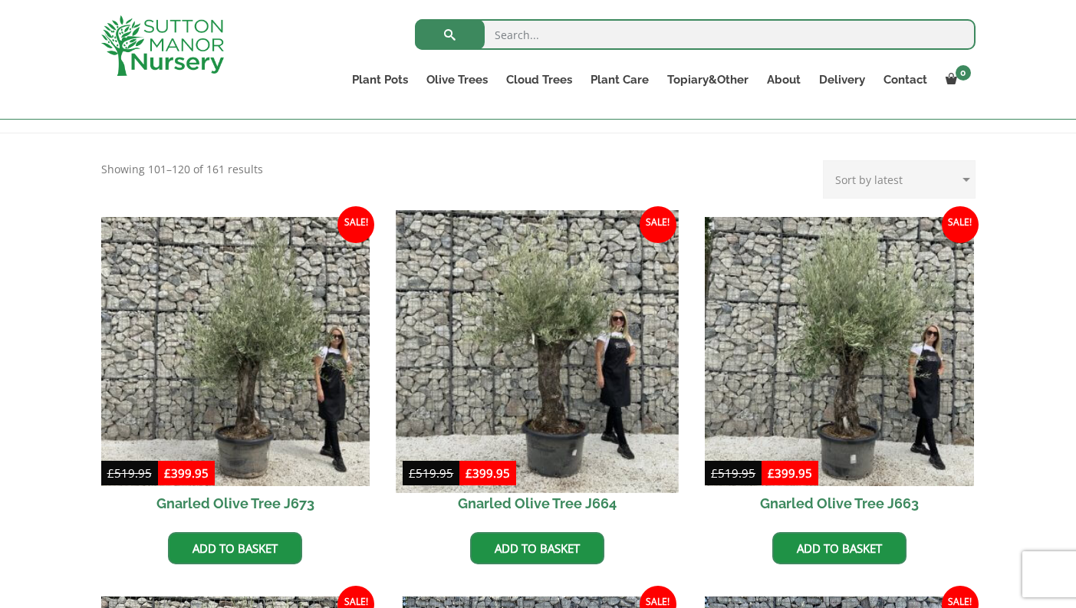
scroll to position [294, 0]
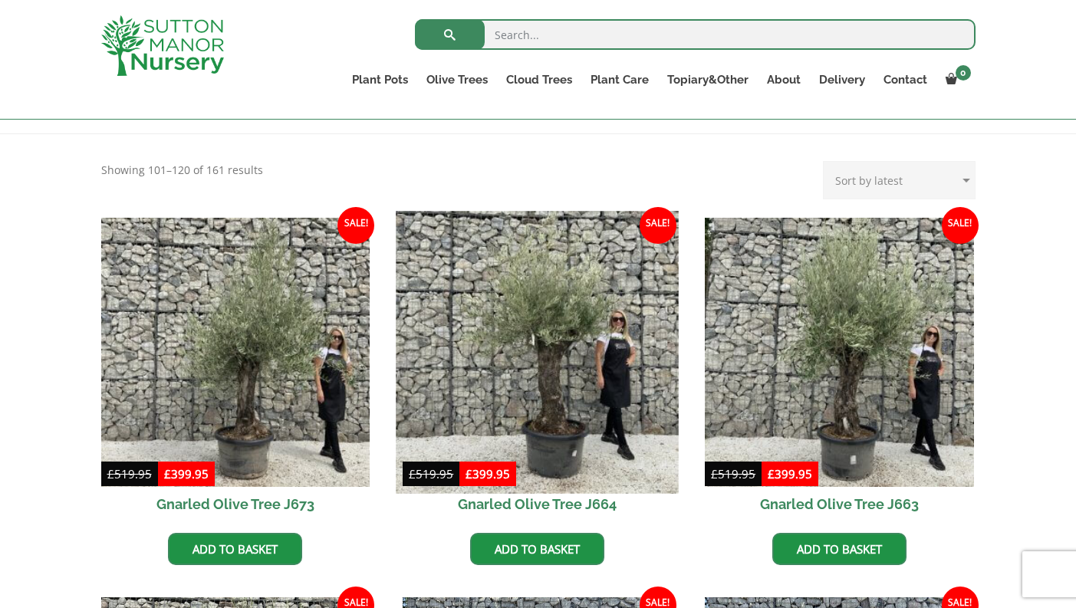
click at [551, 347] on img at bounding box center [537, 352] width 282 height 282
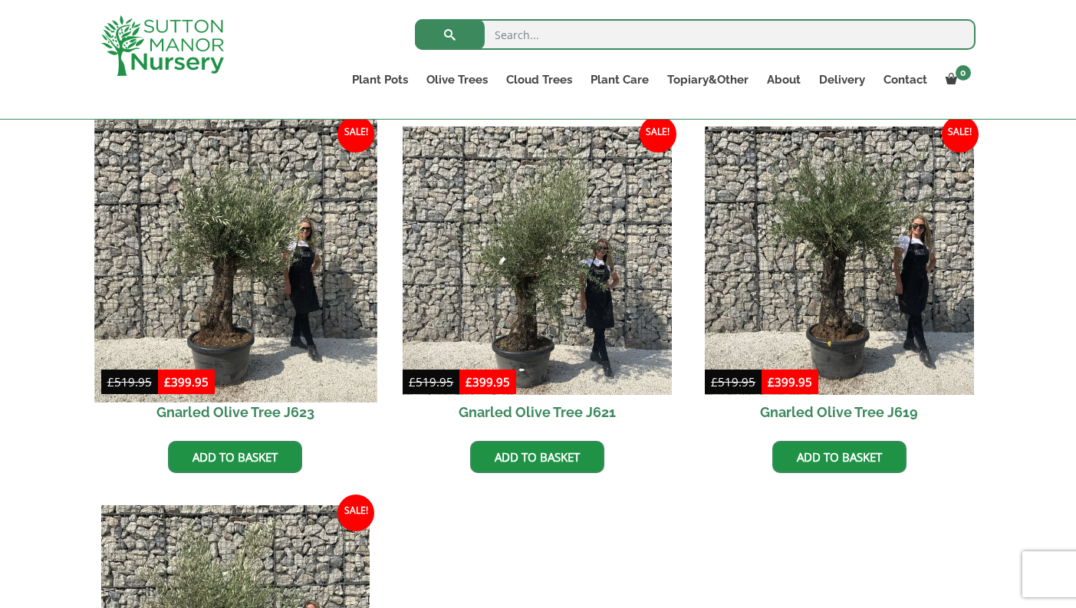
scroll to position [1901, 0]
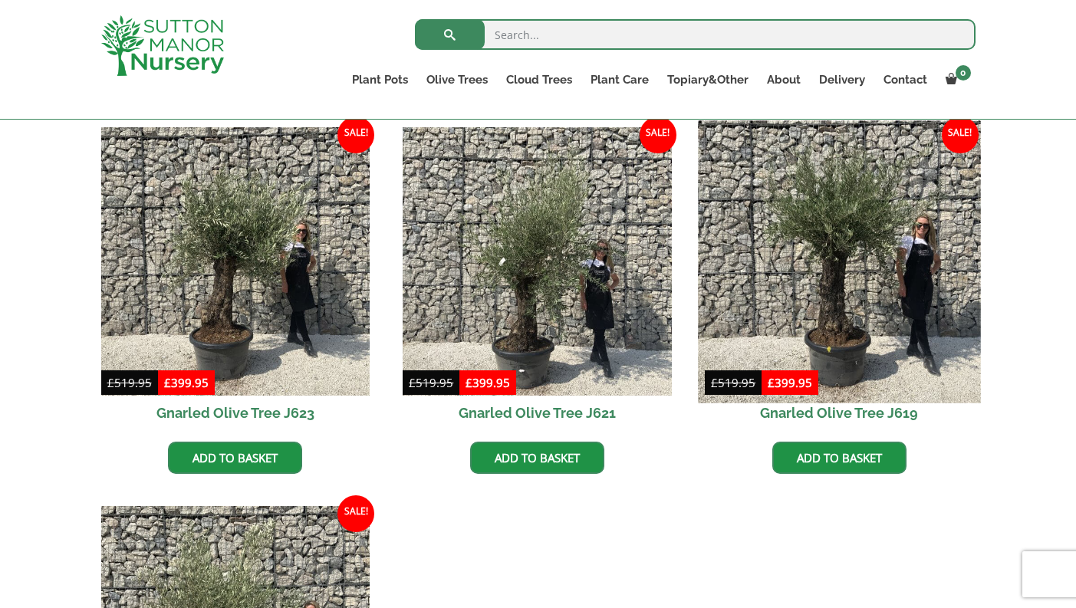
click at [845, 225] on img at bounding box center [839, 261] width 282 height 282
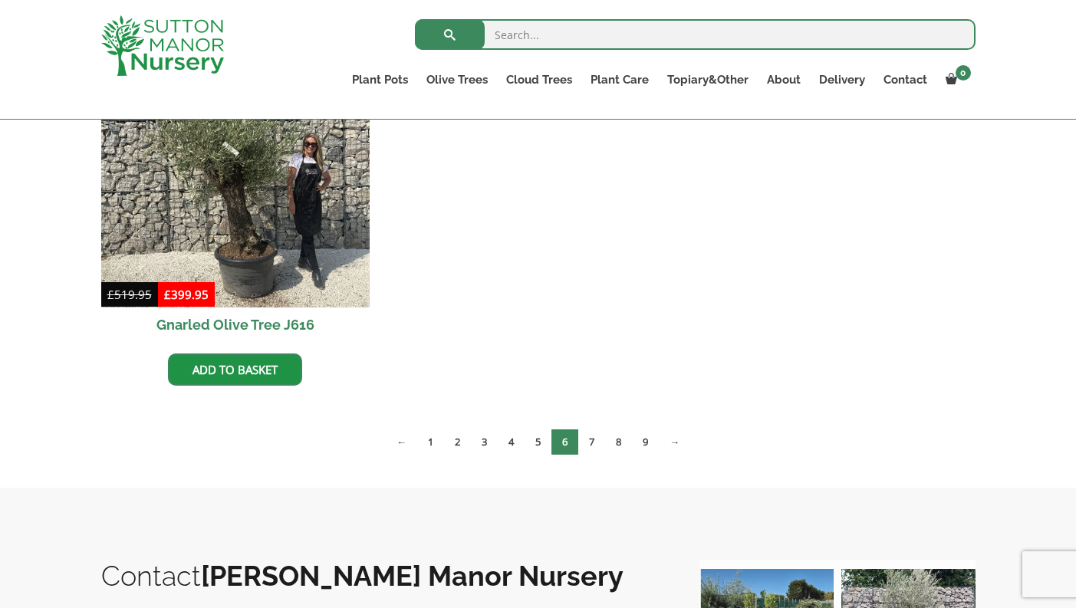
scroll to position [2384, 0]
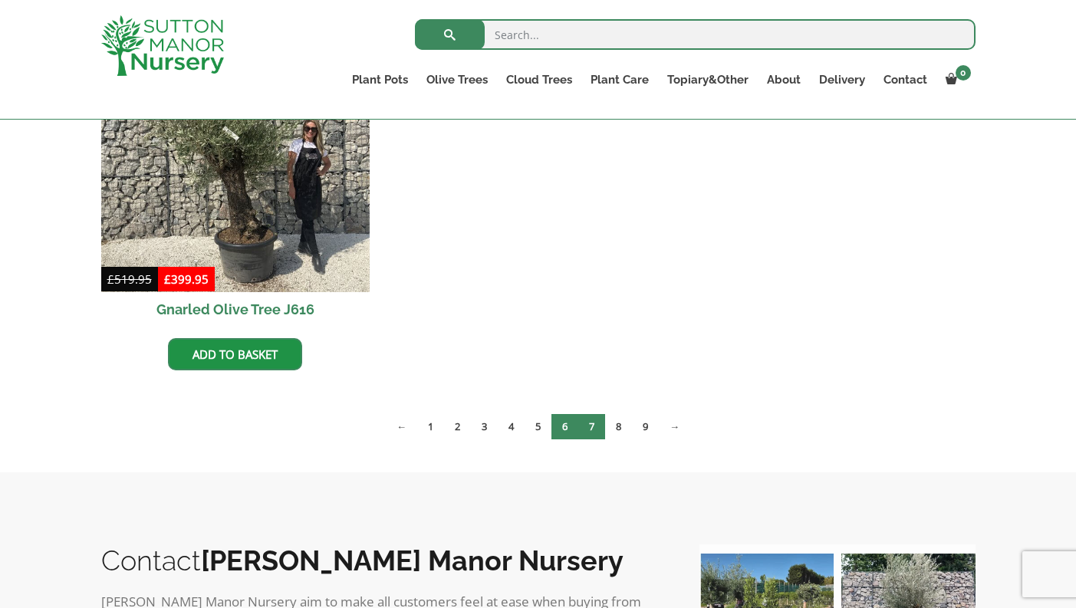
click at [593, 429] on link "7" at bounding box center [591, 426] width 27 height 25
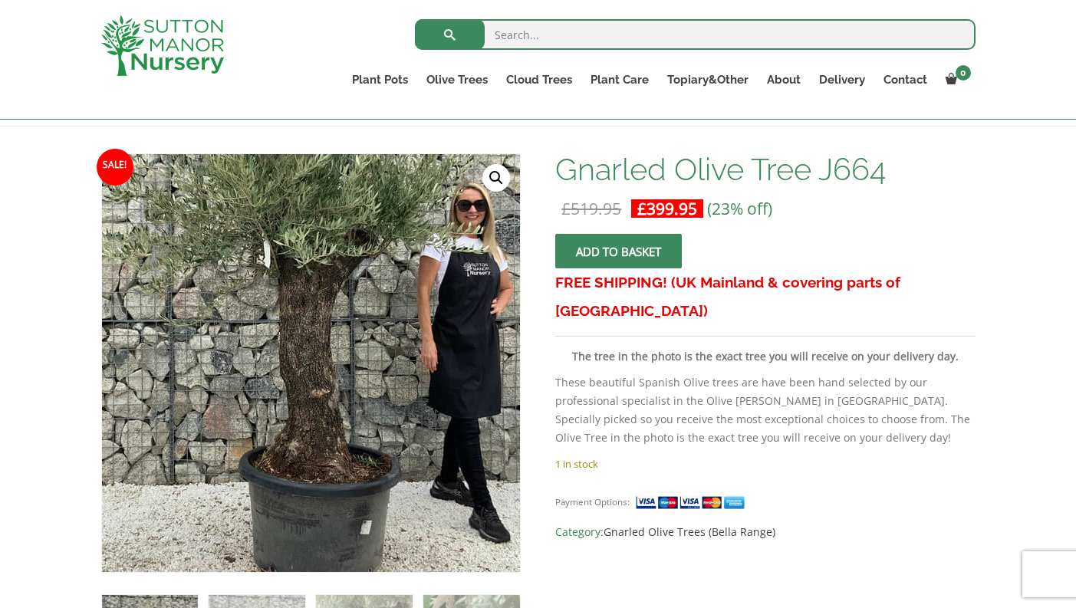
scroll to position [196, 0]
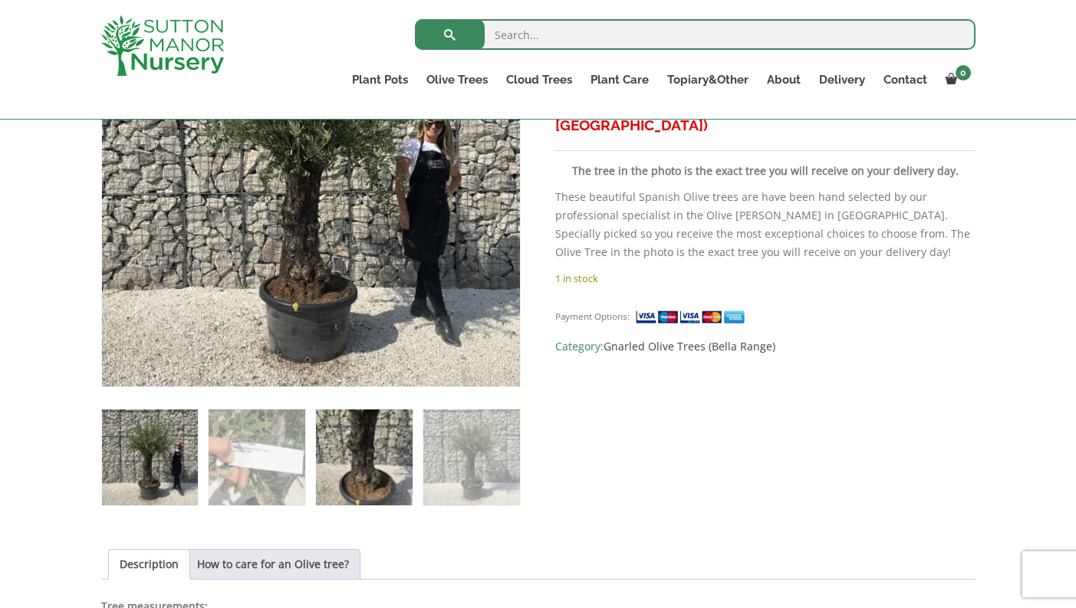
scroll to position [358, 0]
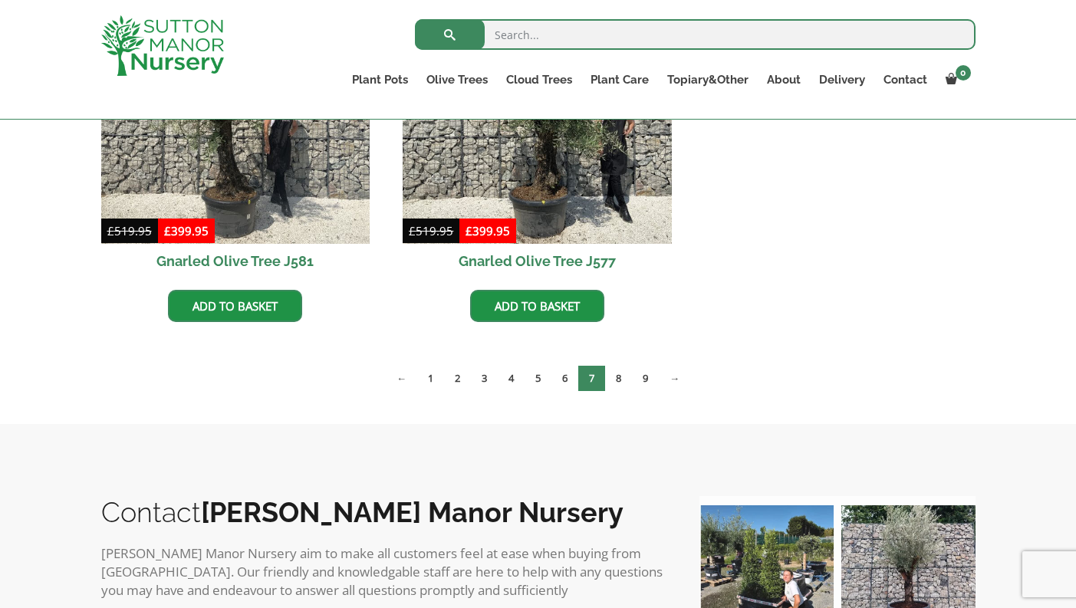
scroll to position [2431, 0]
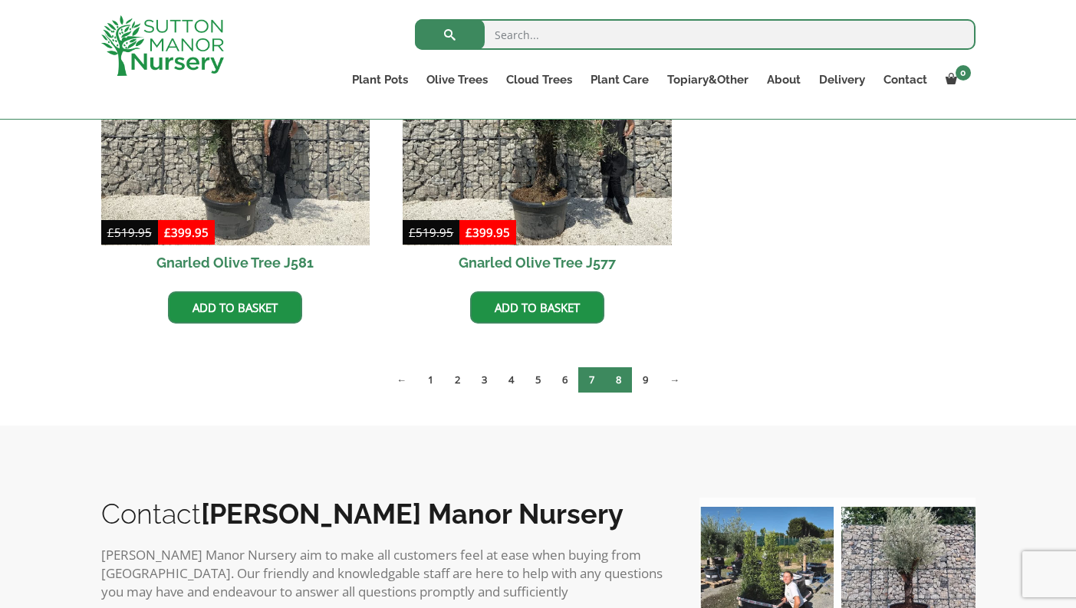
click at [616, 377] on link "8" at bounding box center [618, 379] width 27 height 25
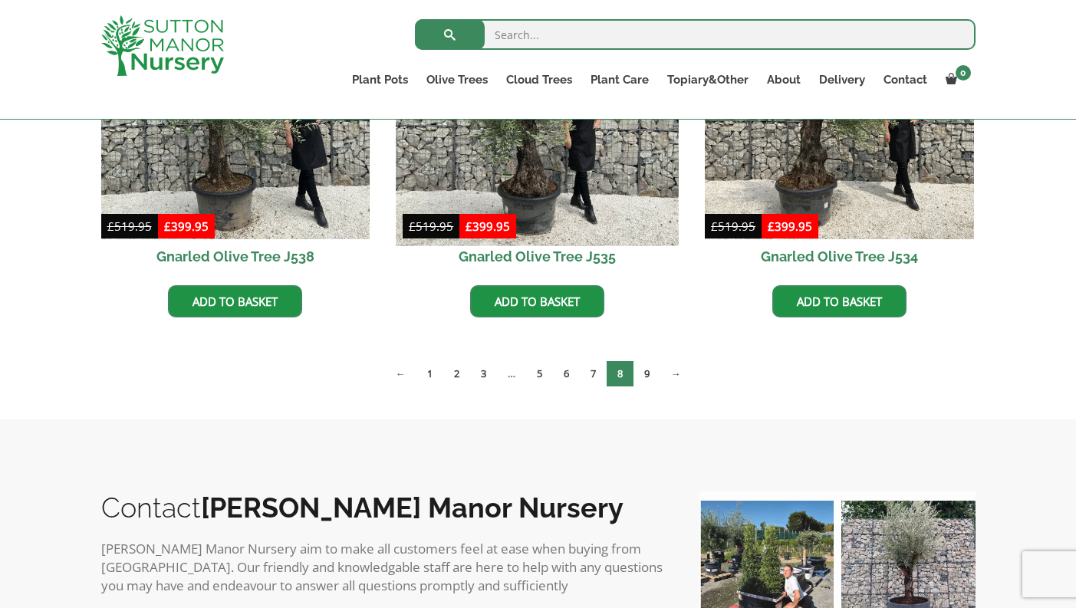
scroll to position [2438, 0]
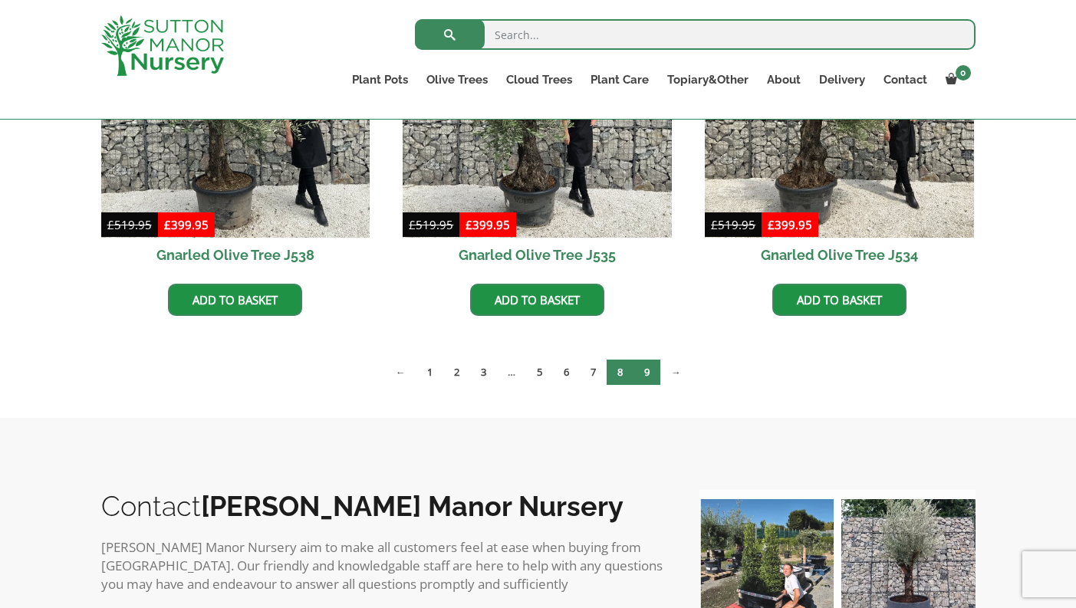
click at [648, 370] on link "9" at bounding box center [646, 372] width 27 height 25
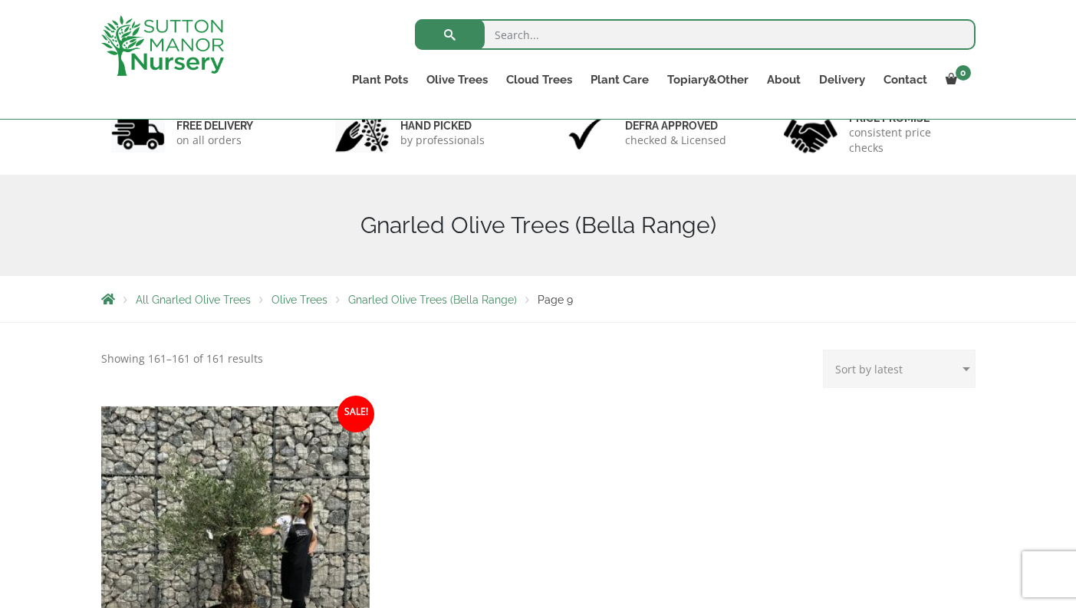
scroll to position [324, 0]
